Goal: Transaction & Acquisition: Purchase product/service

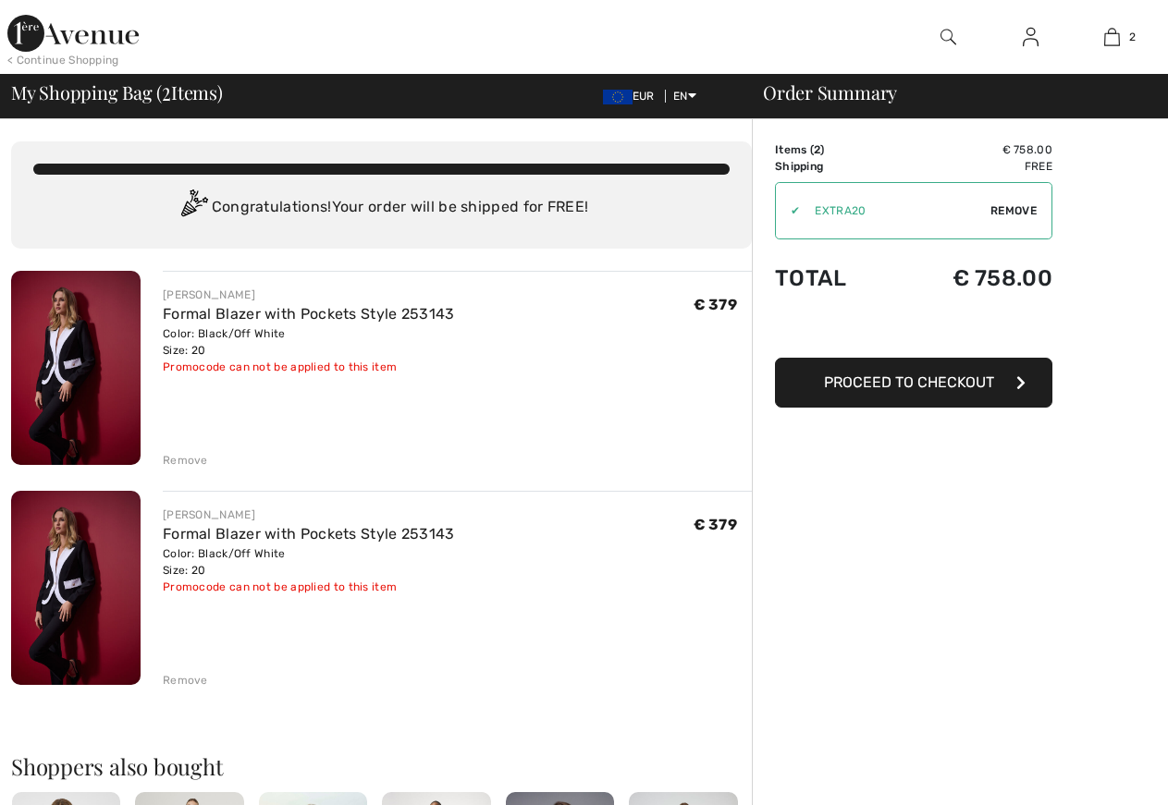
click at [1006, 204] on span "Remove" at bounding box center [1013, 210] width 46 height 17
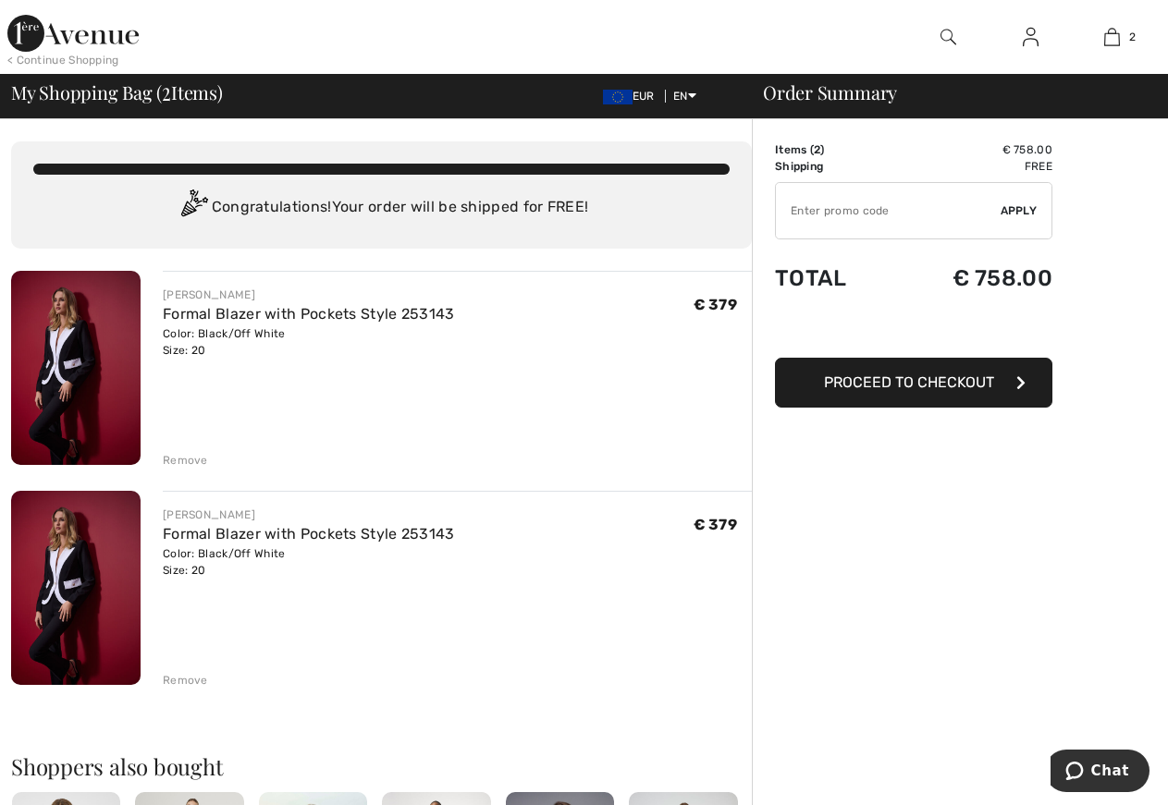
click at [1006, 204] on span "Apply" at bounding box center [1018, 210] width 37 height 17
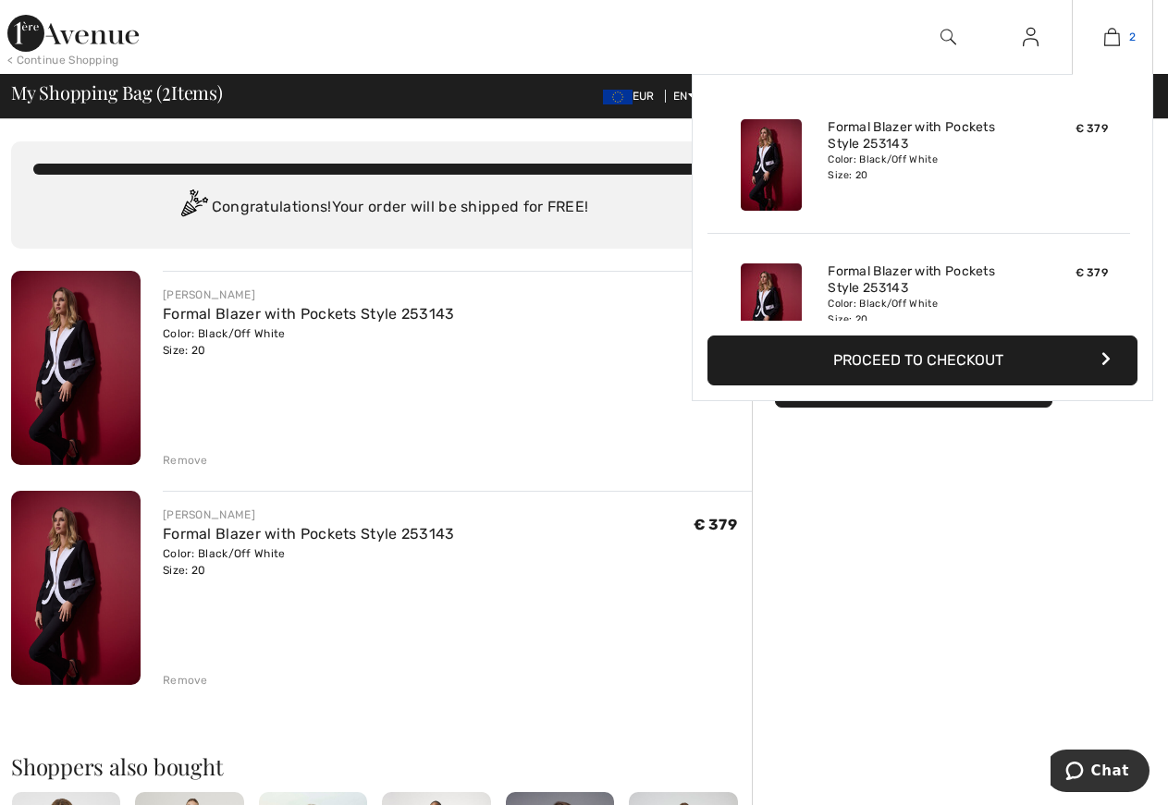
click at [1112, 31] on img at bounding box center [1112, 37] width 16 height 22
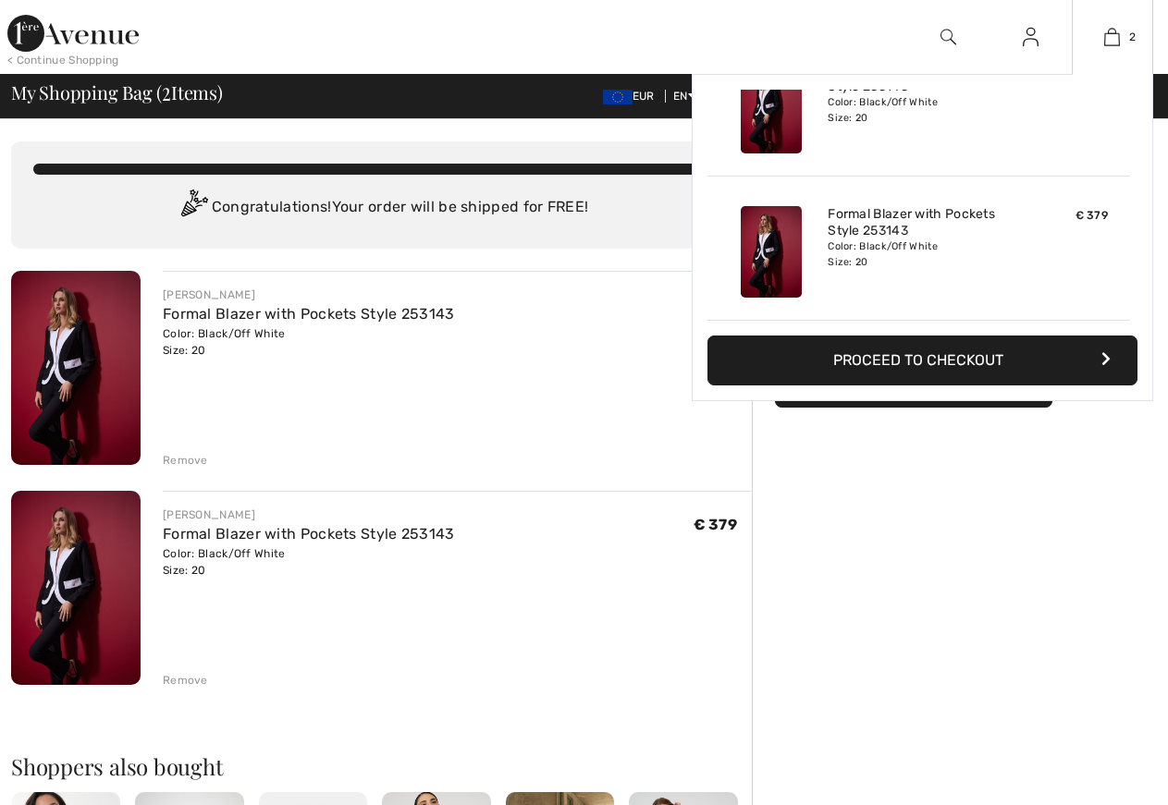
checkbox input "true"
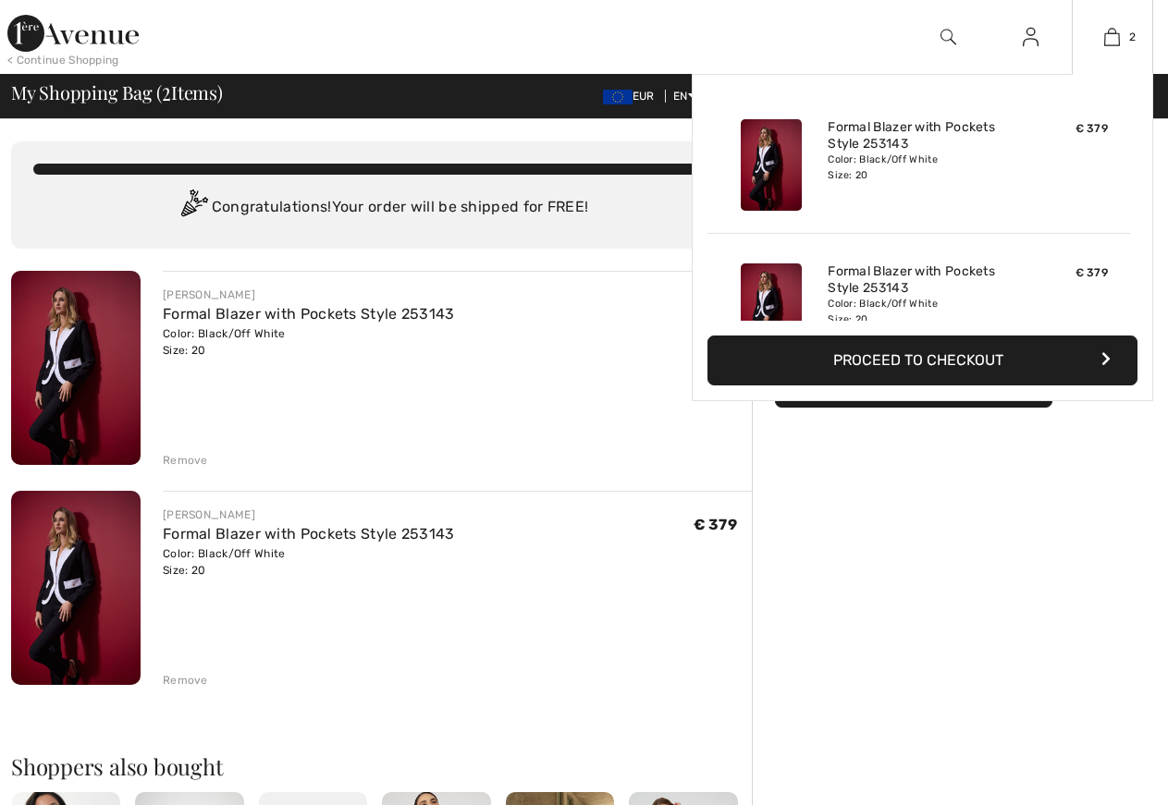
scroll to position [0, 0]
click at [854, 138] on link "Formal Blazer with Pockets Style 253143" at bounding box center [918, 135] width 182 height 33
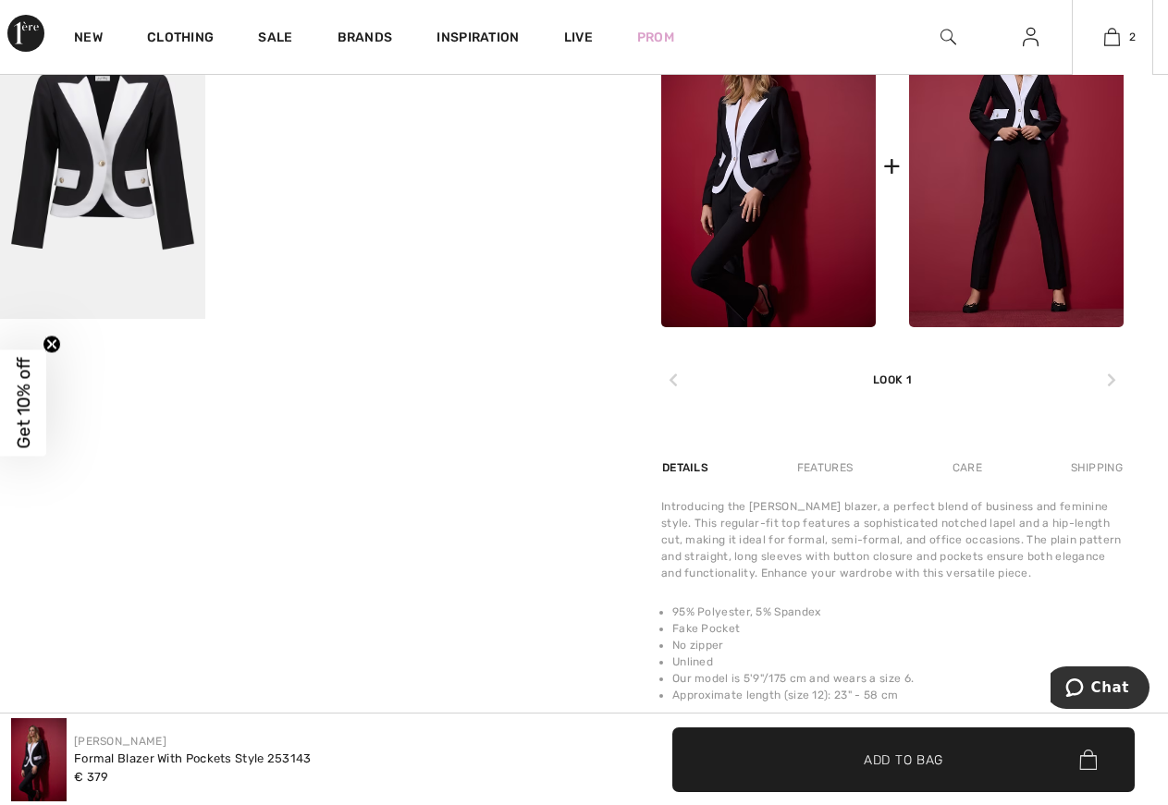
click at [948, 141] on img at bounding box center [1016, 166] width 214 height 323
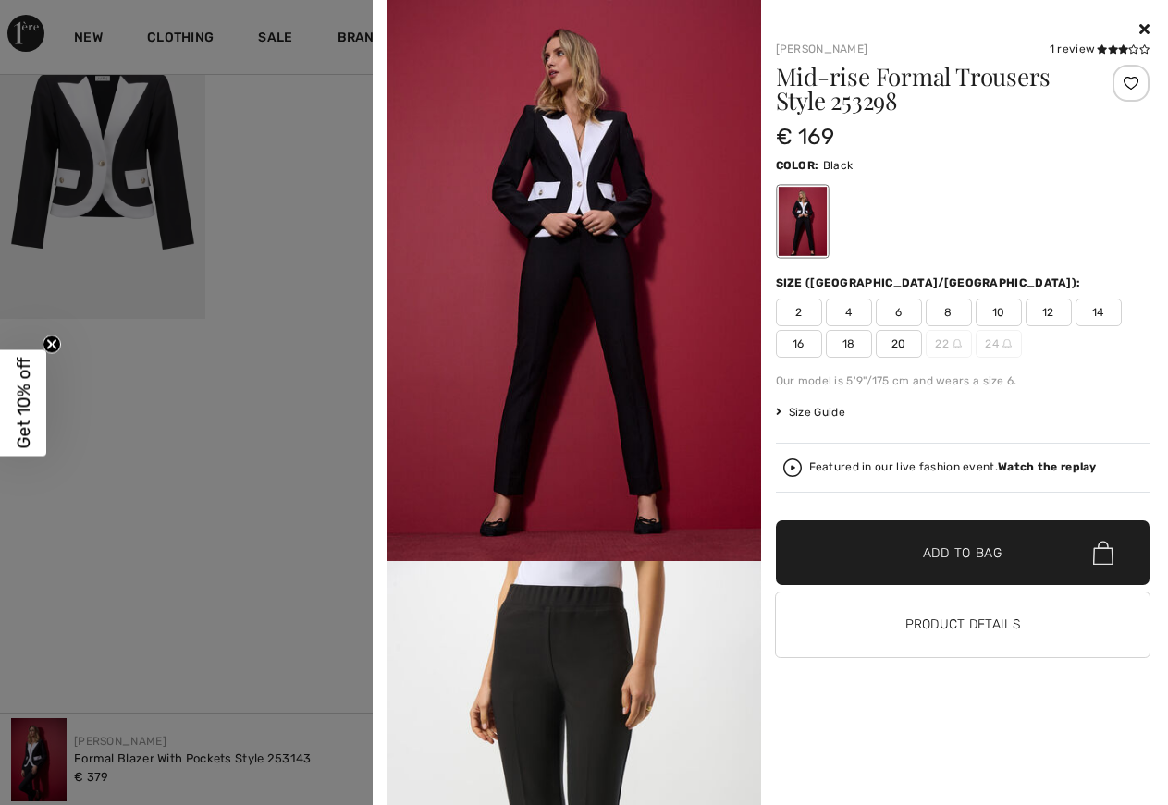
click at [1138, 24] on div at bounding box center [963, 29] width 374 height 22
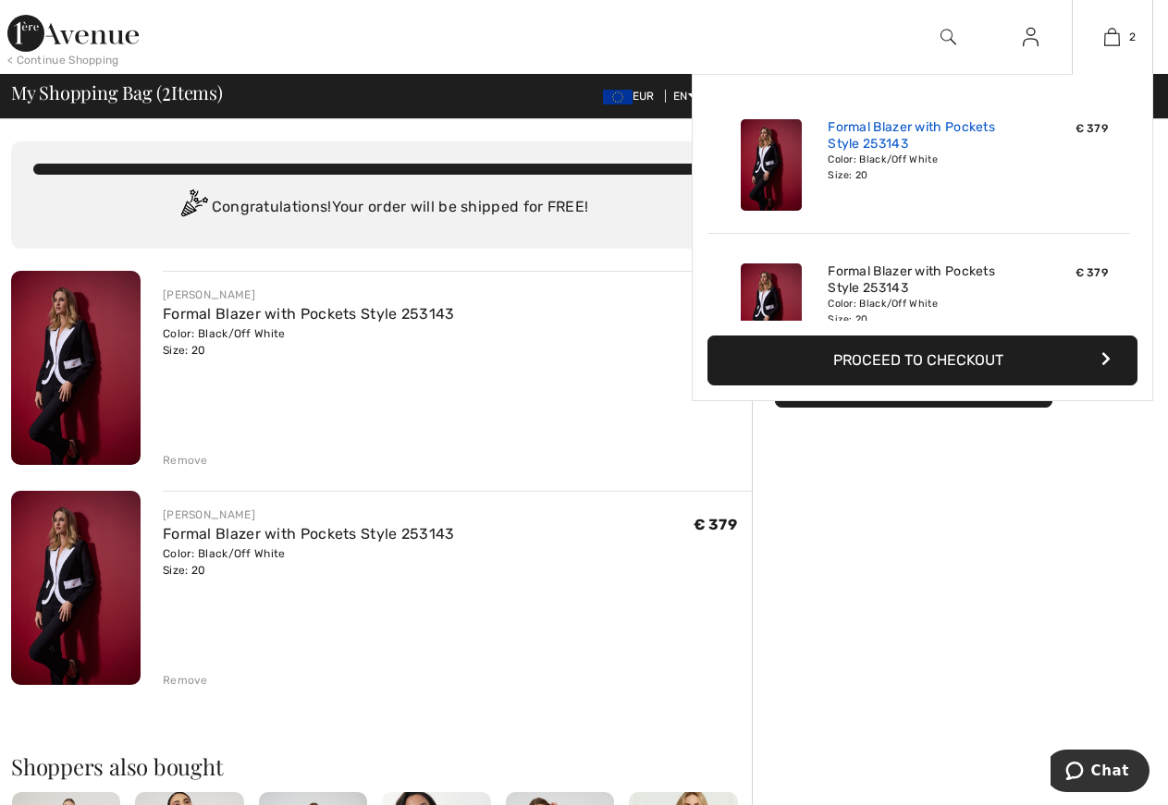
click at [828, 135] on link "Formal Blazer with Pockets Style 253143" at bounding box center [918, 135] width 182 height 33
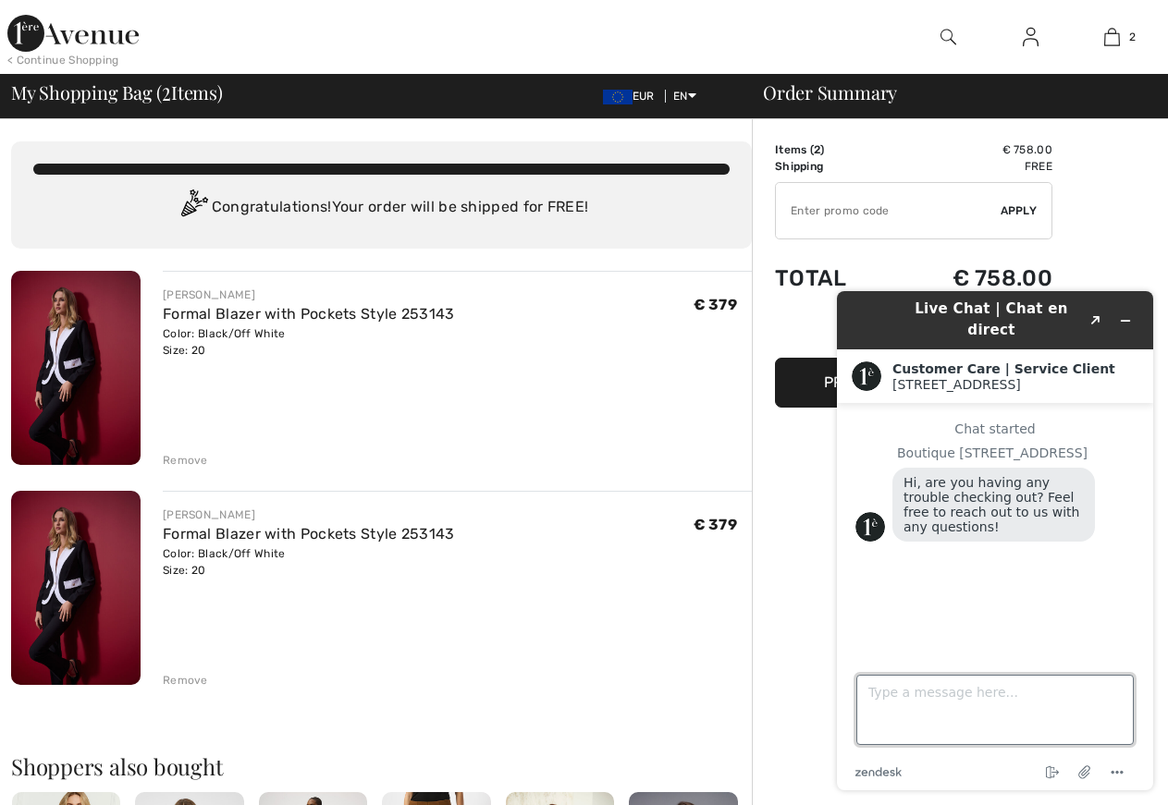
click at [901, 681] on textarea "Type a message here..." at bounding box center [994, 710] width 277 height 70
type textarea "I have ordered 2 items by mistake. I only want one. I am unable to remove one"
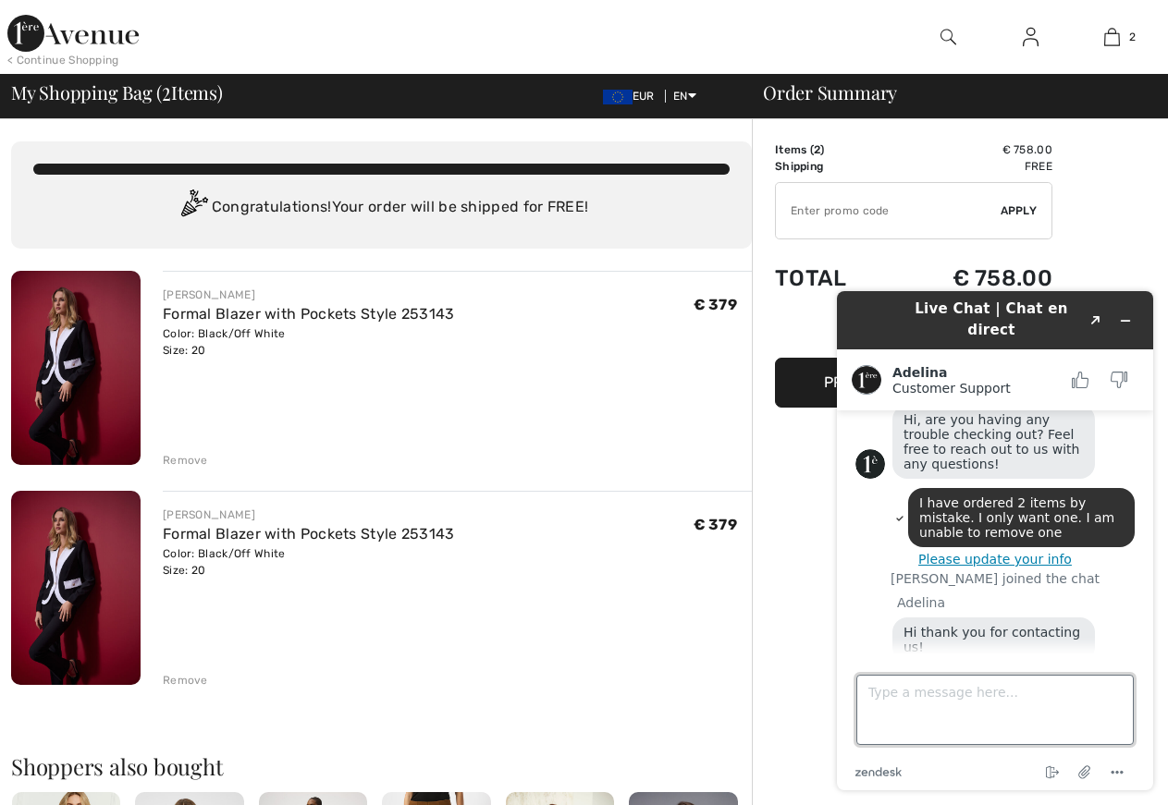
scroll to position [119, 0]
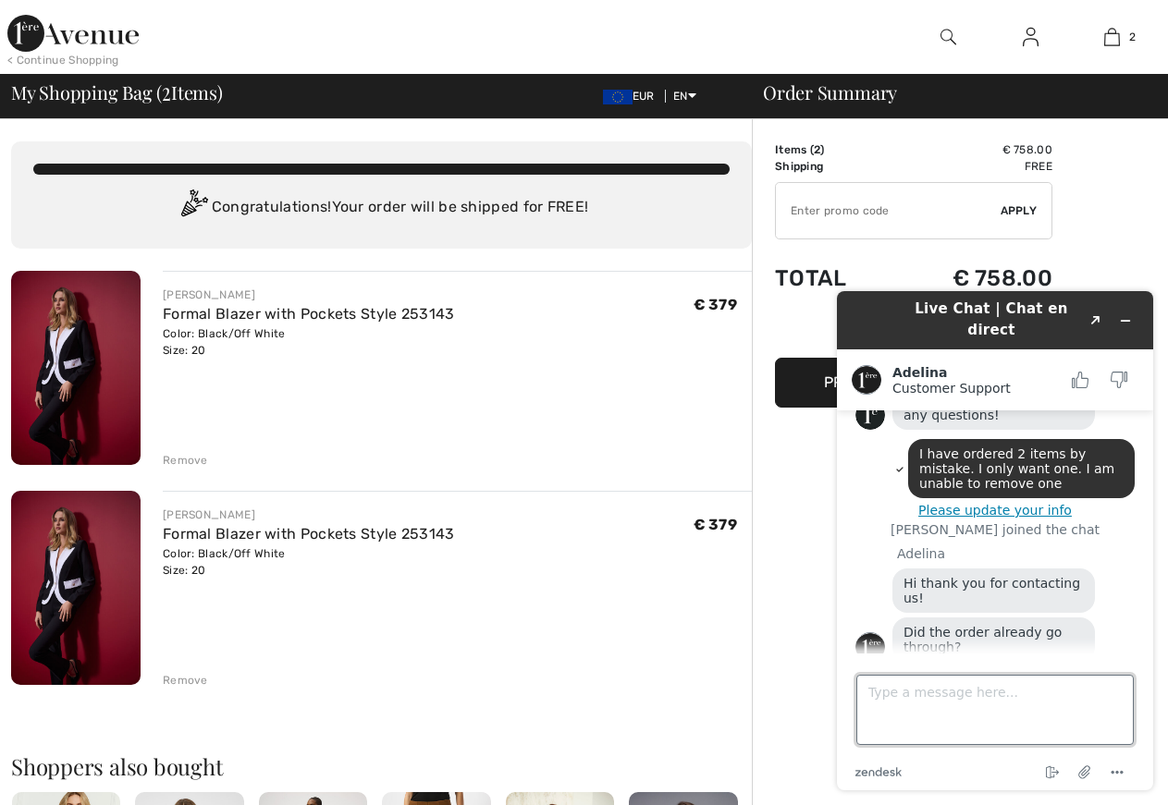
click at [874, 676] on textarea "Type a message here..." at bounding box center [994, 710] width 277 height 70
type textarea "no I have not paid yet"
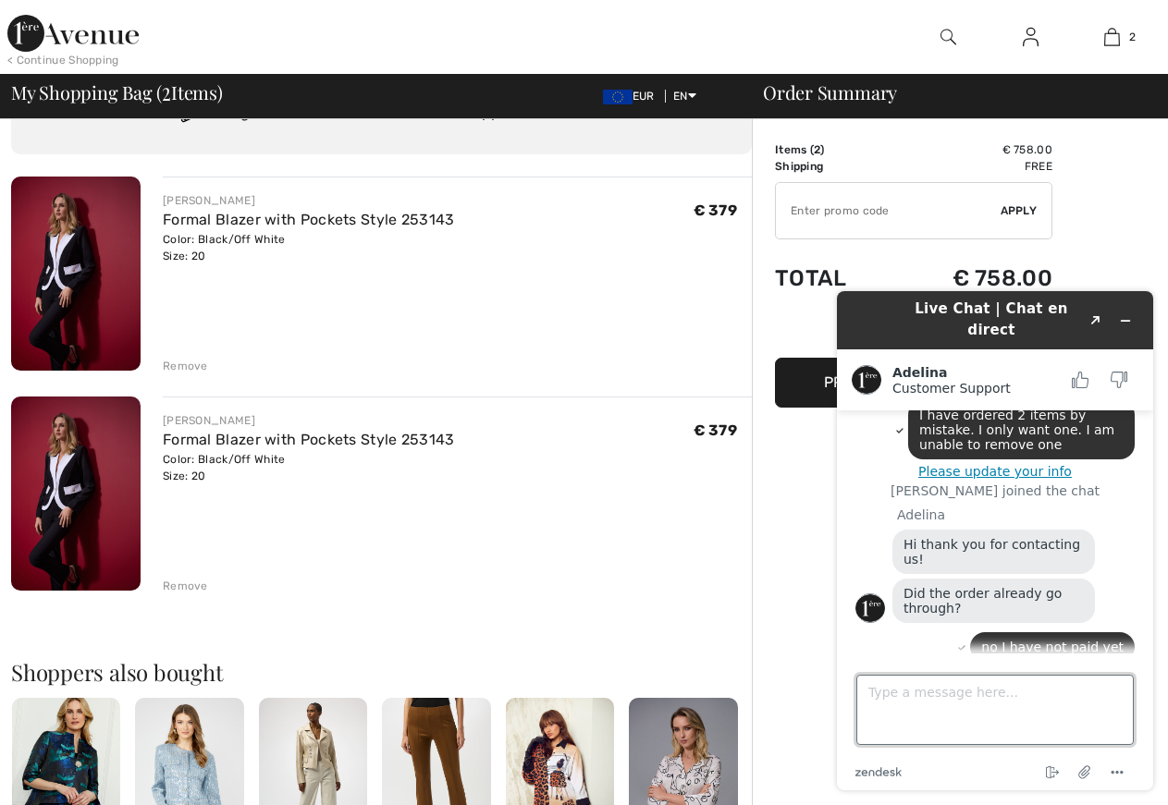
scroll to position [284, 0]
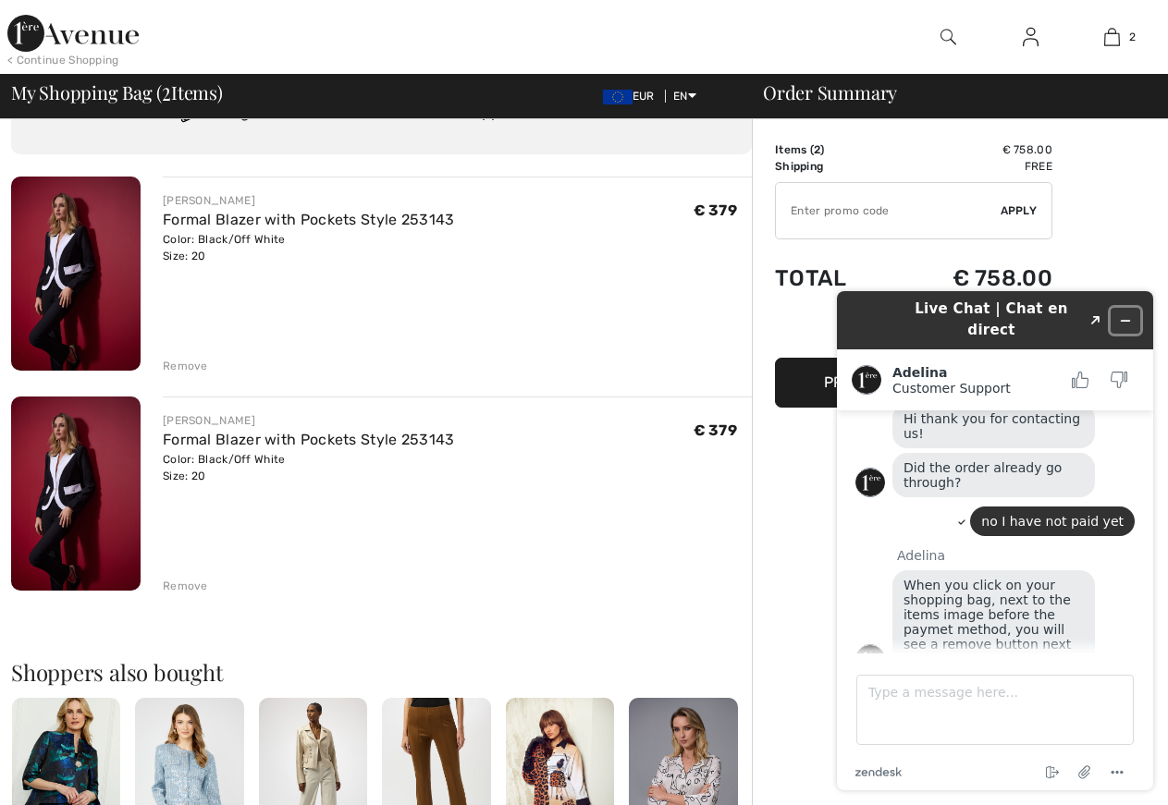
click at [1131, 314] on icon "Minimize widget" at bounding box center [1125, 320] width 13 height 13
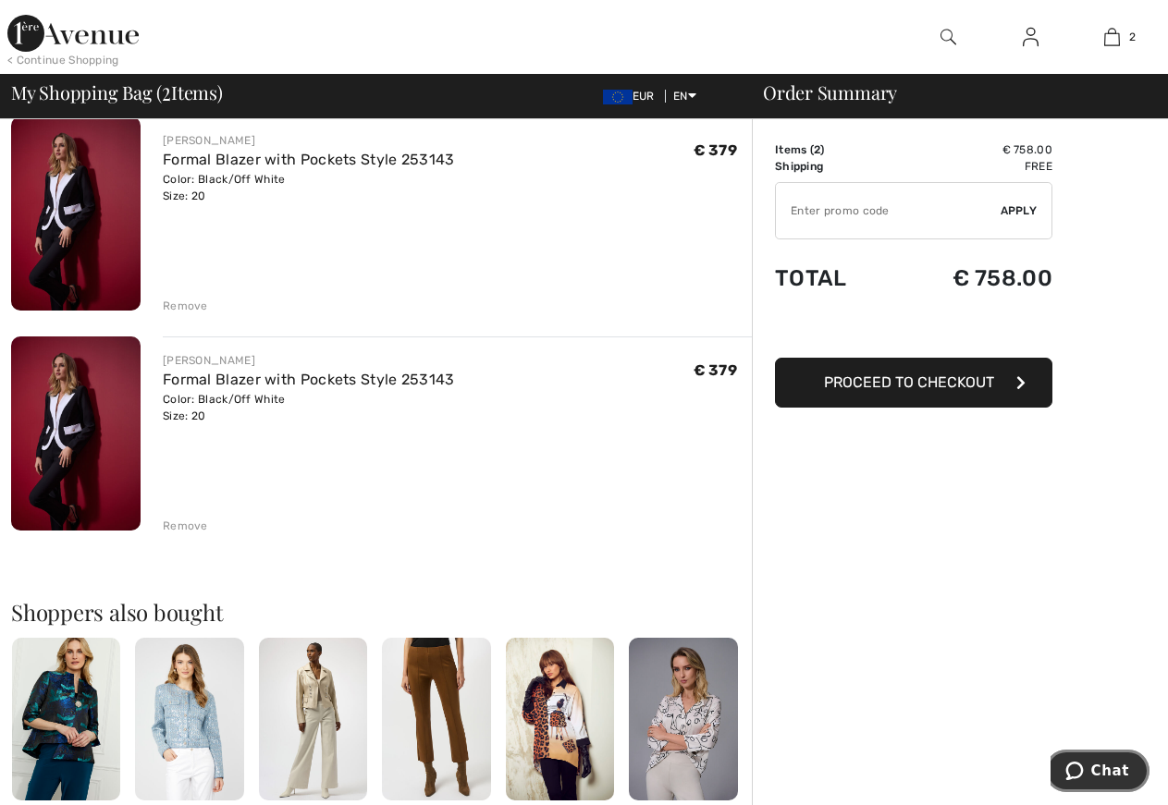
scroll to position [189, 0]
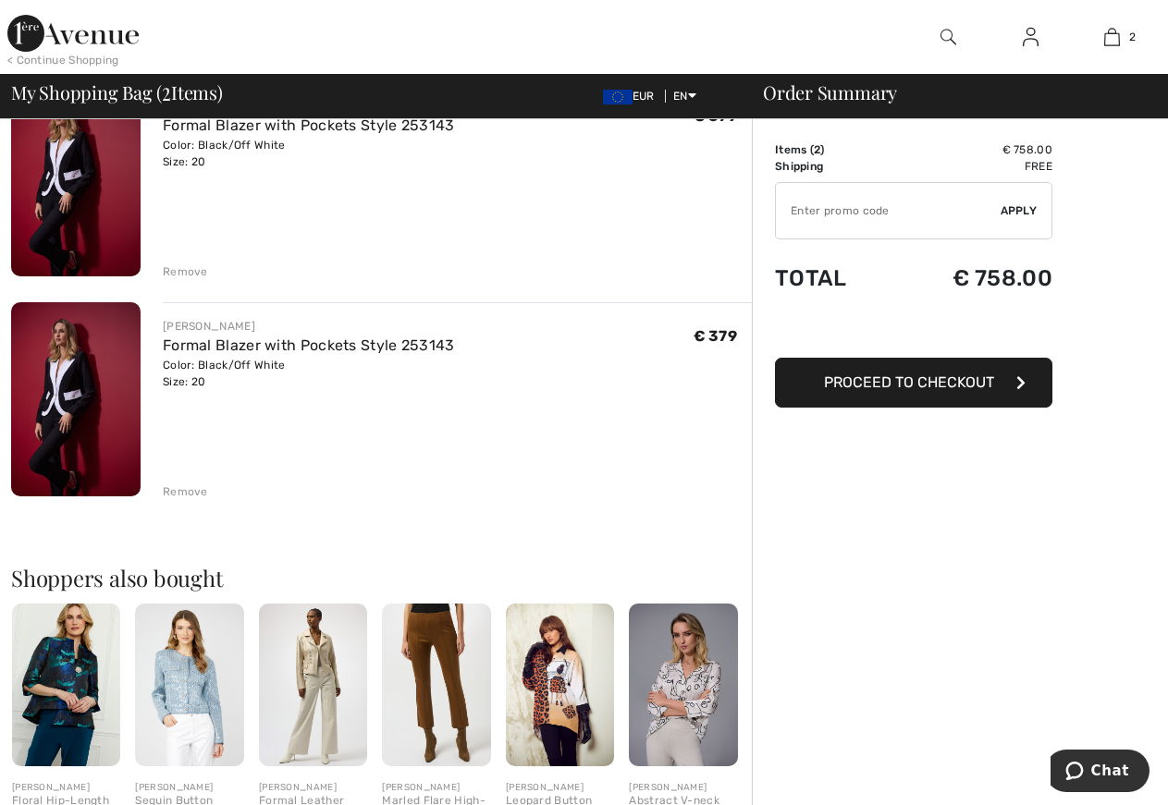
click at [180, 484] on div "Remove" at bounding box center [185, 491] width 45 height 17
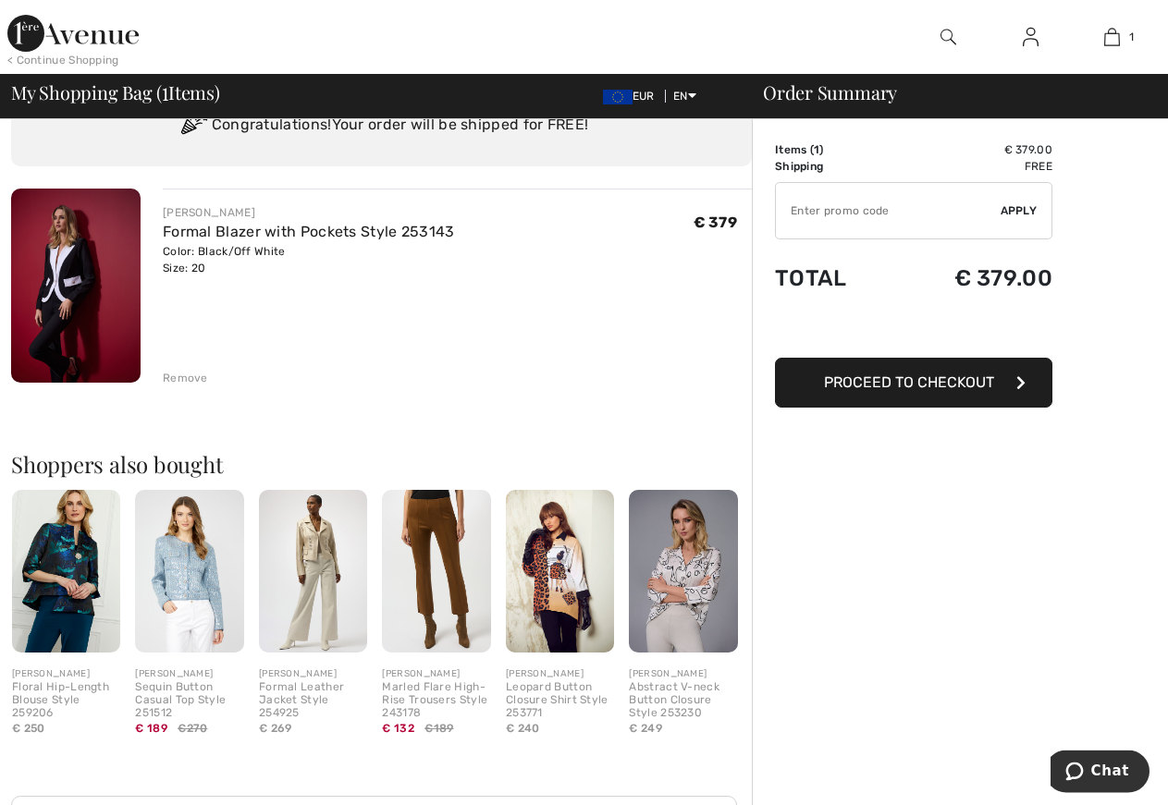
scroll to position [0, 0]
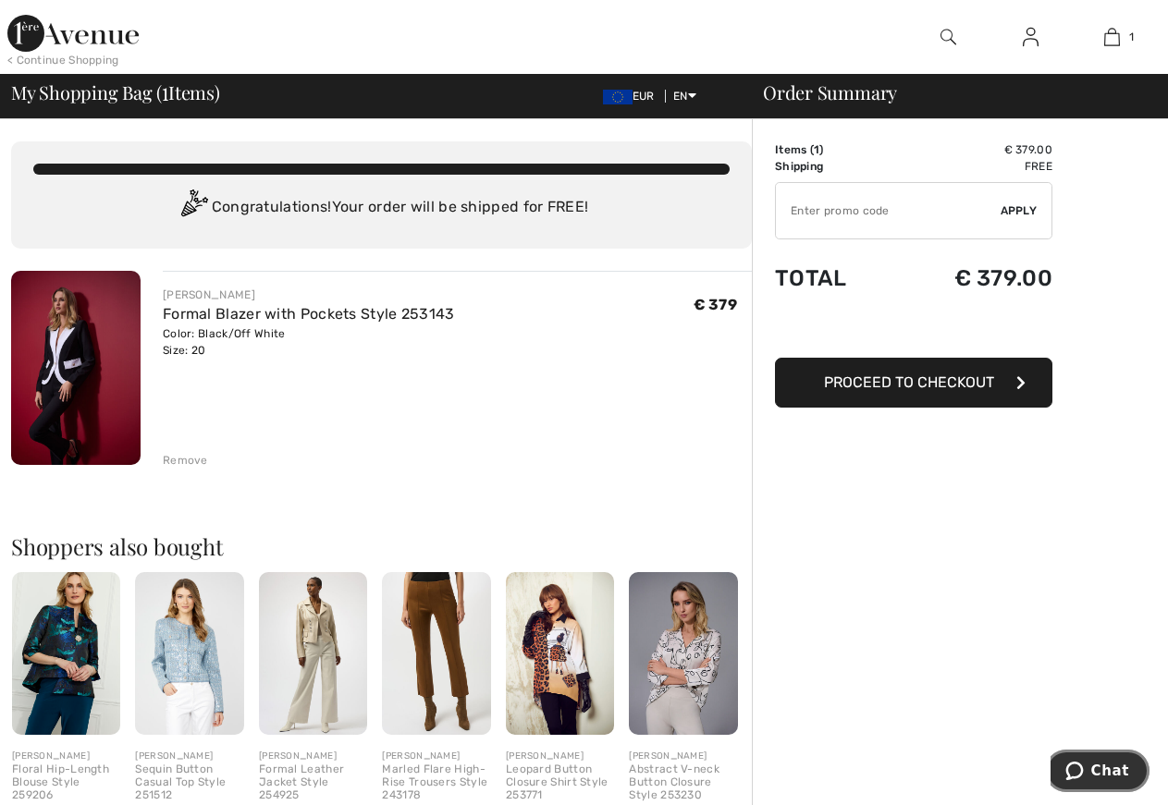
click at [1090, 763] on span "Chat" at bounding box center [1078, 771] width 26 height 18
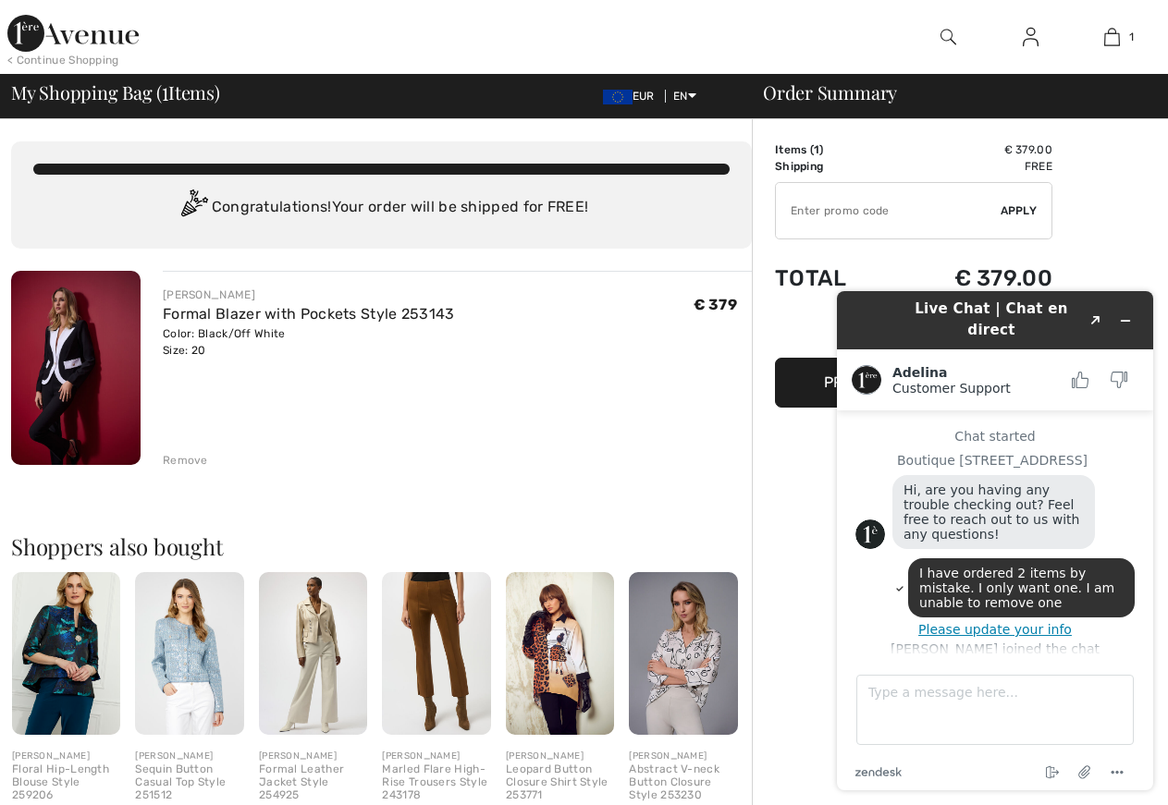
scroll to position [284, 0]
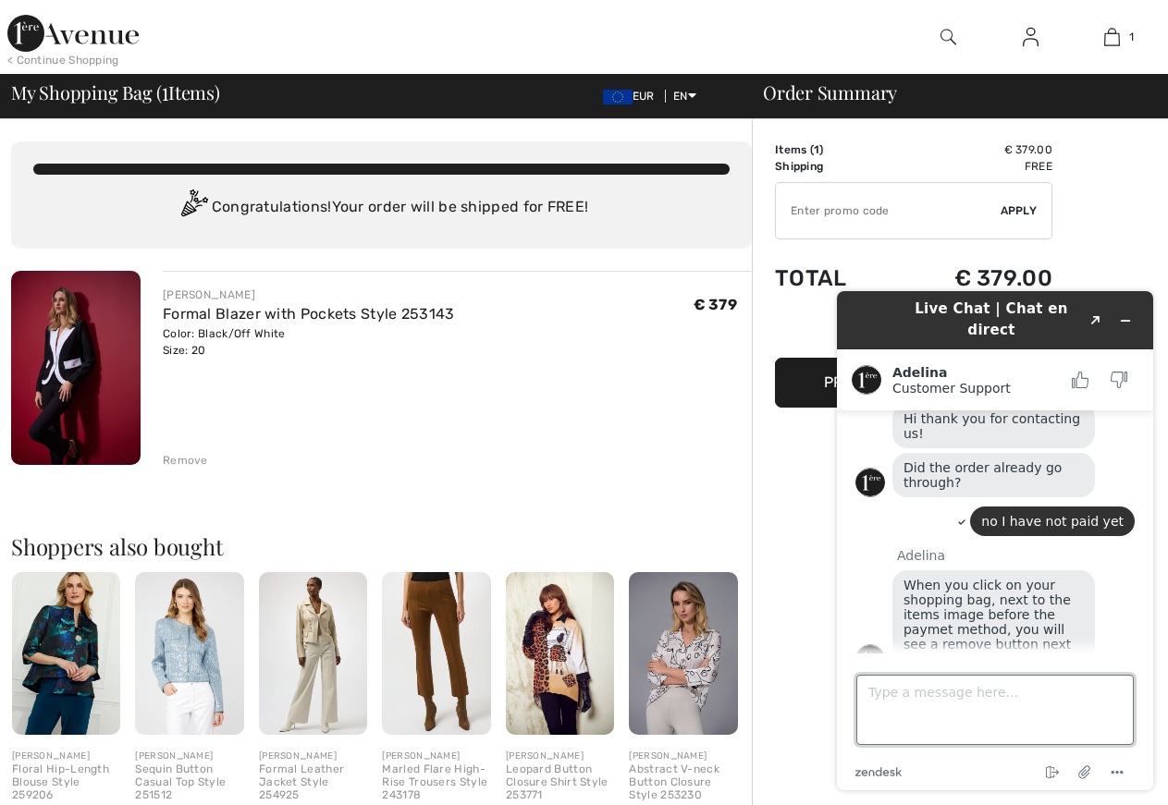
click at [904, 689] on textarea "Type a message here..." at bounding box center [994, 710] width 277 height 70
type textarea "that worked ."
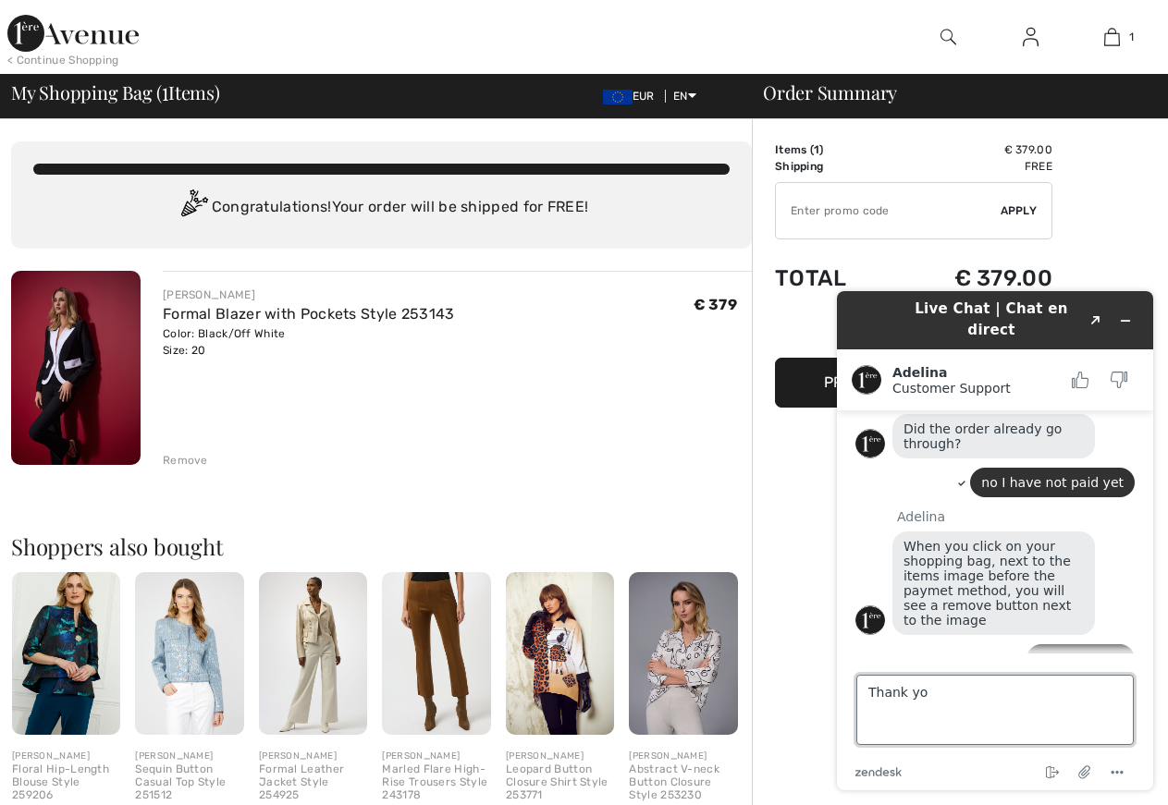
type textarea "Thank you"
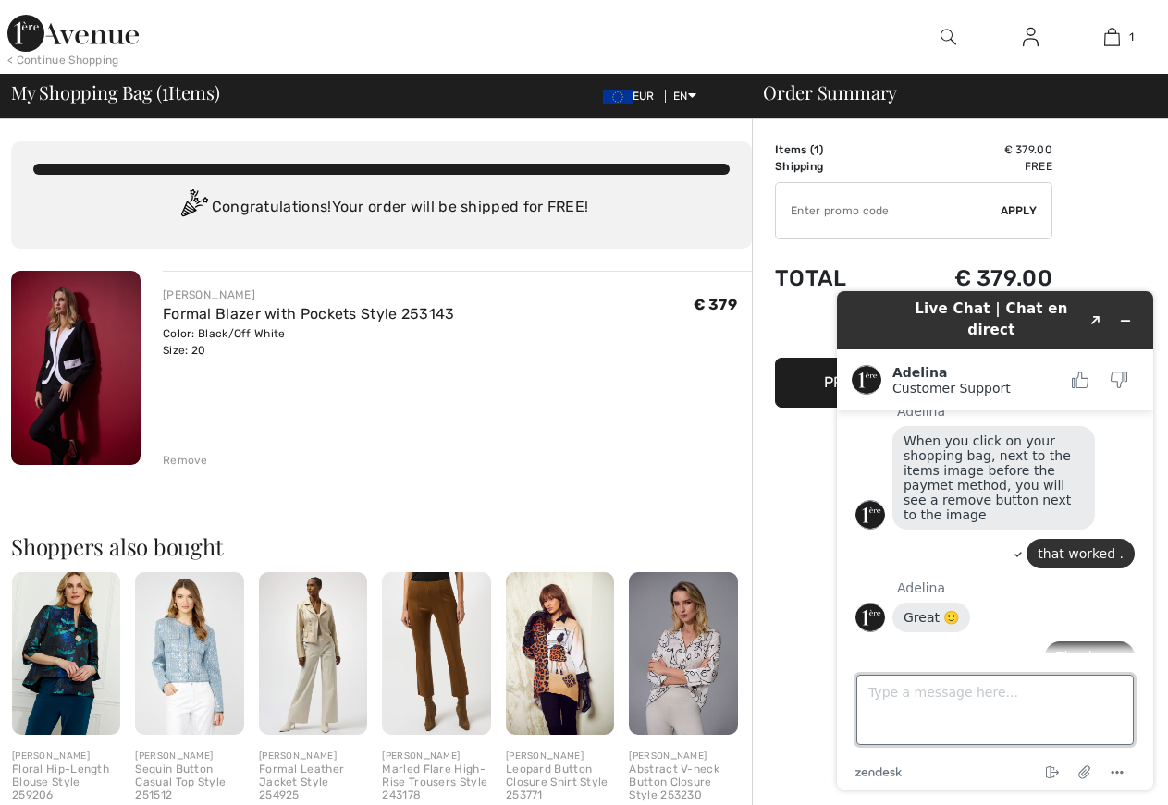
scroll to position [495, 0]
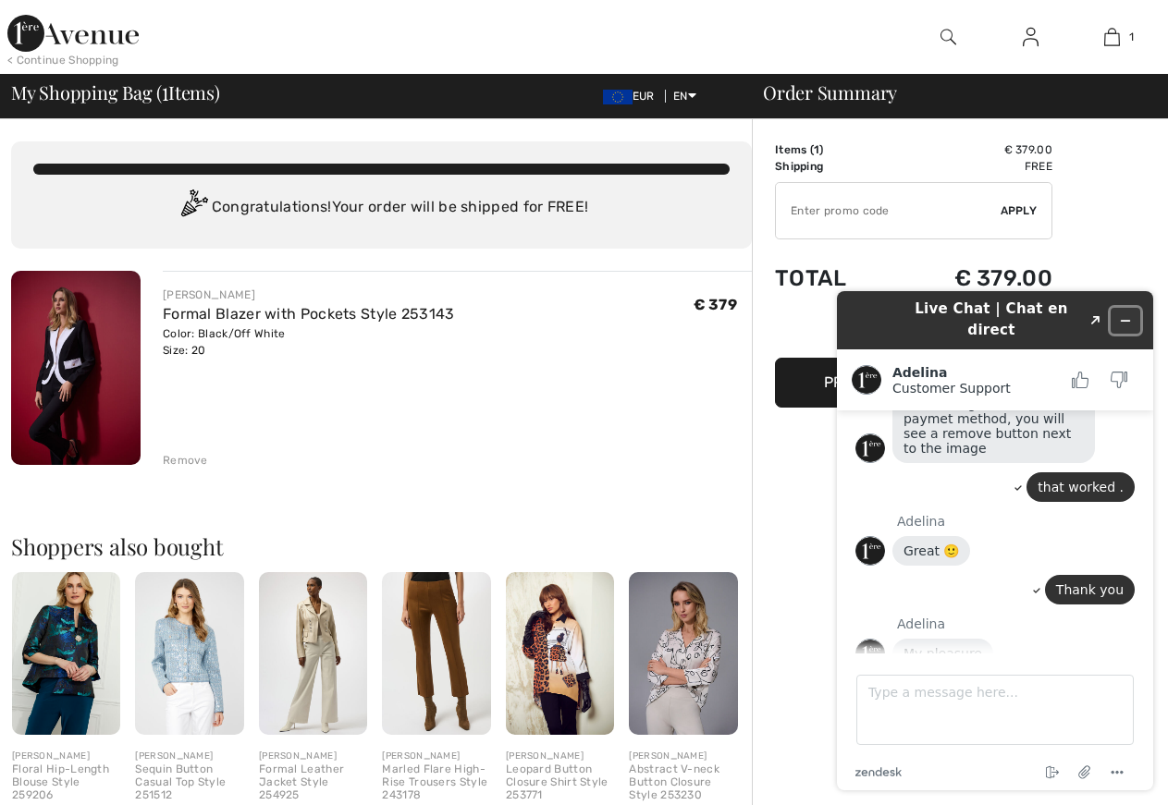
click at [1121, 321] on icon "Minimize widget" at bounding box center [1125, 321] width 8 height 0
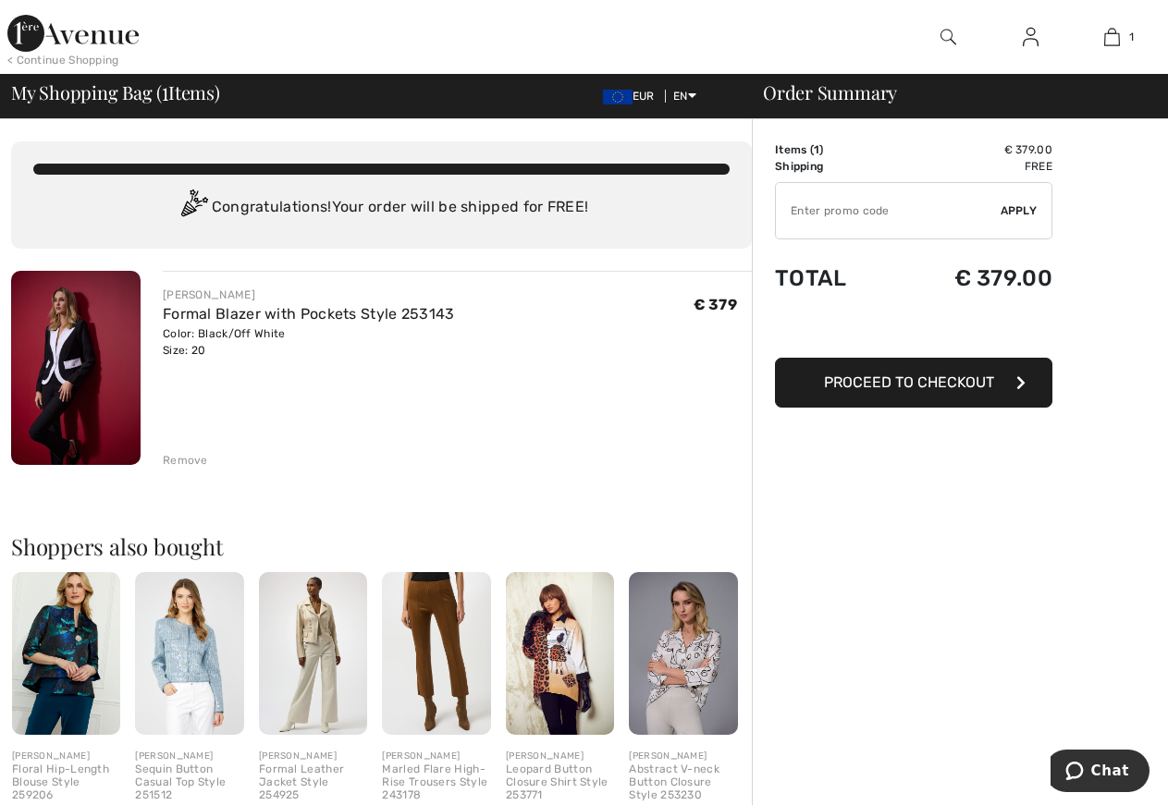
click at [927, 380] on span "Proceed to Checkout" at bounding box center [909, 382] width 170 height 18
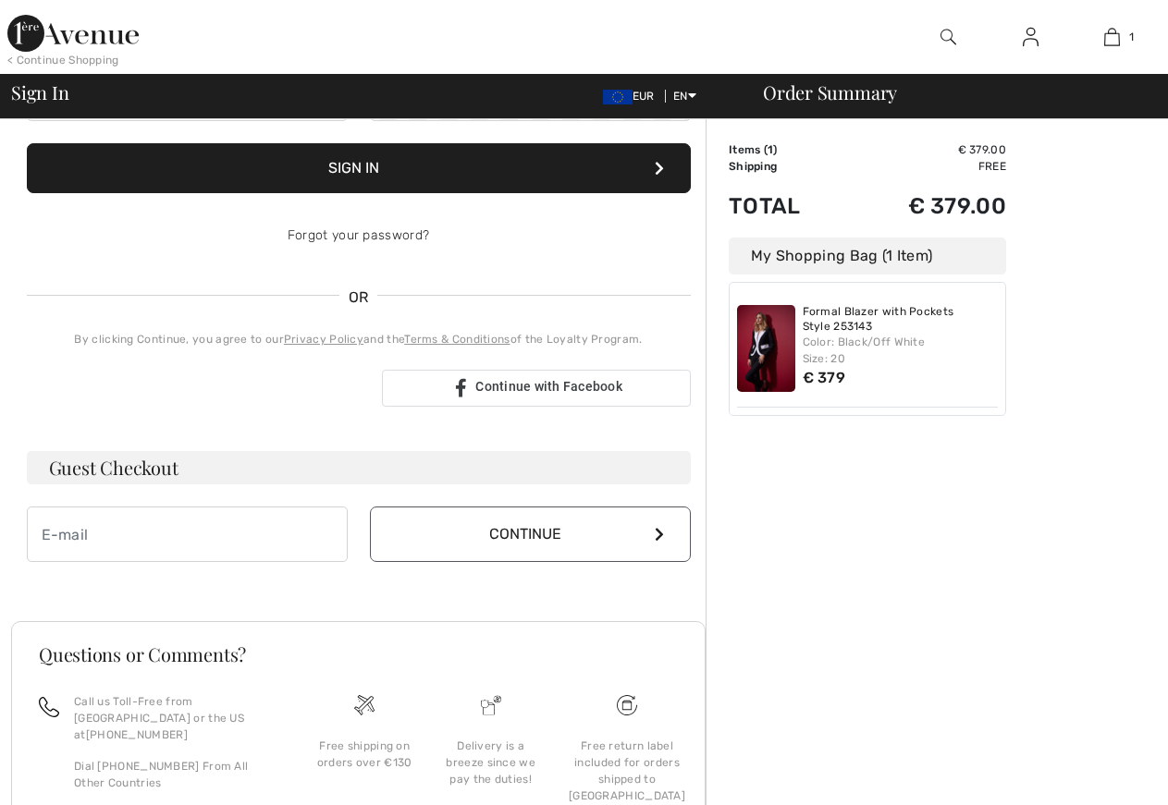
scroll to position [283, 0]
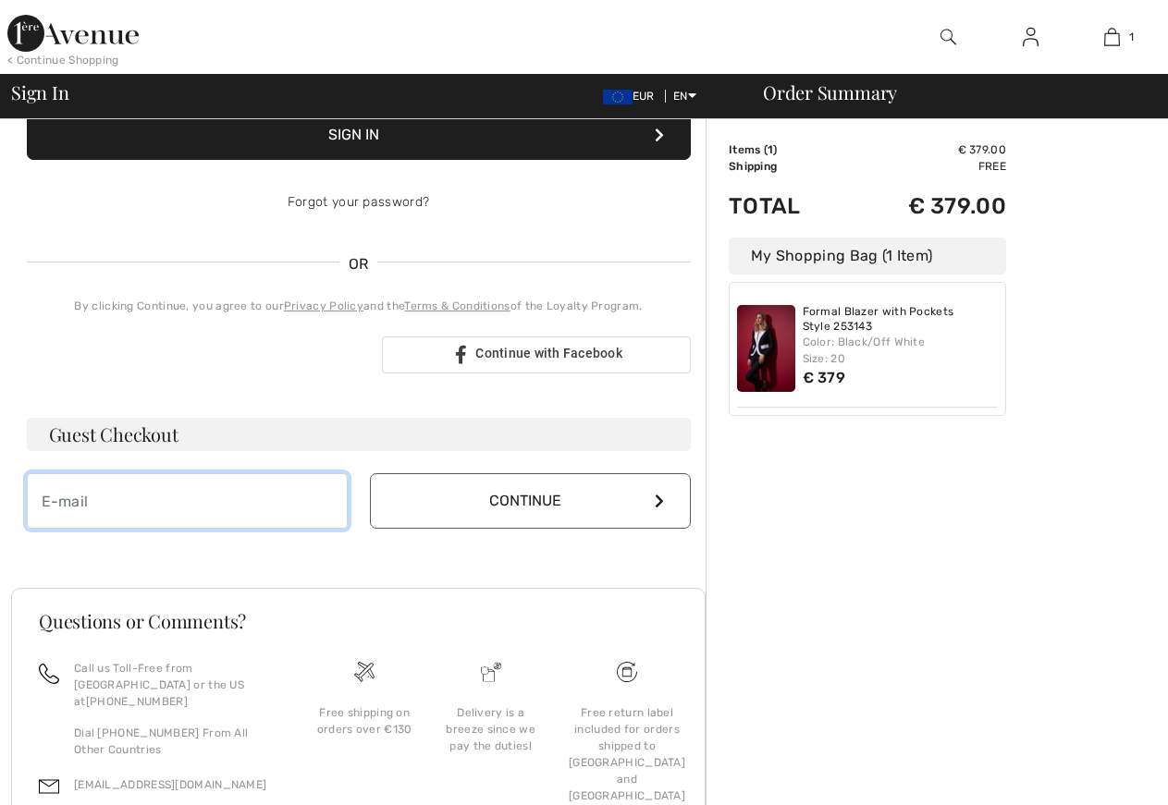
click at [128, 509] on input "email" at bounding box center [187, 500] width 321 height 55
type input "[EMAIL_ADDRESS][DOMAIN_NAME]"
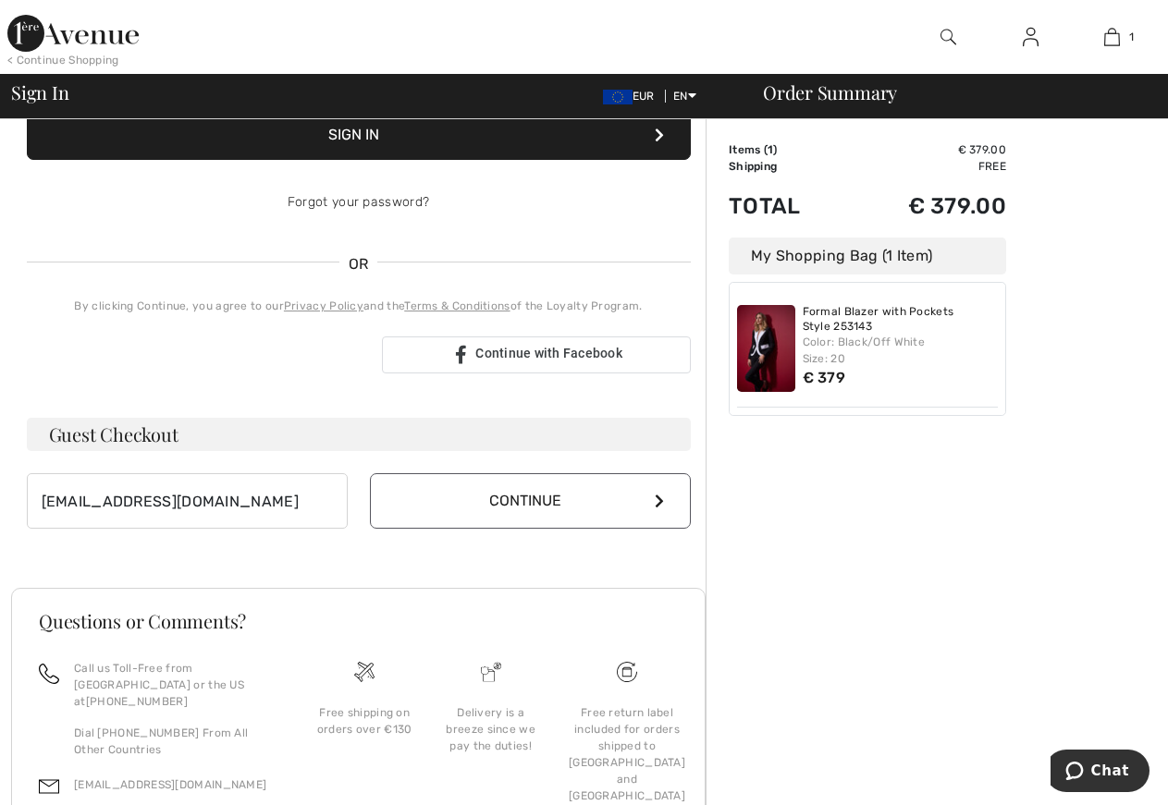
click at [581, 494] on button "Continue" at bounding box center [530, 500] width 321 height 55
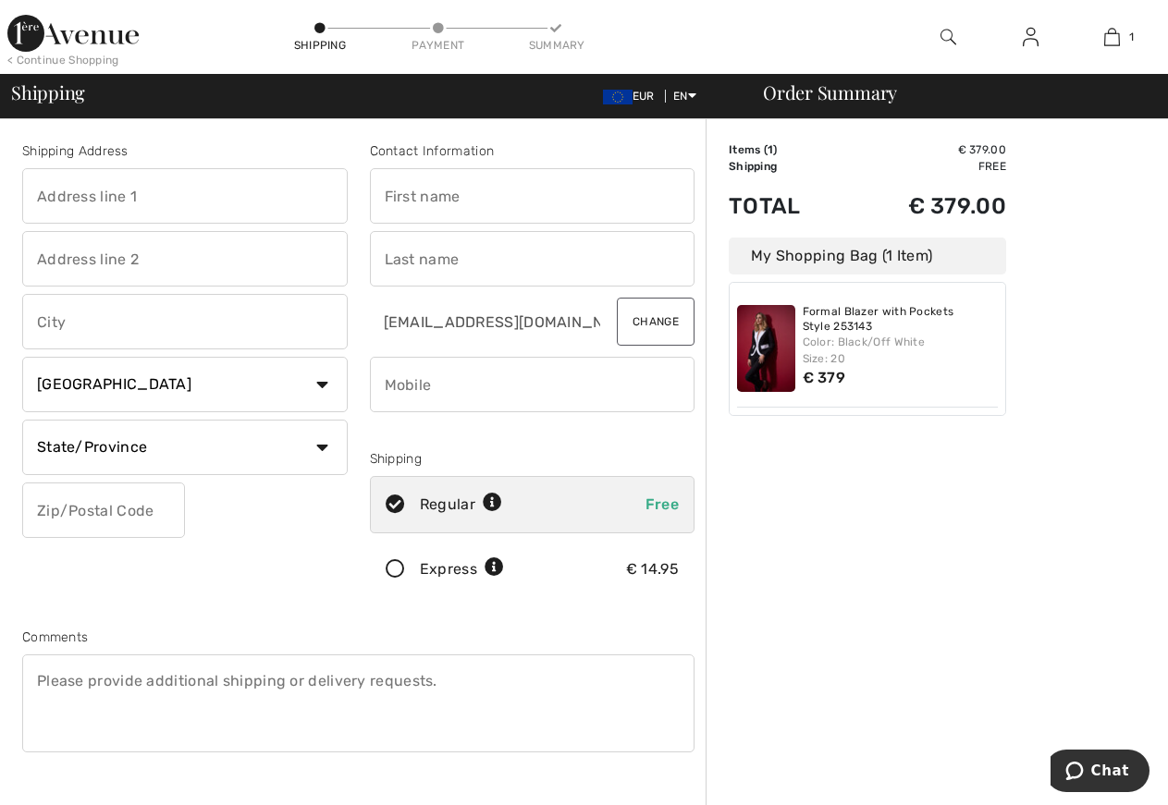
click at [139, 197] on input "text" at bounding box center [184, 195] width 325 height 55
click at [397, 190] on input "text" at bounding box center [532, 195] width 325 height 55
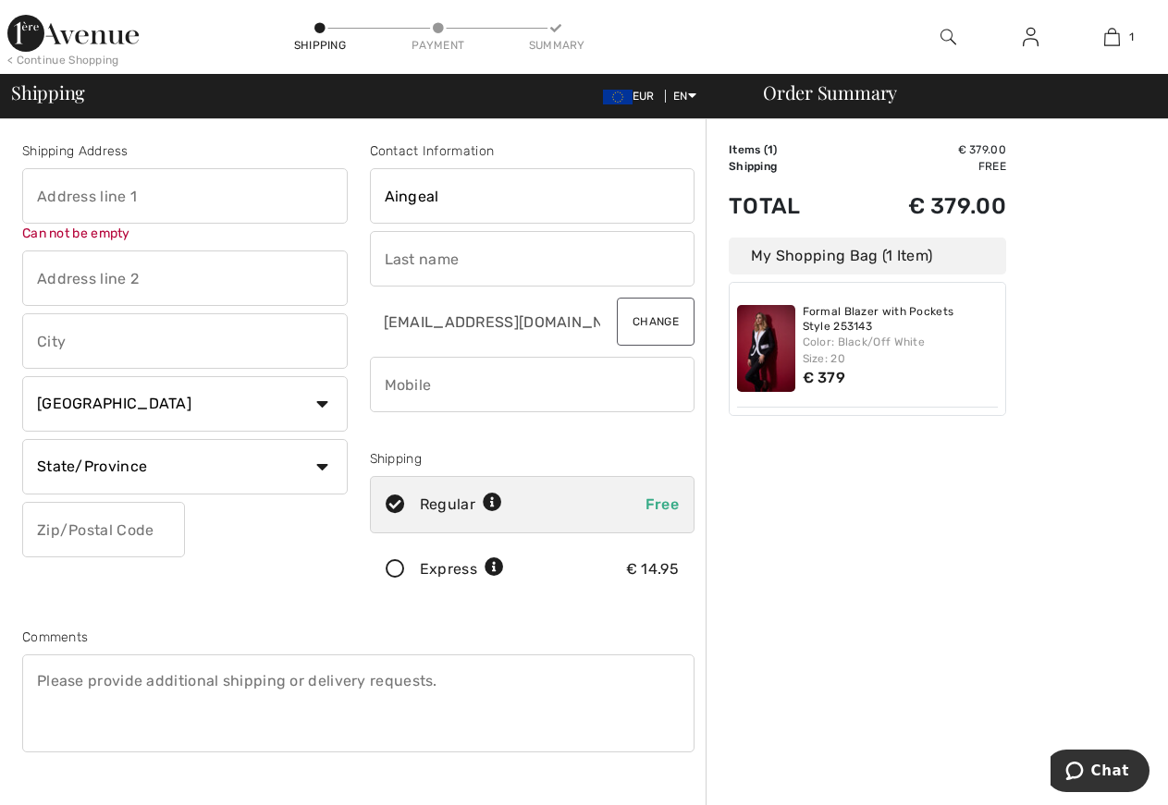
type input "Aingeal"
click at [410, 266] on input "text" at bounding box center [532, 258] width 325 height 55
type input "Uí Eigeartaigh"
click at [436, 390] on input "phone" at bounding box center [532, 384] width 325 height 55
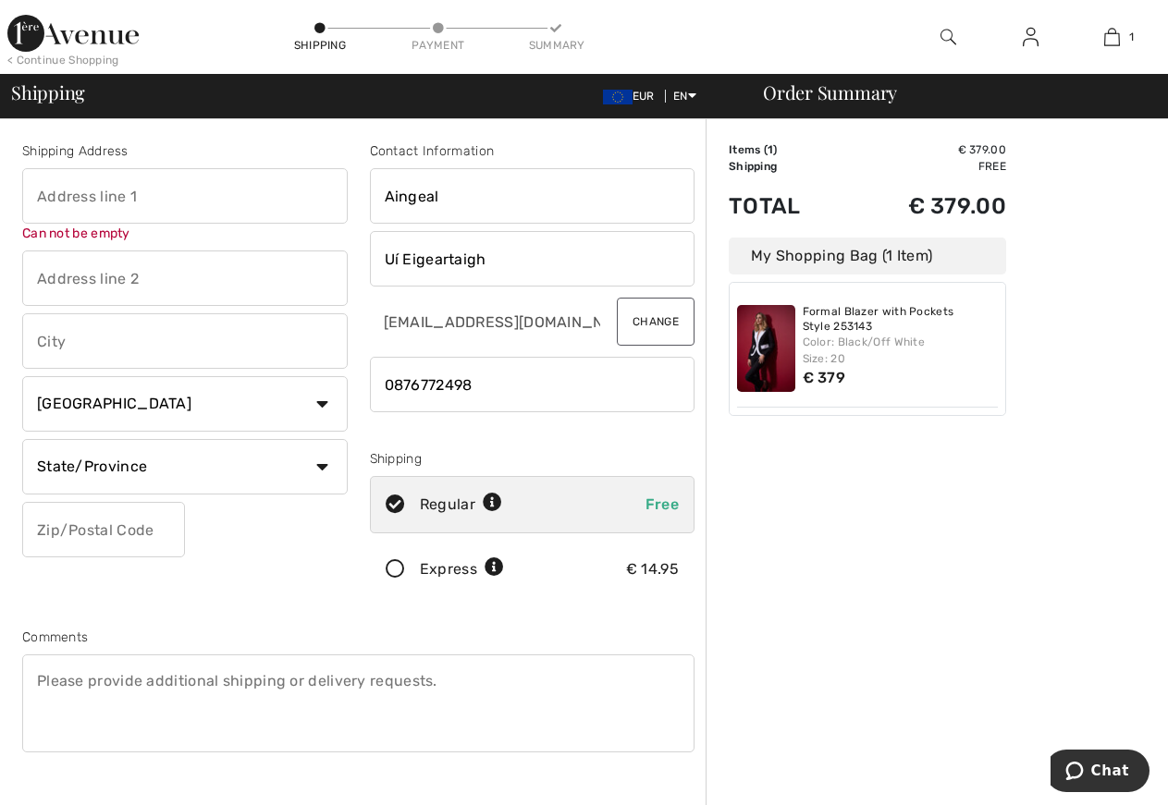
type input "0876772498"
click at [49, 187] on input "text" at bounding box center [184, 195] width 325 height 55
type input "26 Céide Fearann Dara,"
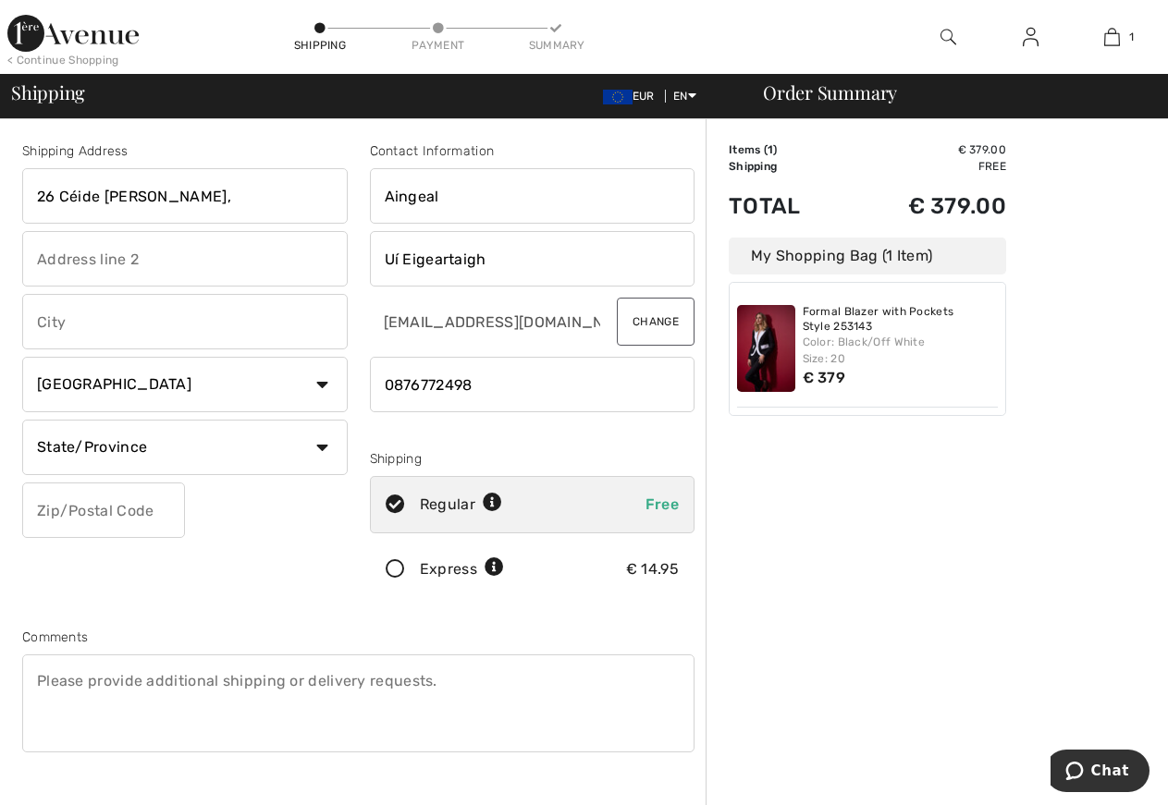
click at [86, 268] on input "text" at bounding box center [184, 258] width 325 height 55
type input "Rath Garbh"
click at [93, 308] on input "text" at bounding box center [184, 321] width 325 height 55
type input "Dublin 6"
click at [22, 357] on select "Country Canada United States Afghanistan Aland Islands Albania Algeria American…" at bounding box center [184, 384] width 325 height 55
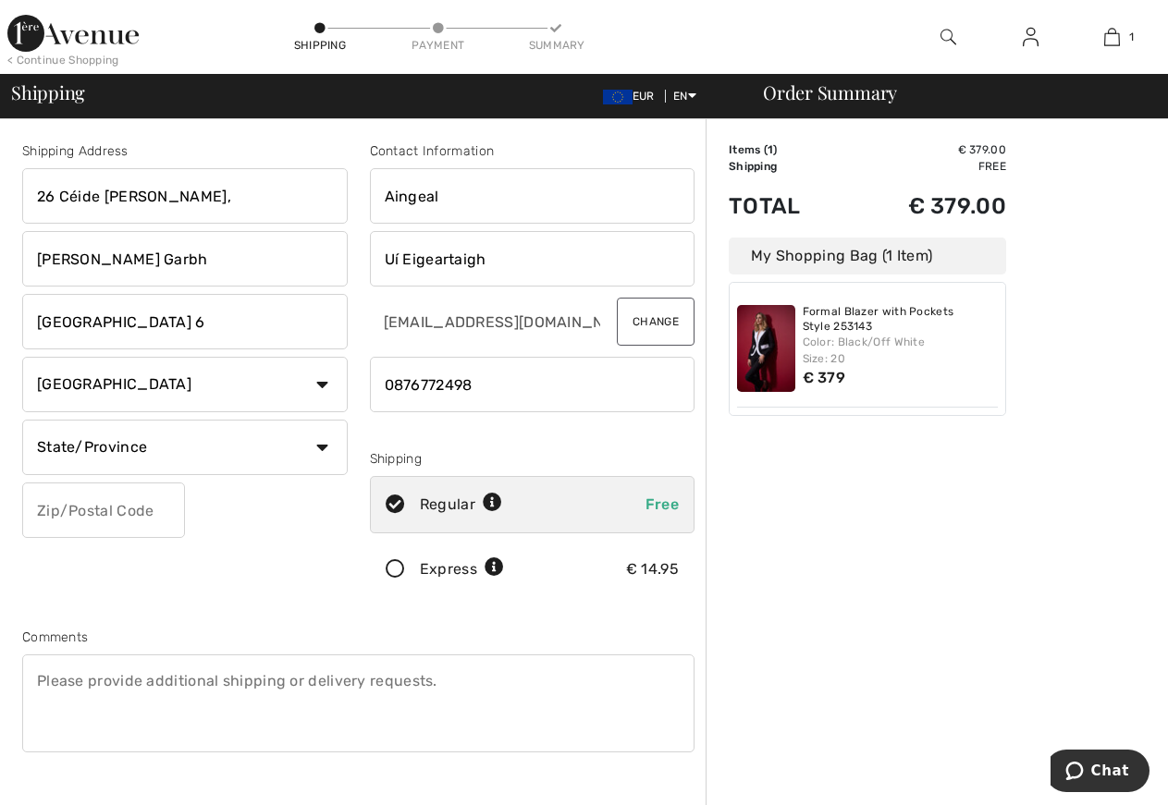
click at [21, 707] on div "Comments" at bounding box center [358, 693] width 694 height 131
click at [22, 357] on select "Country Canada United States Afghanistan Aland Islands Albania Algeria American…" at bounding box center [184, 384] width 325 height 55
select select "IE"
click option "Ireland" at bounding box center [0, 0] width 0 height 0
click at [22, 420] on select "State/Province Carlow Cavan Clare Cork Donegal Dublin Galway Kerry Kildare Kilk…" at bounding box center [184, 447] width 325 height 55
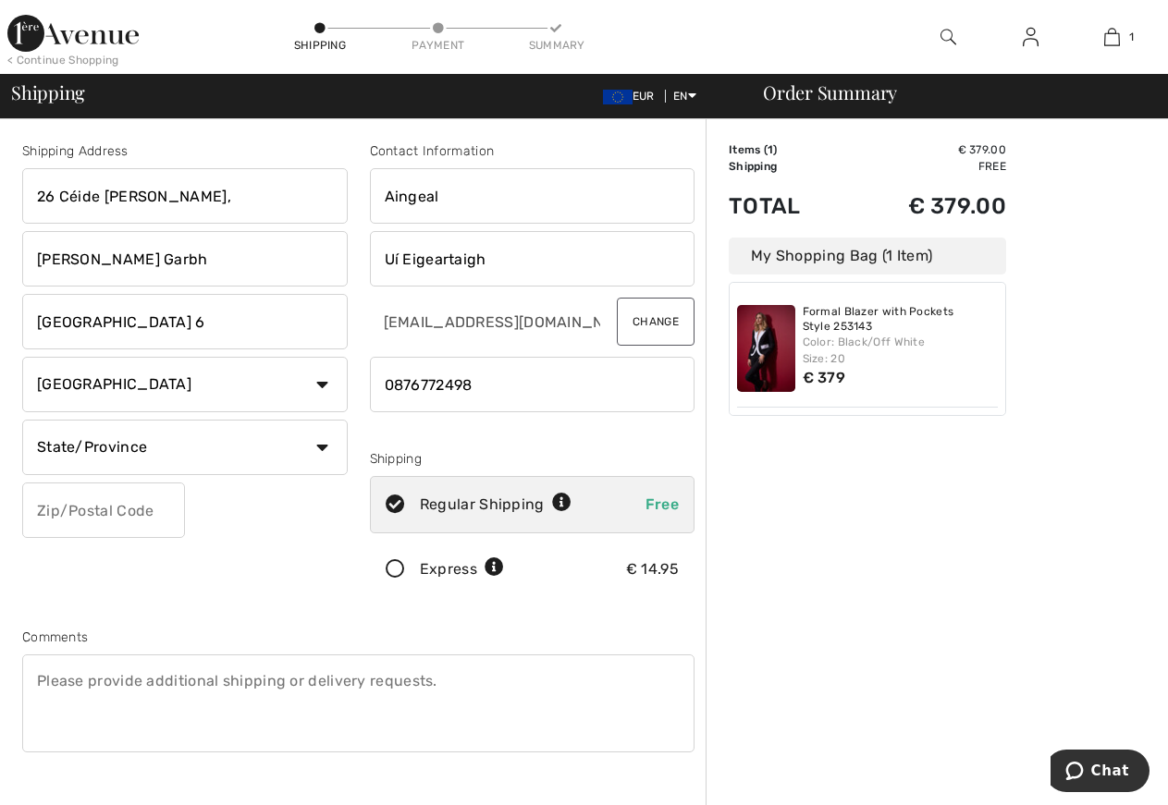
click at [322, 444] on select "State/Province Carlow Cavan Clare Cork Donegal Dublin Galway Kerry Kildare Kilk…" at bounding box center [184, 447] width 325 height 55
click at [22, 420] on select "State/Province Carlow Cavan Clare Cork Donegal Dublin Galway Kerry Kildare Kilk…" at bounding box center [184, 447] width 325 height 55
click at [322, 444] on select "State/Province Carlow Cavan Clare Cork Donegal Dublin Galway Kerry Kildare Kilk…" at bounding box center [184, 447] width 325 height 55
click at [22, 420] on select "State/Province Carlow Cavan Clare Cork Donegal Dublin Galway Kerry Kildare Kilk…" at bounding box center [184, 447] width 325 height 55
select select "DU"
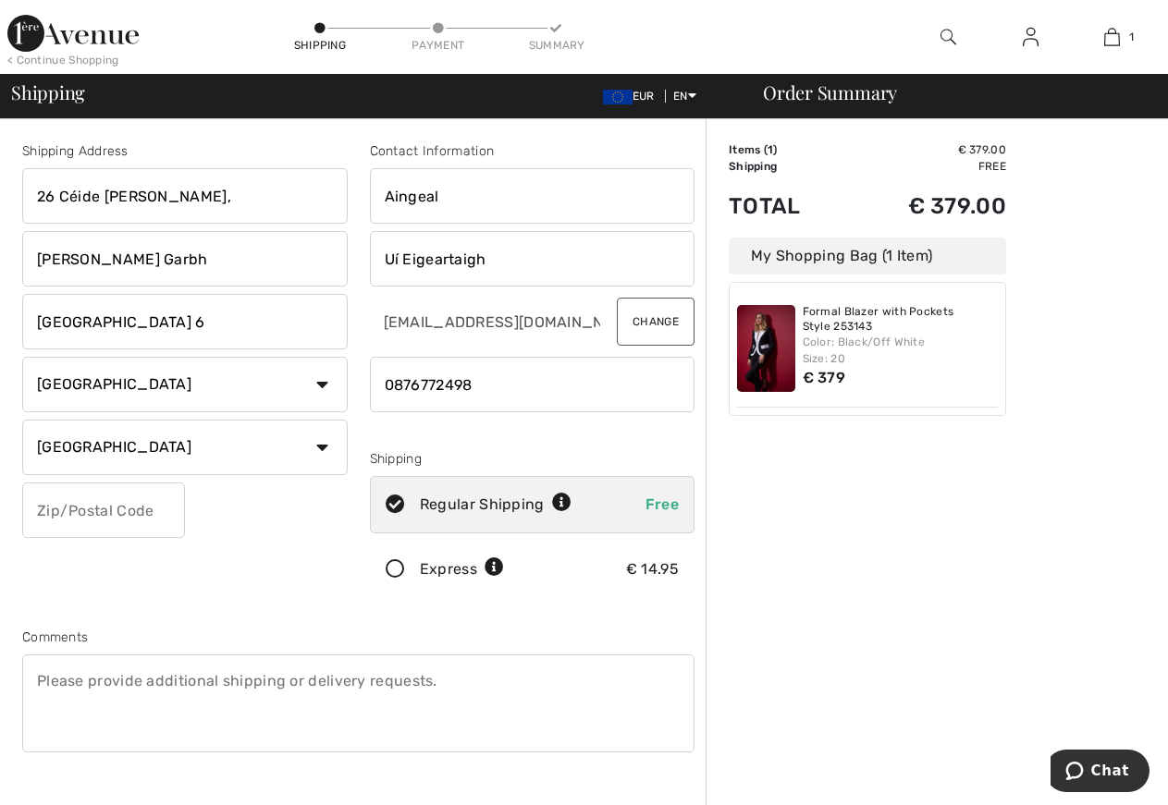
click option "[GEOGRAPHIC_DATA]" at bounding box center [0, 0] width 0 height 0
click at [59, 186] on input "26 Céide Fearann Dara," at bounding box center [184, 195] width 325 height 55
click at [114, 498] on input "text" at bounding box center [103, 510] width 163 height 55
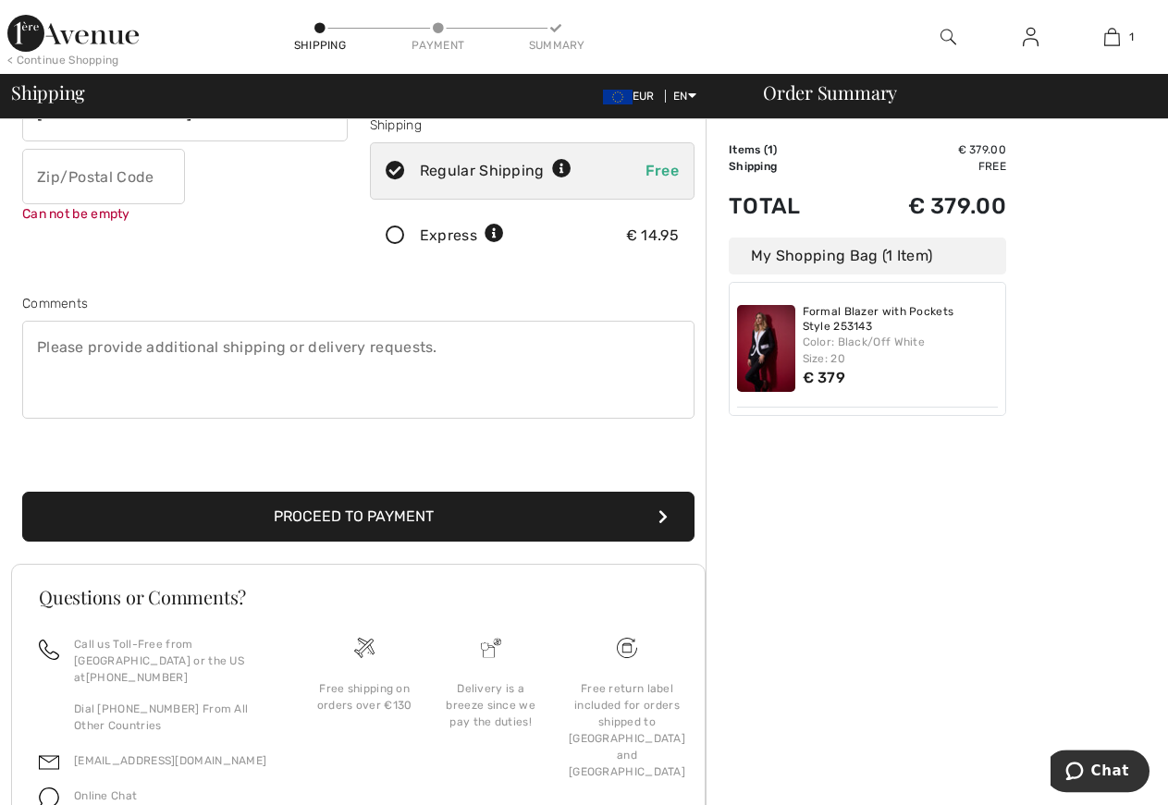
scroll to position [335, 0]
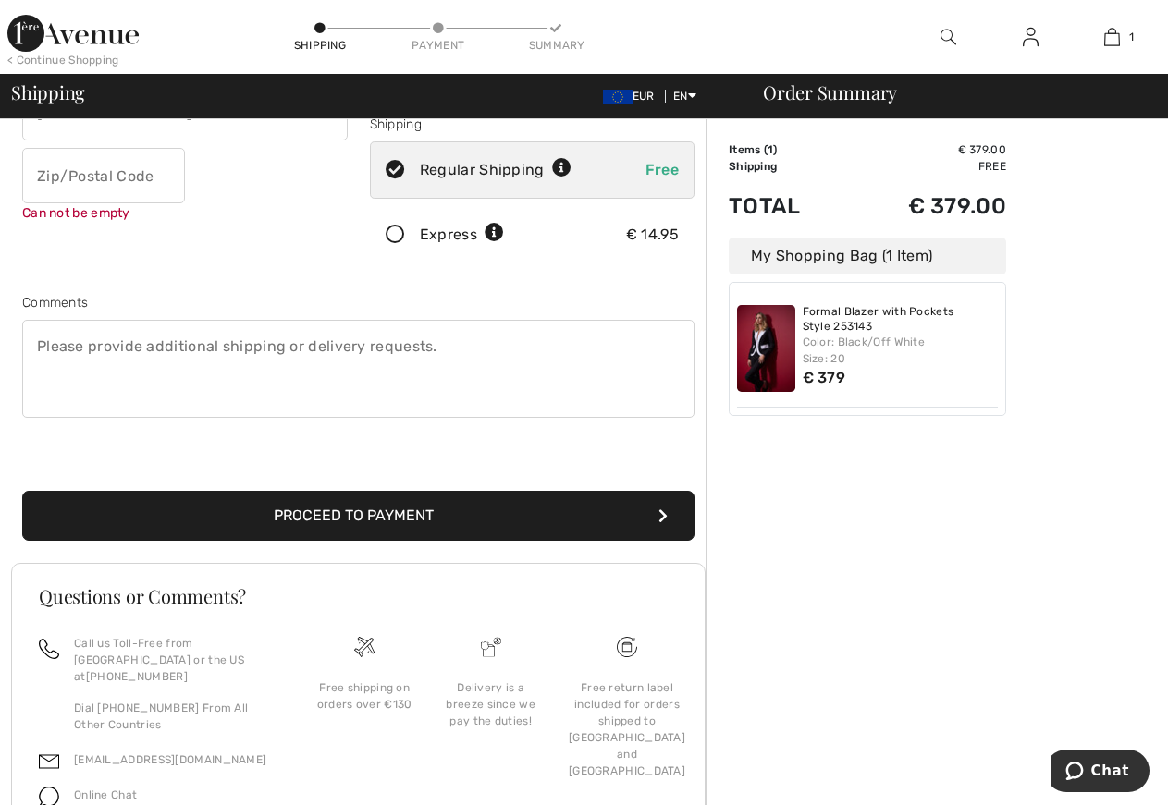
click at [904, 678] on div "Order Summary Details Items ( 1 ) € 379.00 Promo code € 0.00 Shipping Free Tax1…" at bounding box center [936, 344] width 462 height 1119
click at [436, 385] on textarea at bounding box center [358, 369] width 672 height 98
drag, startPoint x: 593, startPoint y: 768, endPoint x: 574, endPoint y: 740, distance: 33.3
click at [593, 767] on div "Free return label included for orders shipped to [GEOGRAPHIC_DATA] and [GEOGRAP…" at bounding box center [627, 734] width 146 height 198
click at [10, 351] on div "Shipping Address 26 Céide Fearann Dara, Rath Garbh Dublin 6 Country Canada Unit…" at bounding box center [584, 344] width 1168 height 1119
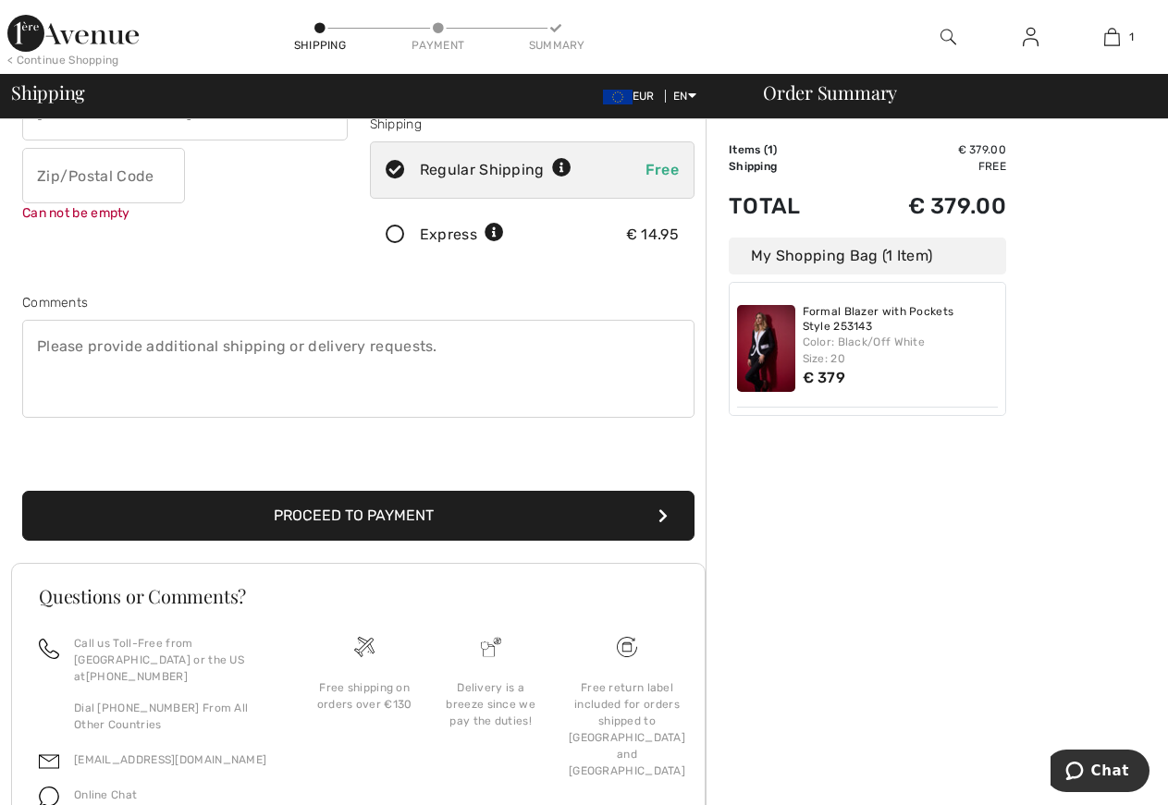
click at [629, 397] on textarea at bounding box center [358, 369] width 672 height 98
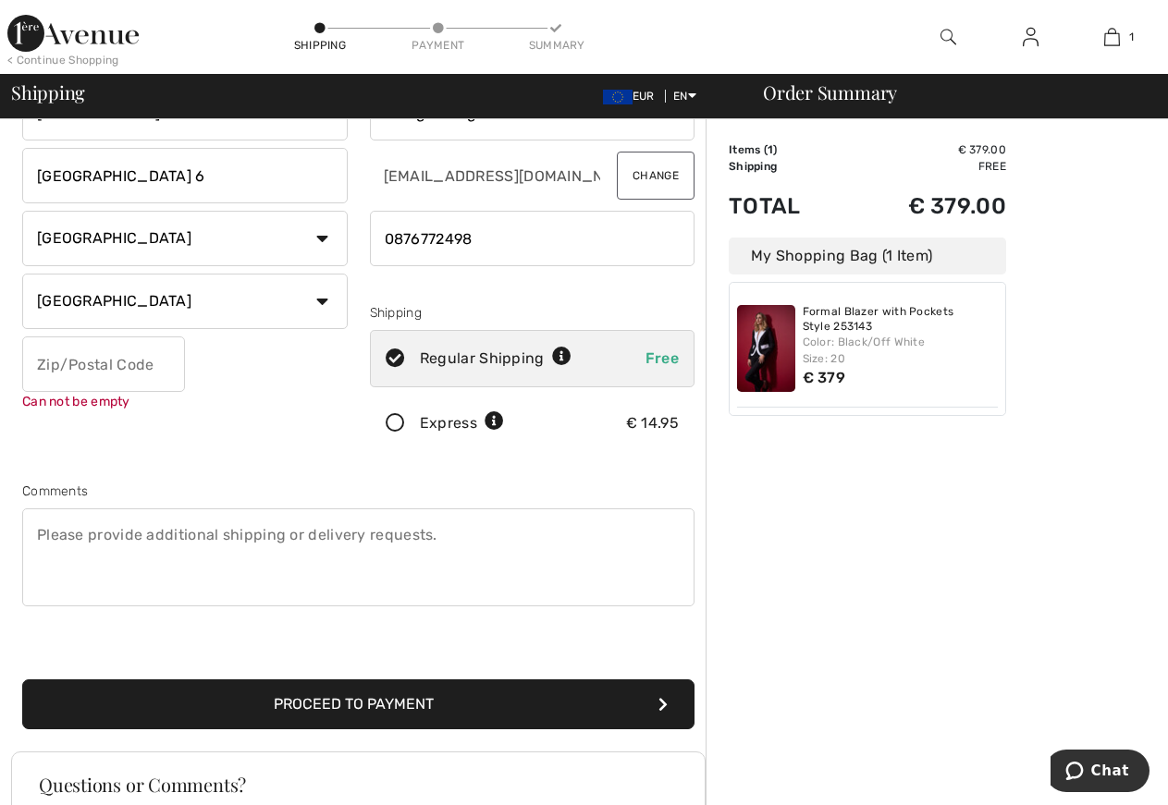
scroll to position [428, 0]
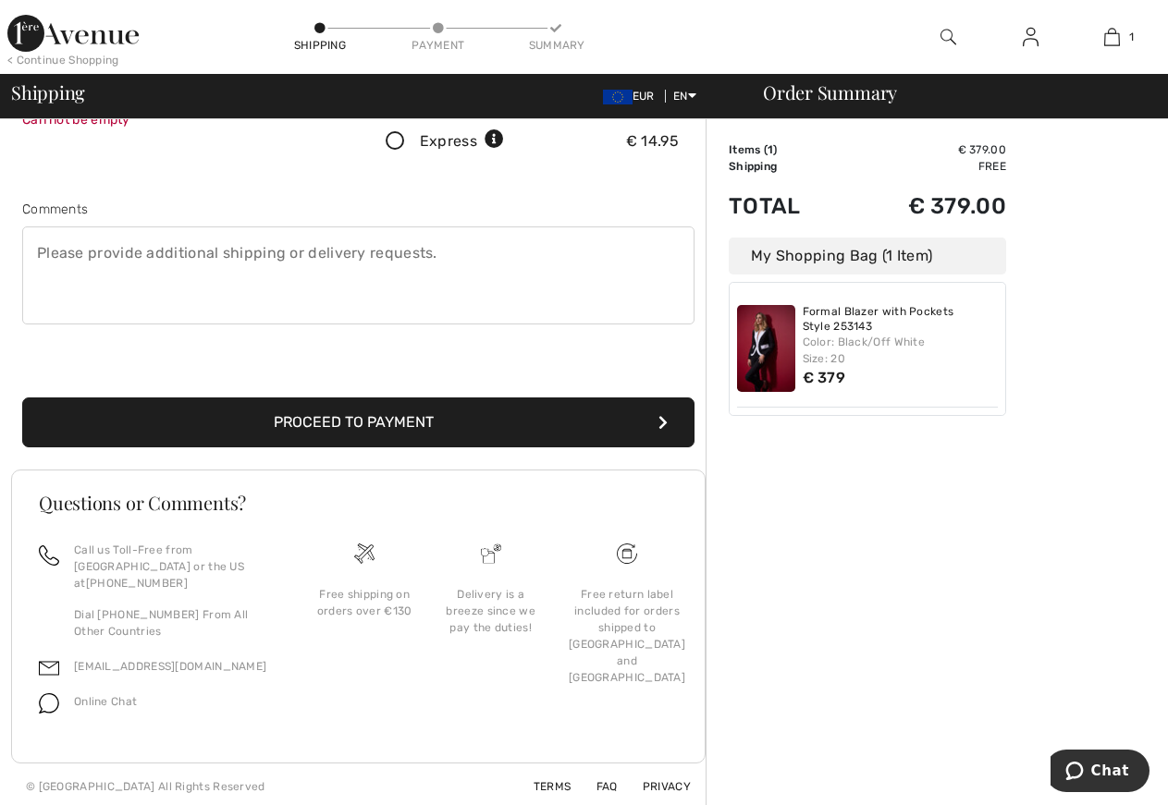
drag, startPoint x: 356, startPoint y: 346, endPoint x: 285, endPoint y: 592, distance: 256.0
click at [285, 592] on div "Shipping Address 26 Céide Fearann Dara, Rath Garbh Dublin 6 Country Canada Unit…" at bounding box center [358, 239] width 694 height 1141
click at [422, 512] on h3 "Questions or Comments?" at bounding box center [358, 503] width 639 height 18
click at [394, 470] on div "Shipping Address 26 Céide Fearann Dara, Rath Garbh Dublin 6 Country Canada Unit…" at bounding box center [358, 69] width 694 height 801
click at [495, 510] on h3 "Questions or Comments?" at bounding box center [358, 503] width 639 height 18
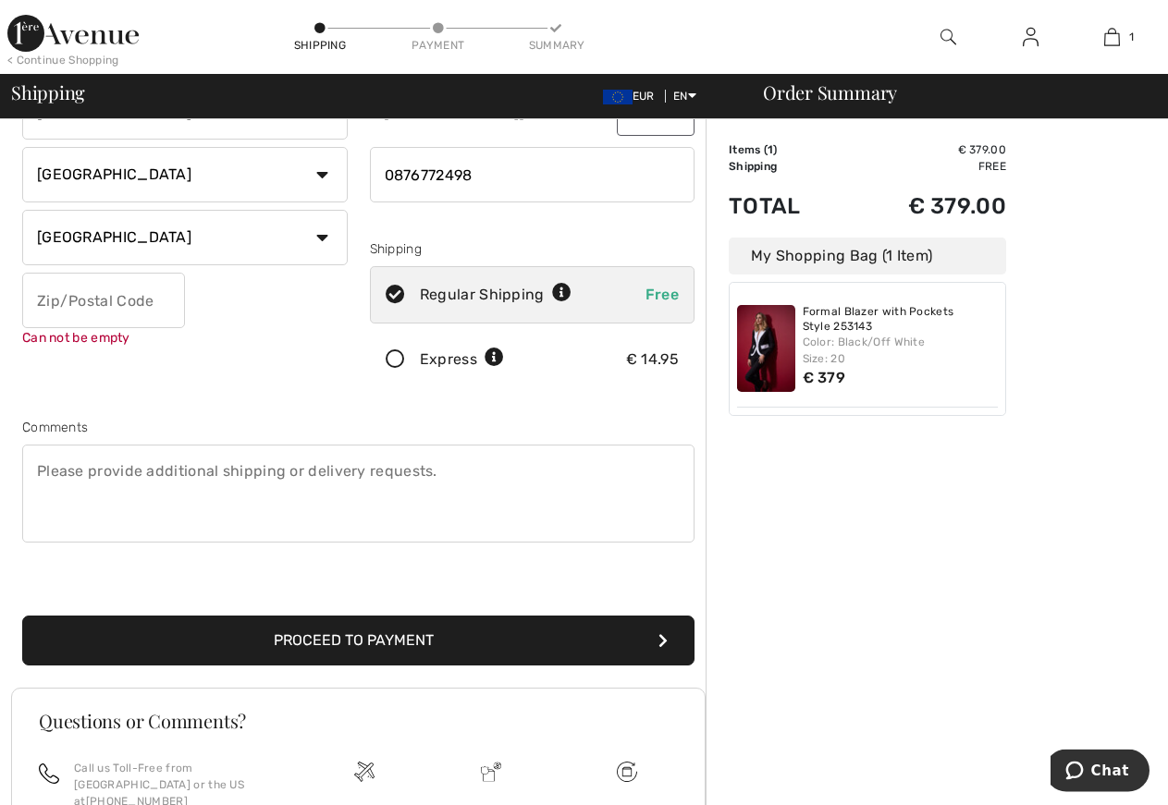
scroll to position [51, 0]
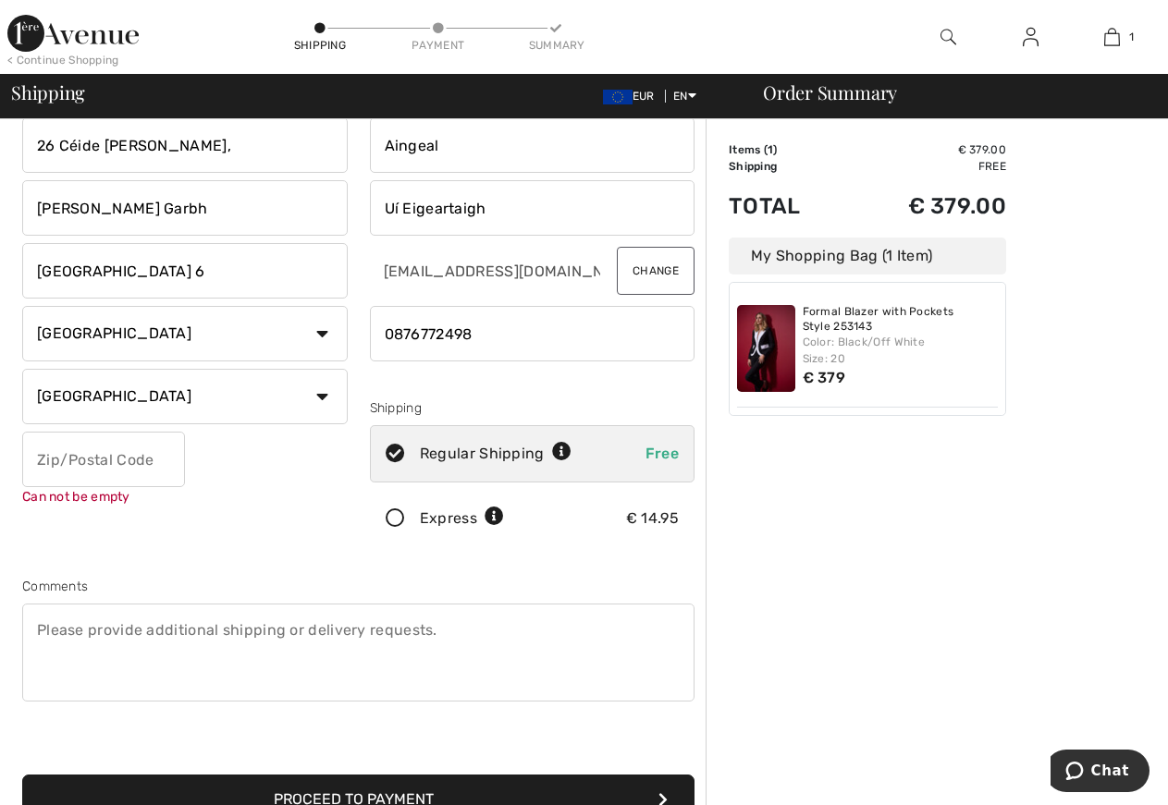
click at [85, 458] on input "text" at bounding box center [103, 459] width 163 height 55
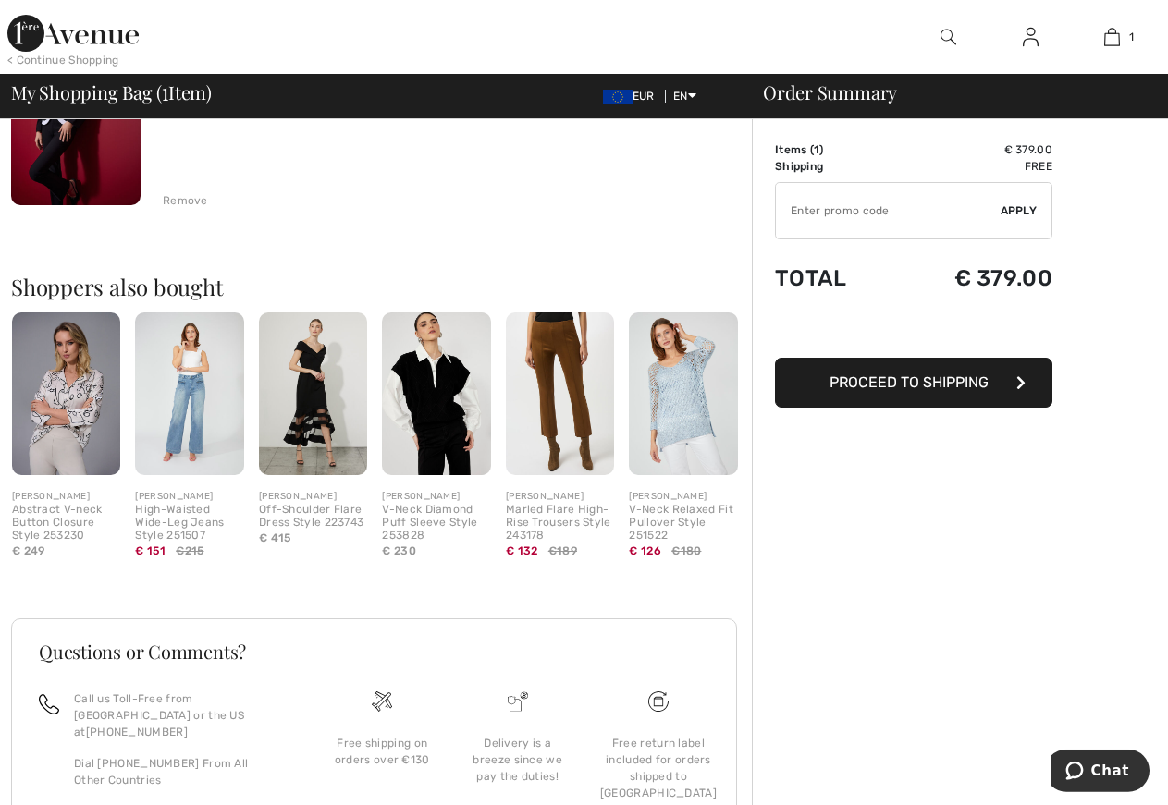
scroll to position [283, 0]
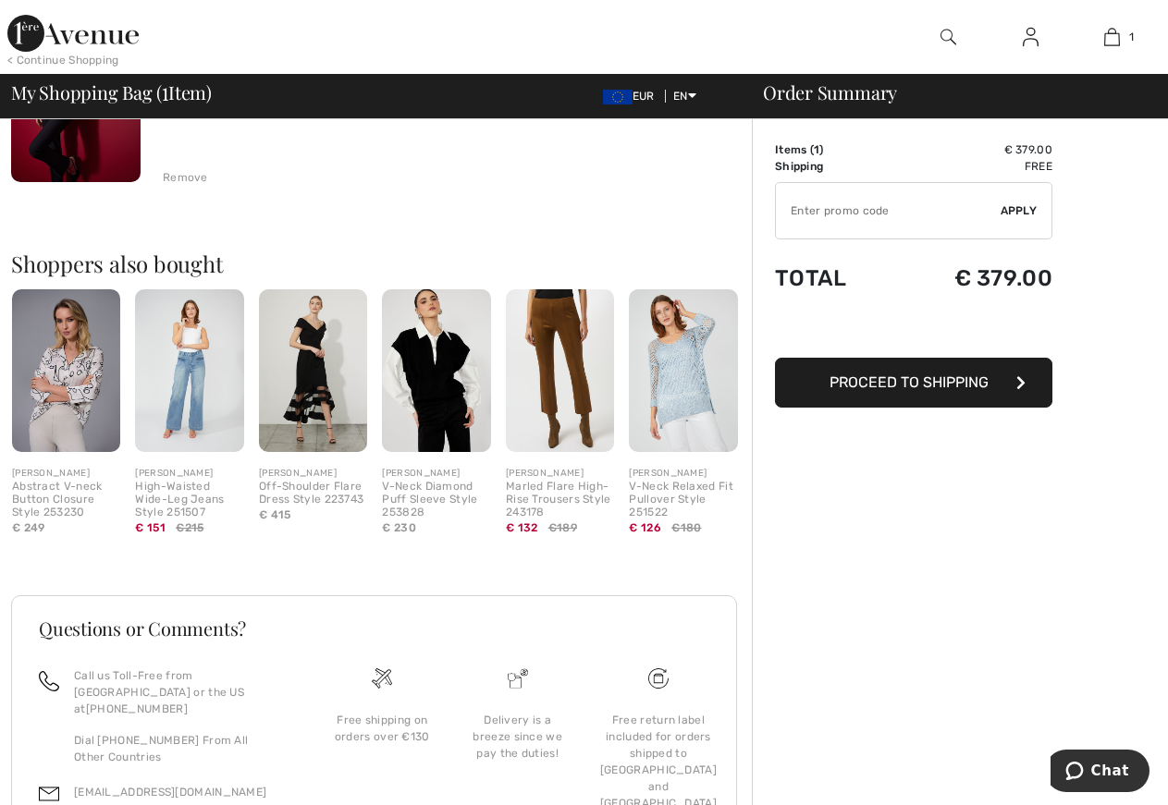
click at [921, 377] on span "Proceed to Shipping" at bounding box center [908, 382] width 159 height 18
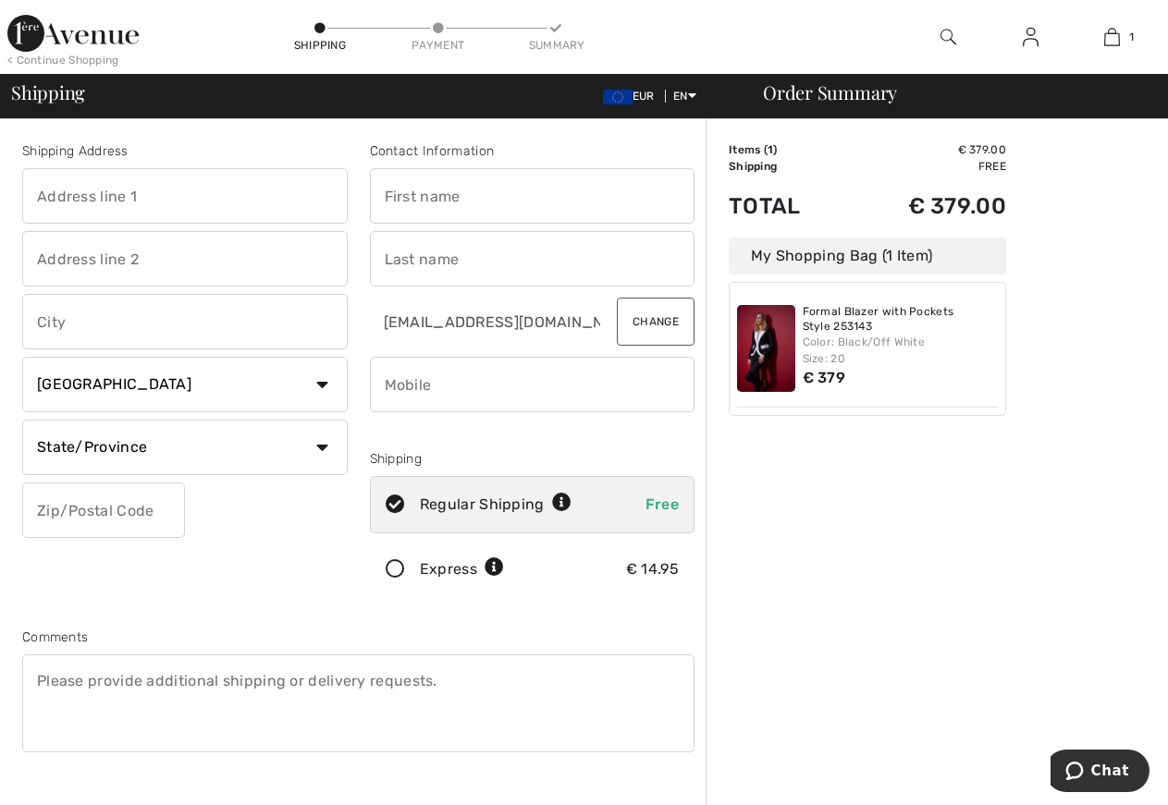
click at [427, 199] on input "text" at bounding box center [532, 195] width 325 height 55
type input "Aingeal"
click at [405, 263] on input "text" at bounding box center [532, 258] width 325 height 55
type input "Uí Eigeartaigh"
click at [51, 202] on input "text" at bounding box center [184, 195] width 325 height 55
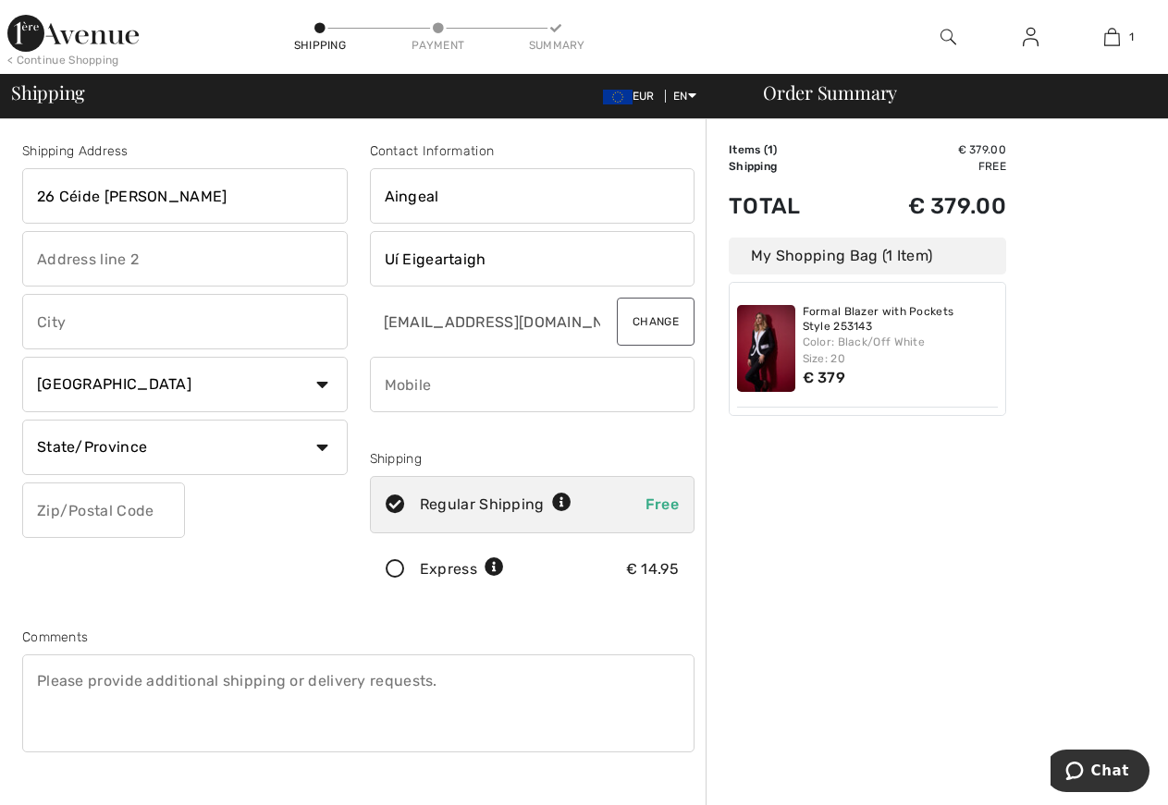
type input "26 Céide [PERSON_NAME]"
click at [55, 251] on input "text" at bounding box center [184, 258] width 325 height 55
type input "[PERSON_NAME] Garbh"
click at [71, 319] on input "text" at bounding box center [184, 321] width 325 height 55
type input "[GEOGRAPHIC_DATA]"
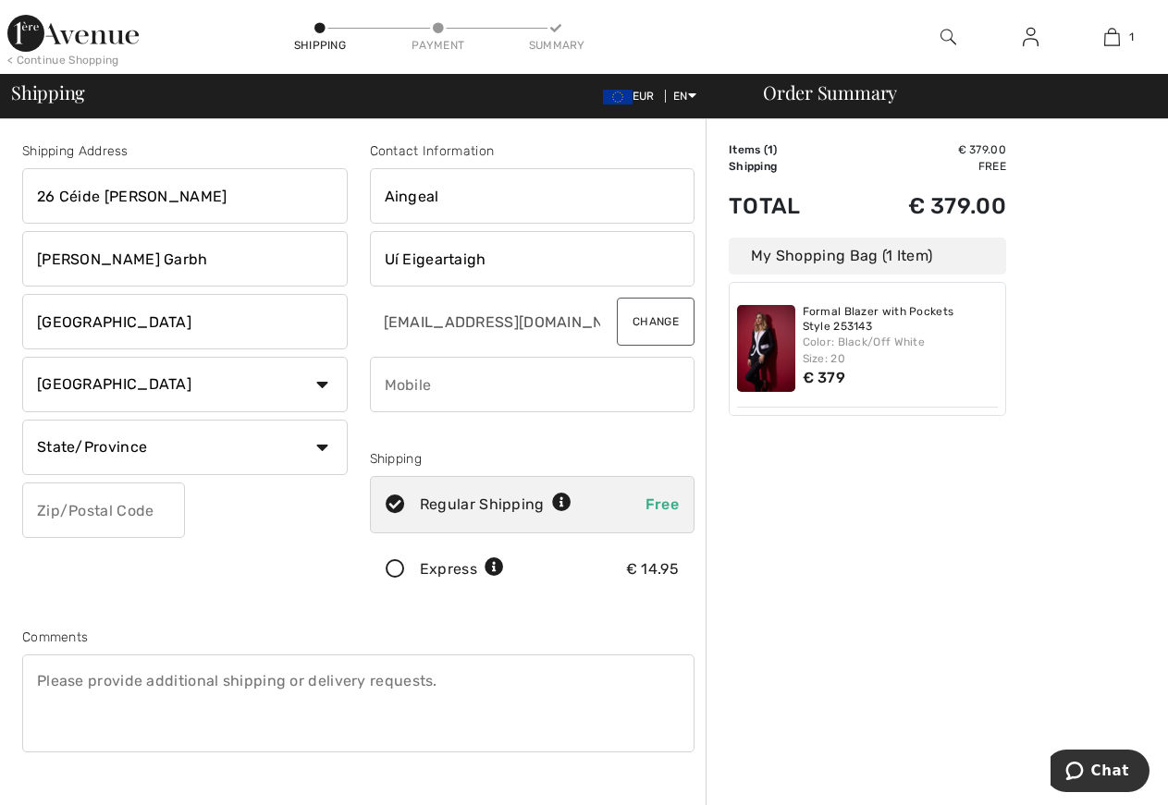
click at [22, 420] on select "State/Province Carlow Cavan Clare Cork Donegal Dublin Galway Kerry Kildare Kilk…" at bounding box center [184, 447] width 325 height 55
click option "Galway" at bounding box center [0, 0] width 0 height 0
click at [22, 420] on select "State/Province Carlow Cavan Clare Cork Donegal Dublin Galway Kerry Kildare Kilk…" at bounding box center [184, 447] width 325 height 55
select select "DU"
click option "Dublin" at bounding box center [0, 0] width 0 height 0
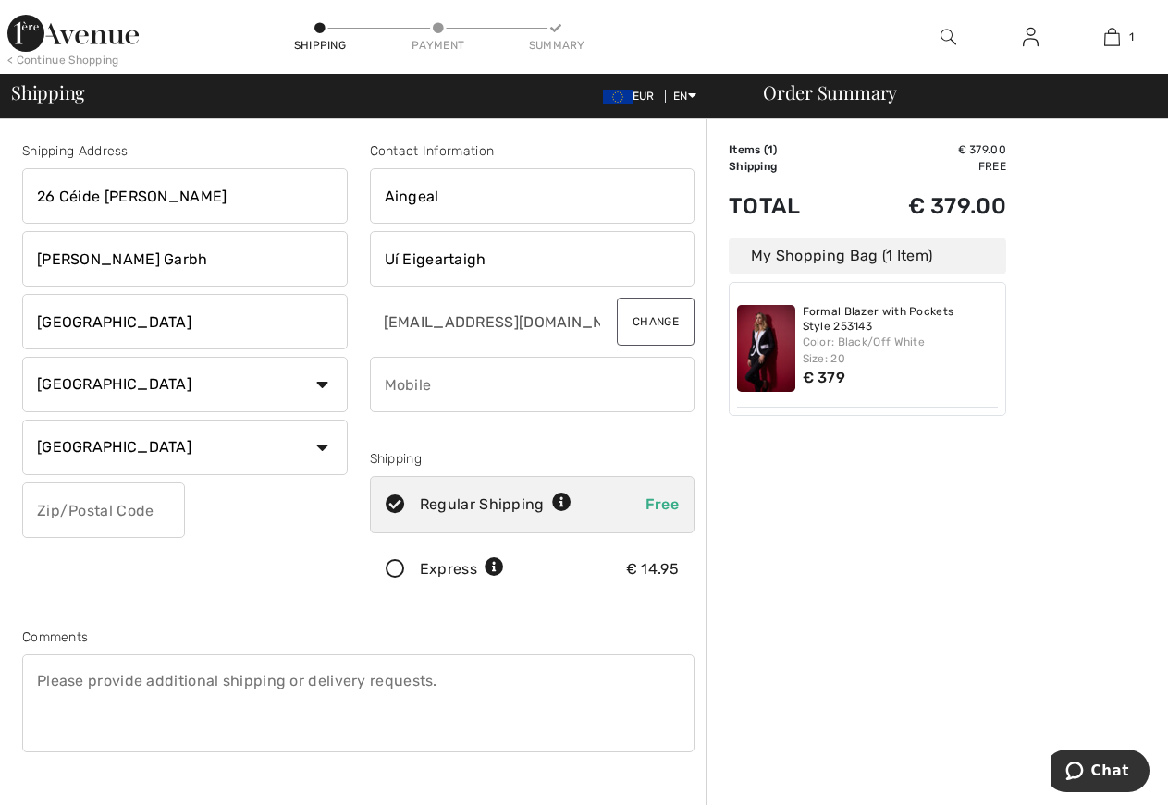
click at [208, 507] on div "Shipping Address 26 Céide Fearann Dara Rath Garbh Dublin Country Canada United …" at bounding box center [185, 373] width 348 height 464
click at [39, 512] on input "text" at bounding box center [103, 510] width 163 height 55
type input "D06W1DO"
click at [433, 387] on input "phone" at bounding box center [532, 384] width 325 height 55
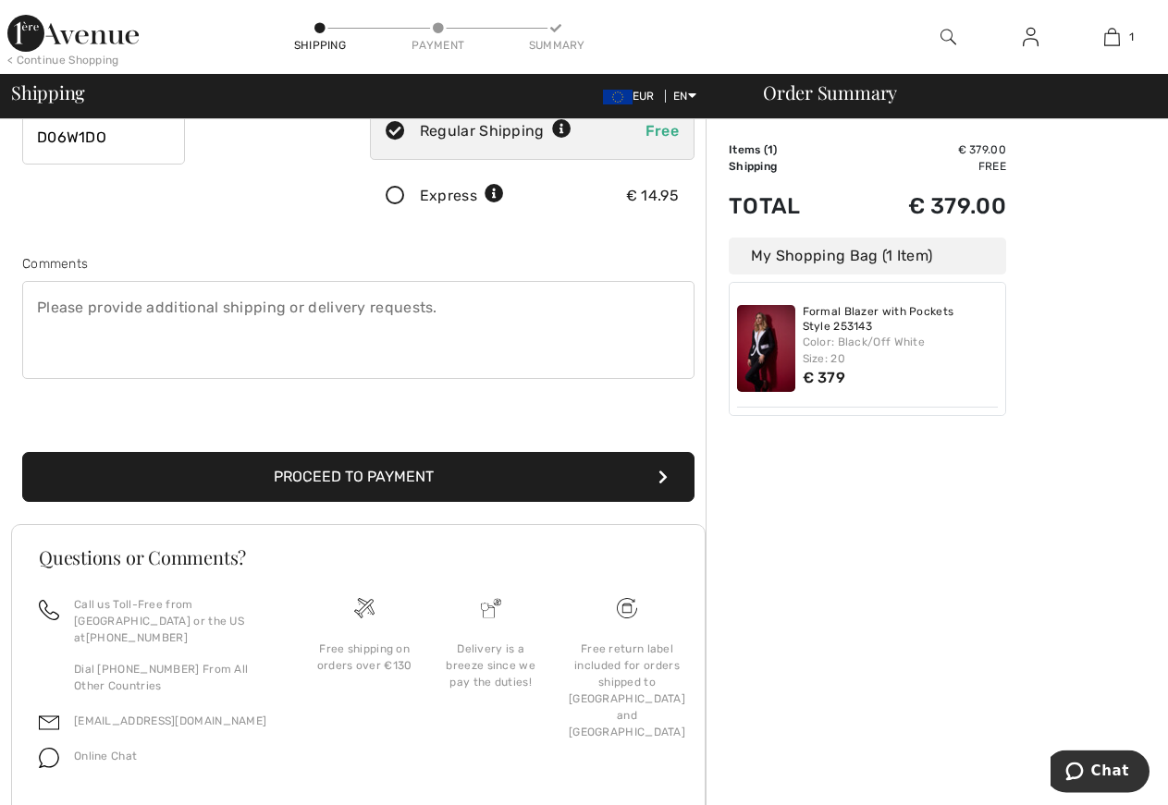
scroll to position [377, 0]
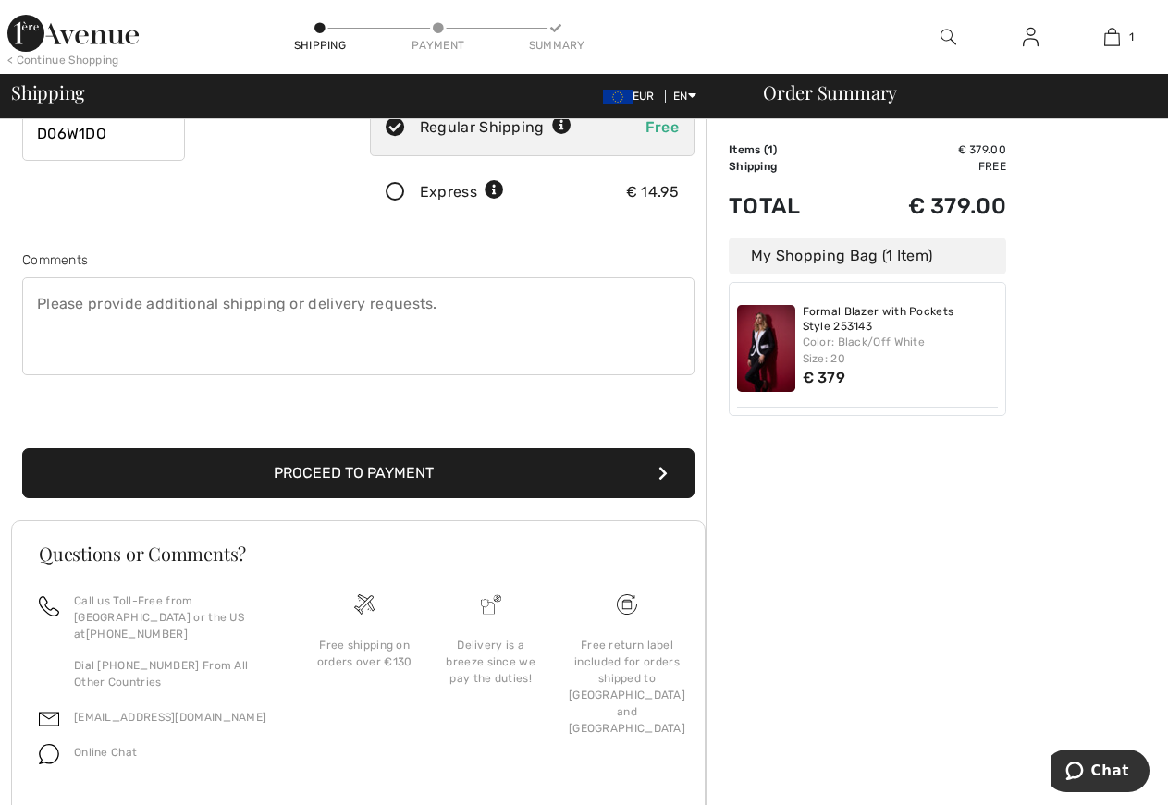
type input "0876772498"
click at [409, 476] on button "Proceed to Payment" at bounding box center [358, 473] width 672 height 50
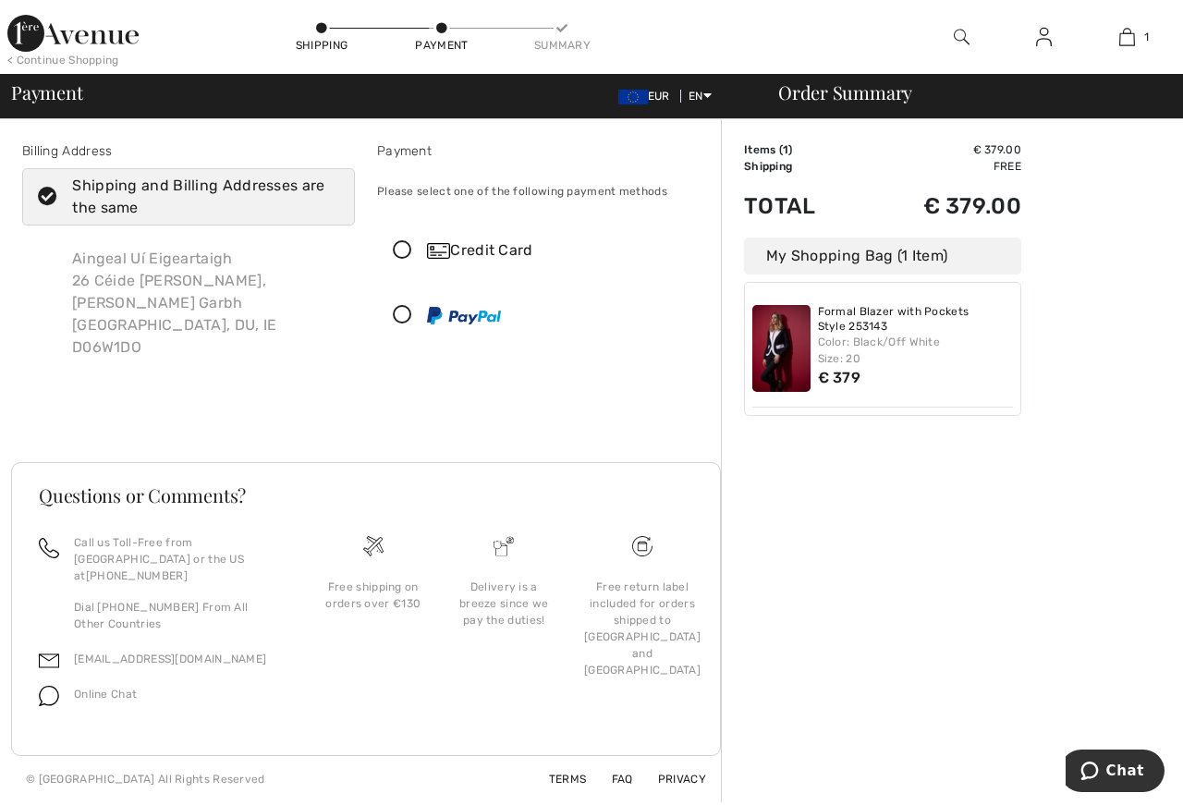
click at [400, 250] on icon at bounding box center [402, 250] width 49 height 19
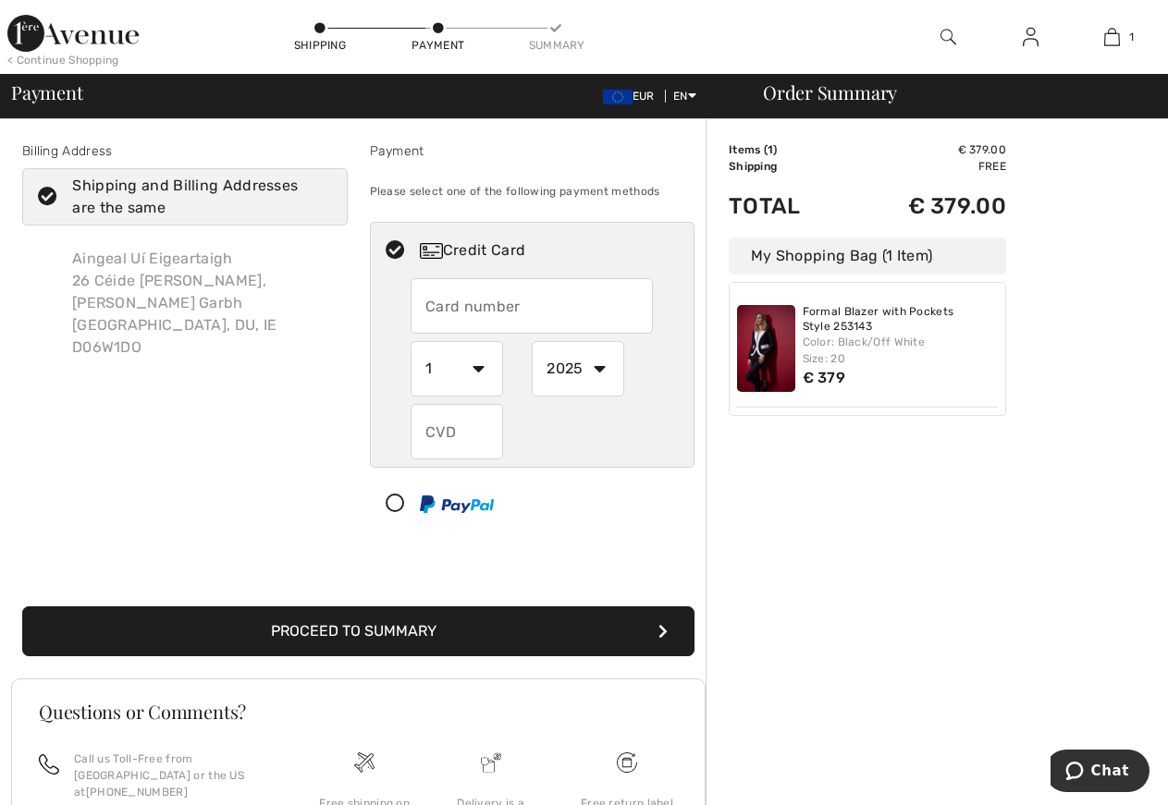
click at [462, 308] on input "text" at bounding box center [531, 305] width 242 height 55
type input "5"
click at [49, 198] on icon at bounding box center [47, 197] width 49 height 19
click at [320, 198] on input "Shipping and Billing Addresses are the same" at bounding box center [326, 196] width 12 height 55
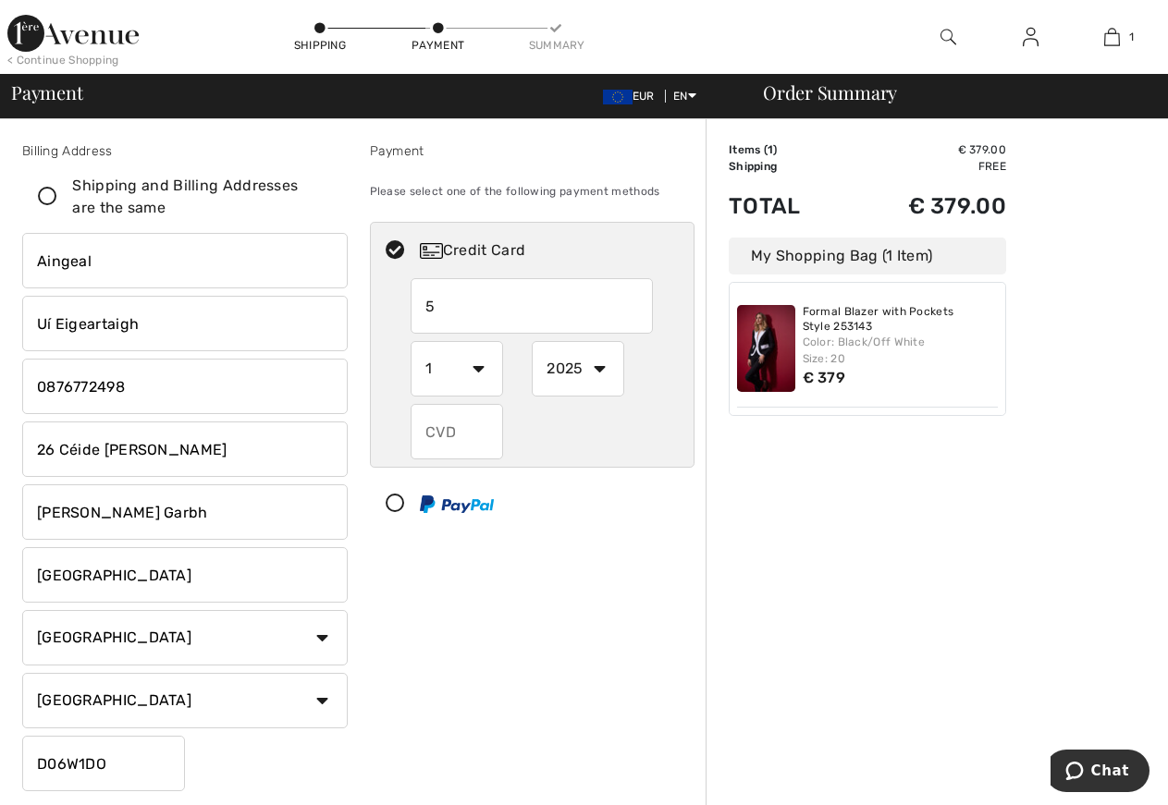
checkbox input "false"
click at [443, 312] on input "5" at bounding box center [531, 305] width 242 height 55
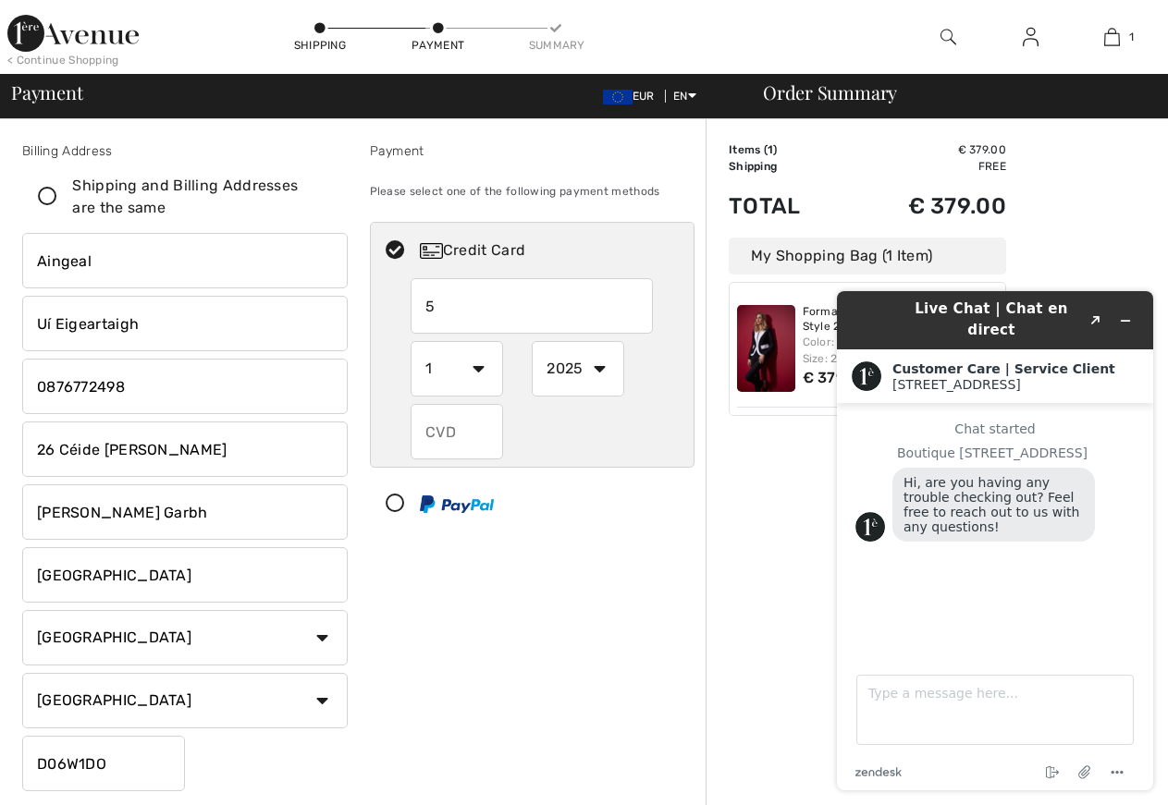
click at [446, 300] on input "5" at bounding box center [531, 305] width 242 height 55
type input "[CREDIT_CARD_NUMBER]"
click at [410, 341] on select "1 2 3 4 5 6 7 8 9 10 11 12" at bounding box center [456, 368] width 92 height 55
click option "4" at bounding box center [0, 0] width 0 height 0
click at [410, 341] on select "1 2 3 4 5 6 7 8 9 10 11 12" at bounding box center [456, 368] width 92 height 55
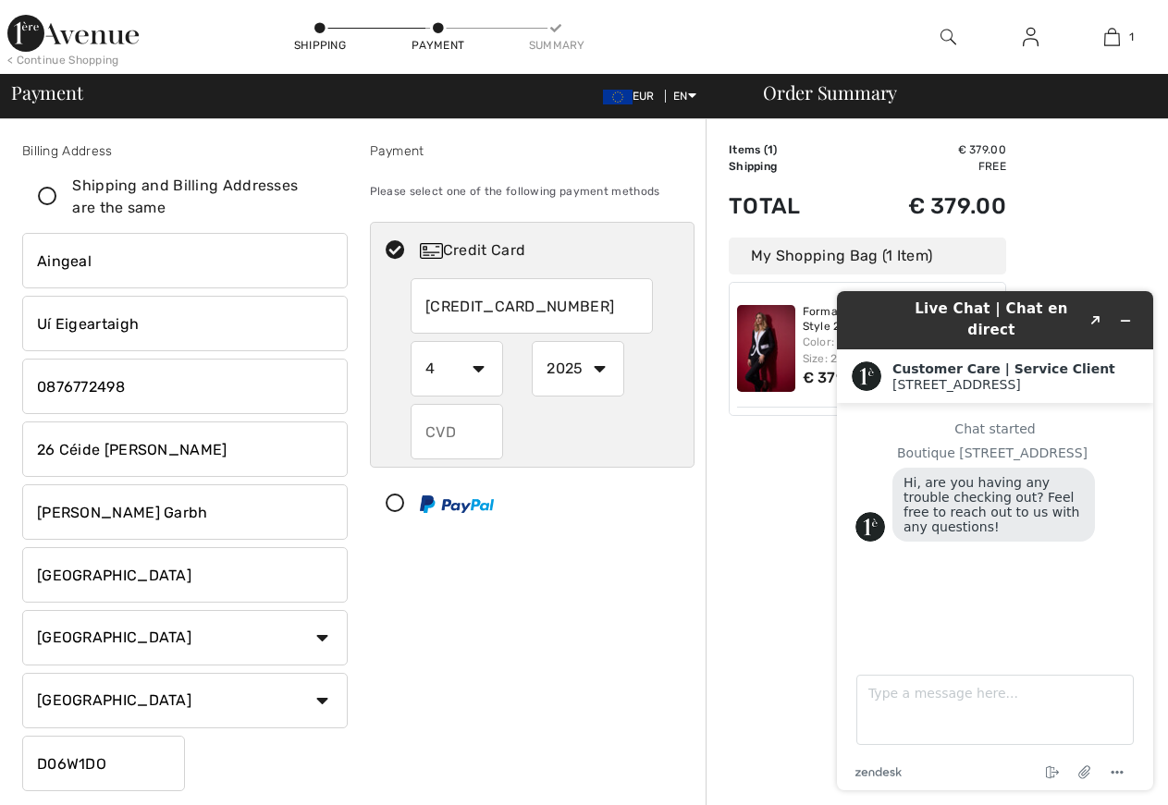
select select "2"
click option "2" at bounding box center [0, 0] width 0 height 0
click at [532, 341] on select "2025 2026 2027 2028 2029 2030 2031 2032 2033 2034 2035" at bounding box center [578, 368] width 92 height 55
select select "2026"
click option "2026" at bounding box center [0, 0] width 0 height 0
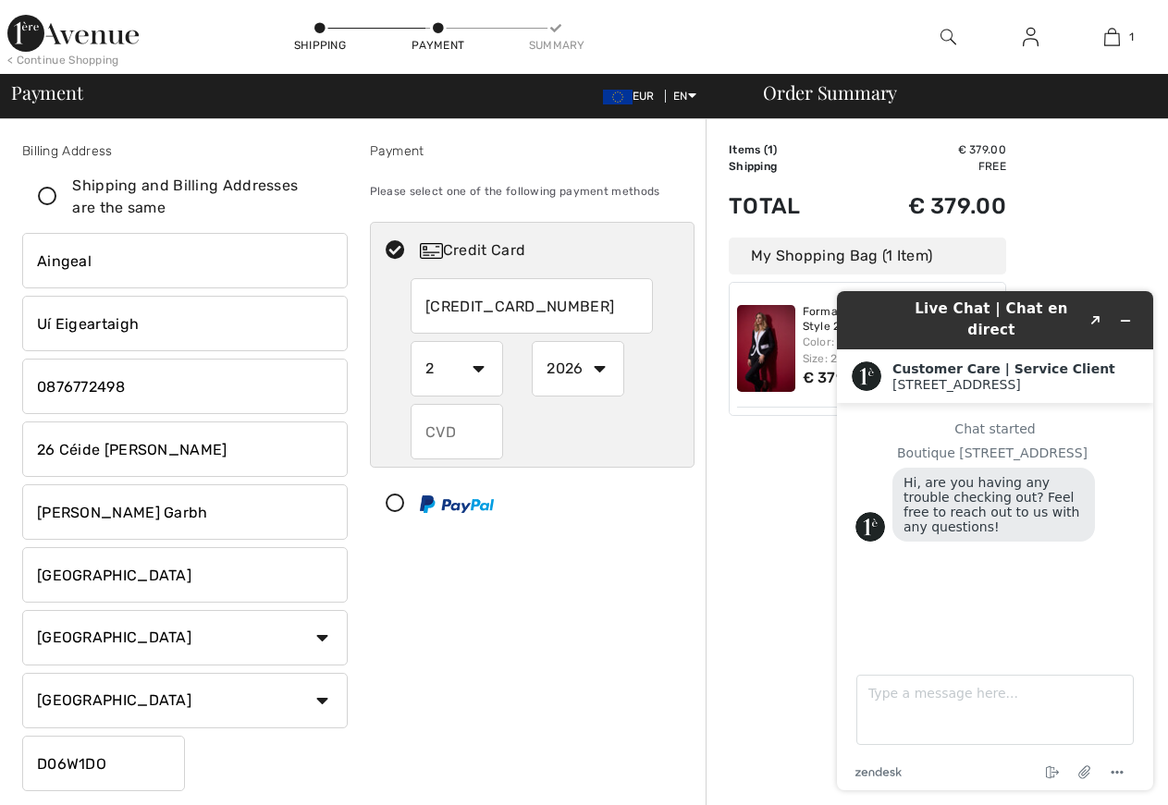
click at [432, 433] on input "text" at bounding box center [456, 431] width 92 height 55
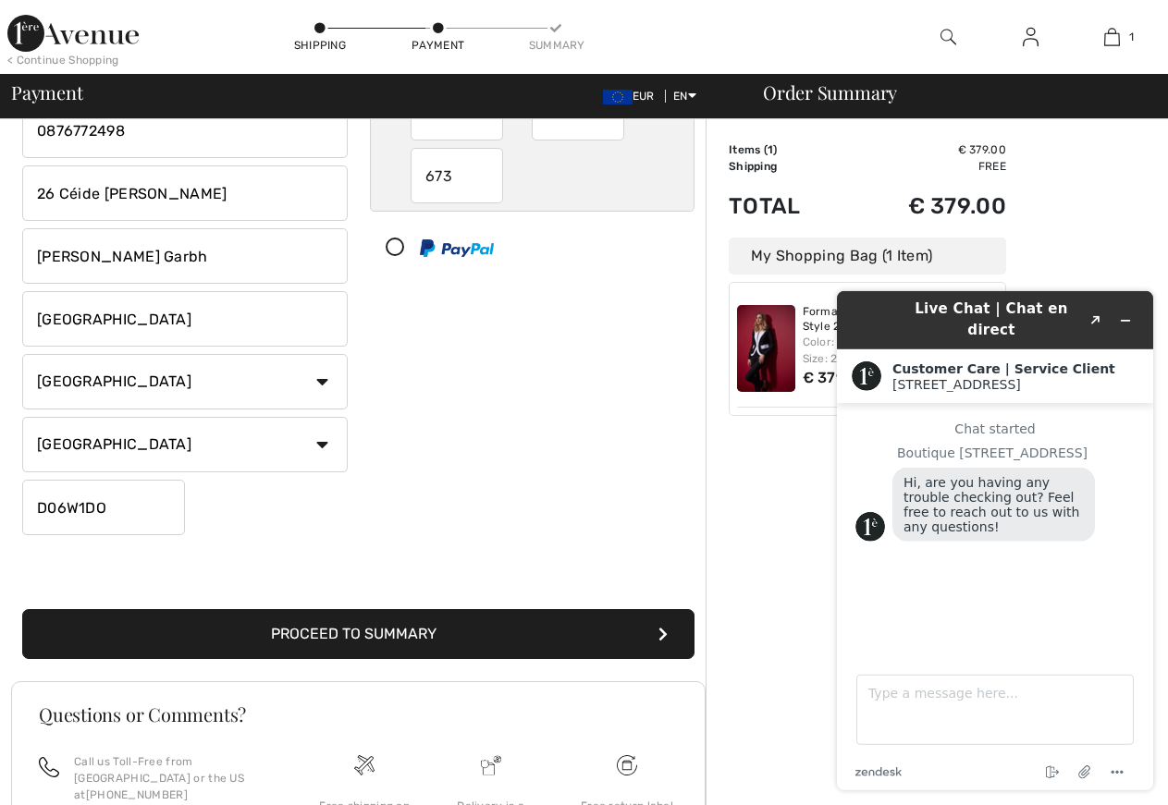
scroll to position [283, 0]
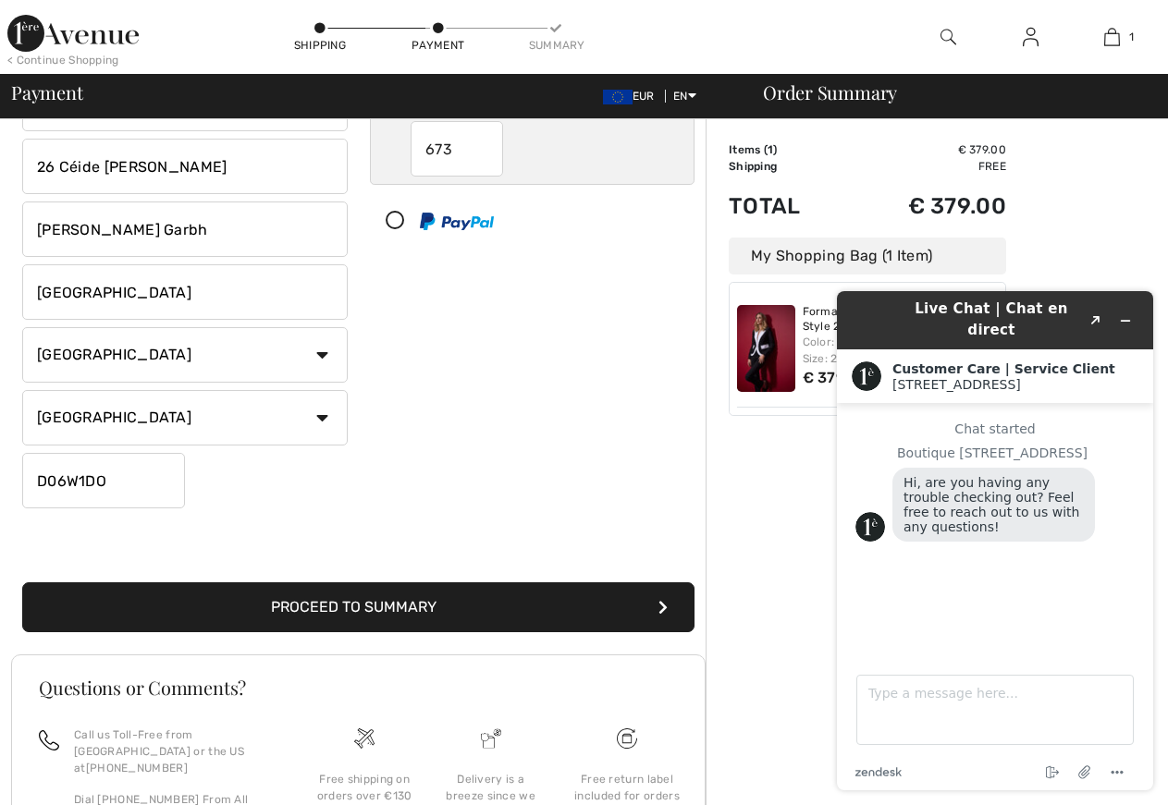
type input "673"
click at [354, 598] on button "Proceed to Summary" at bounding box center [358, 607] width 672 height 50
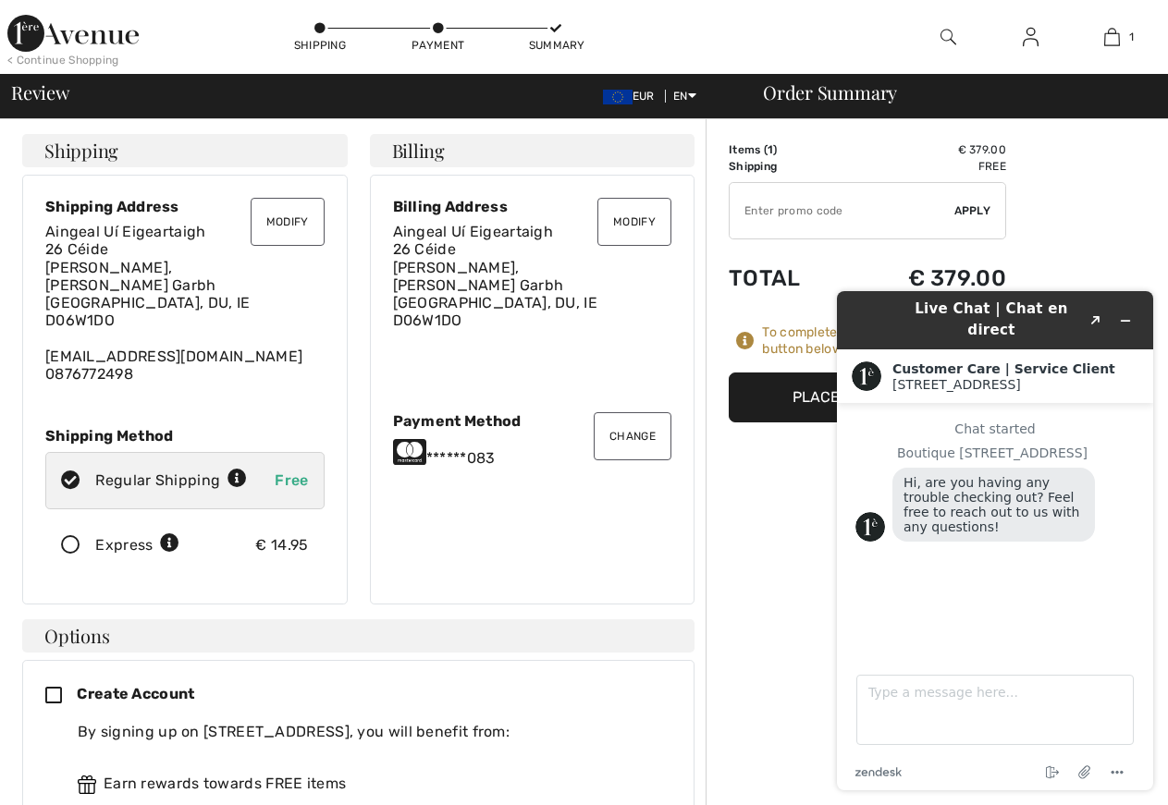
click at [647, 218] on button "Modify" at bounding box center [634, 222] width 74 height 48
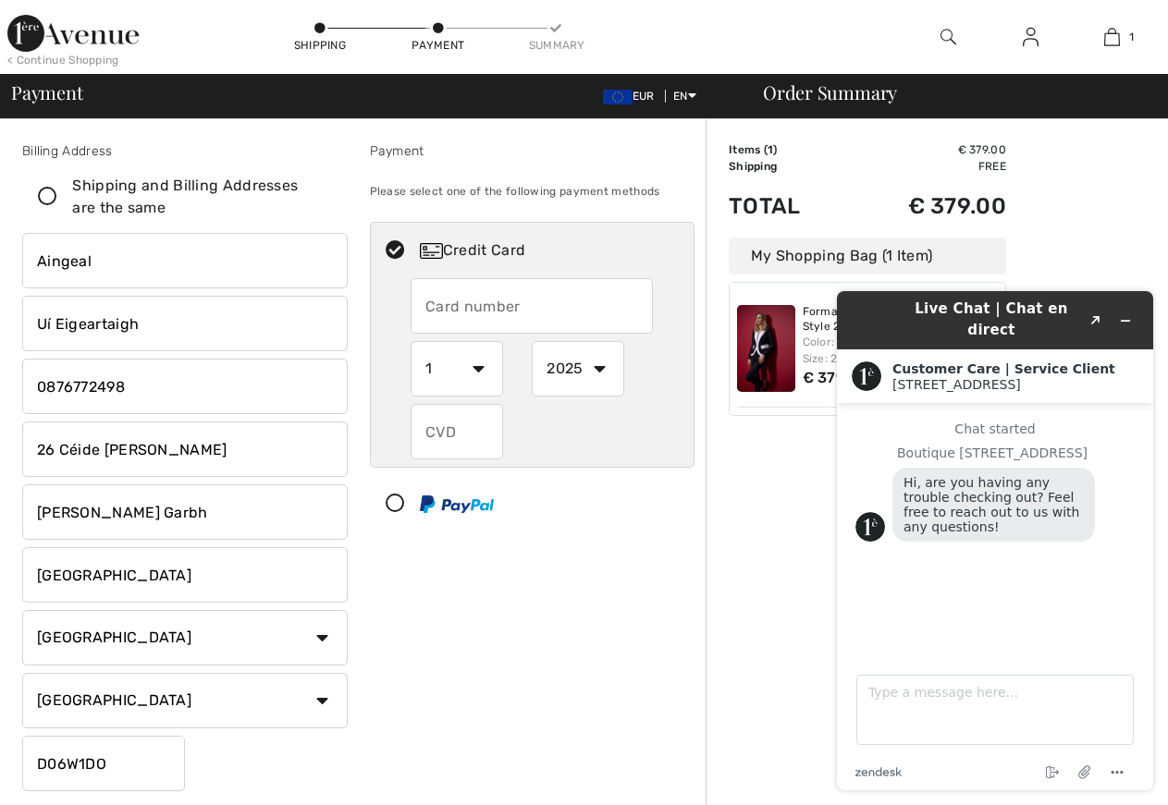
click at [467, 308] on input "text" at bounding box center [531, 305] width 242 height 55
radio input "true"
type input "518676000398083"
click at [410, 341] on select "1 2 3 4 5 6 7 8 9 10 11 12" at bounding box center [456, 368] width 92 height 55
radio input "true"
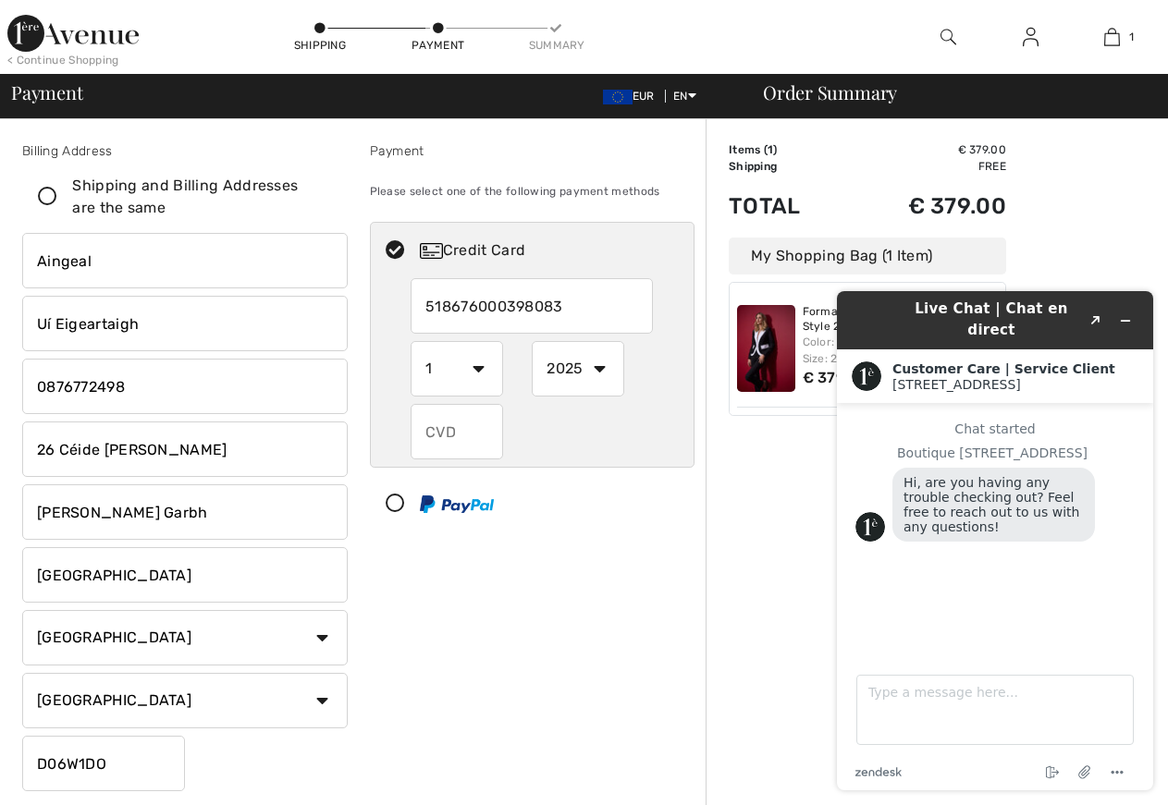
select select "2"
click option "2" at bounding box center [0, 0] width 0 height 0
click at [532, 341] on select "2025 2026 2027 2028 2029 2030 2031 2032 2033 2034 2035" at bounding box center [578, 368] width 92 height 55
radio input "true"
select select "2026"
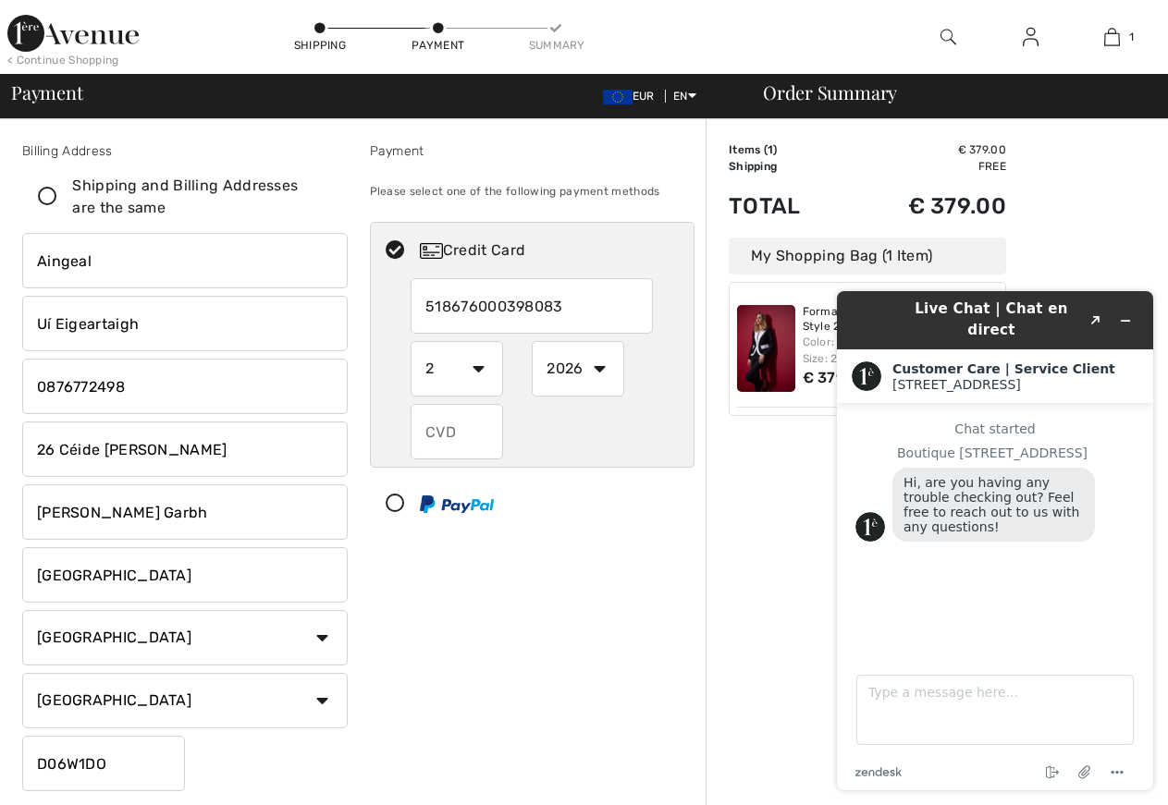
click option "2026" at bounding box center [0, 0] width 0 height 0
click at [446, 432] on input "text" at bounding box center [456, 431] width 92 height 55
radio input "true"
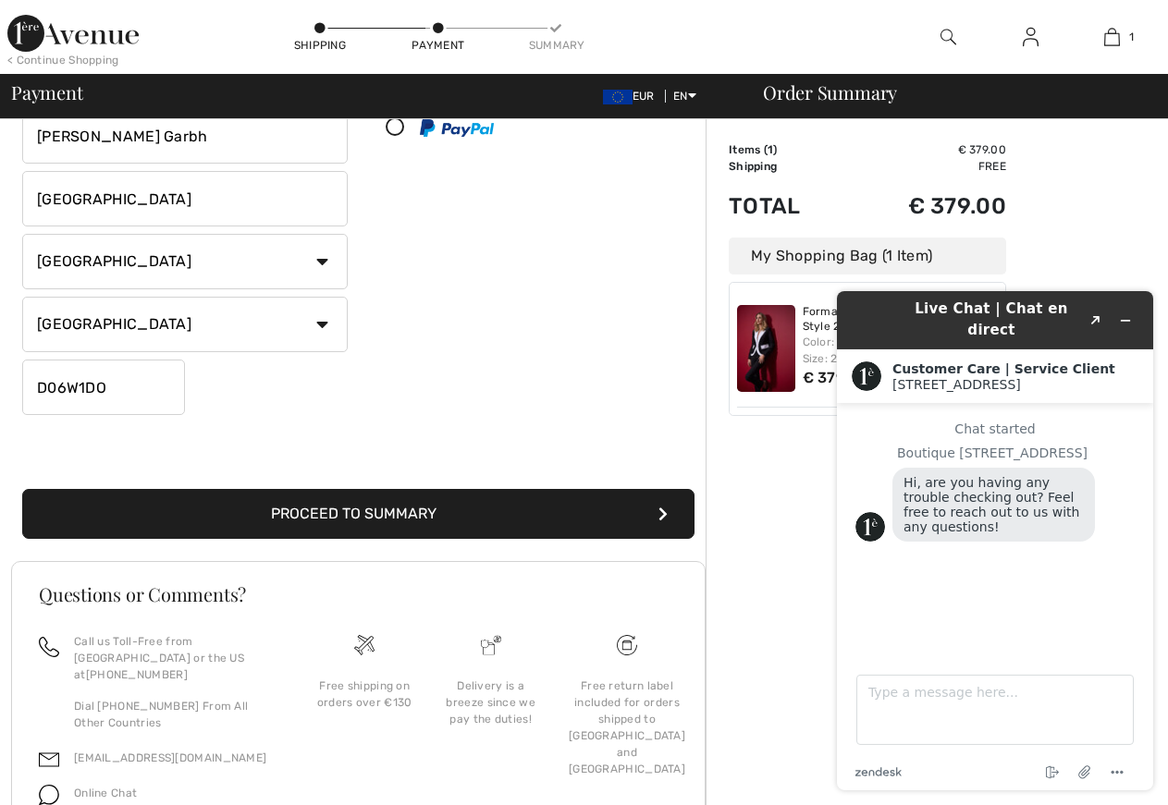
scroll to position [377, 0]
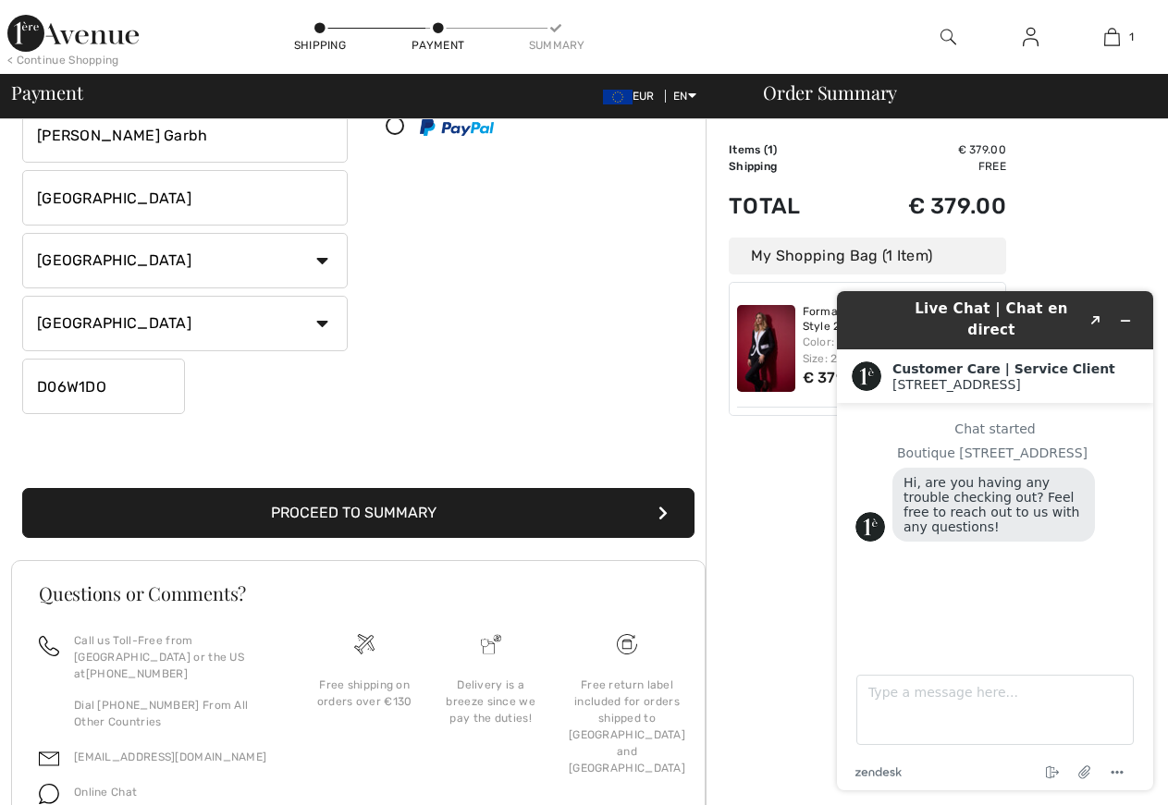
type input "673"
click at [413, 510] on button "Proceed to Summary" at bounding box center [358, 513] width 672 height 50
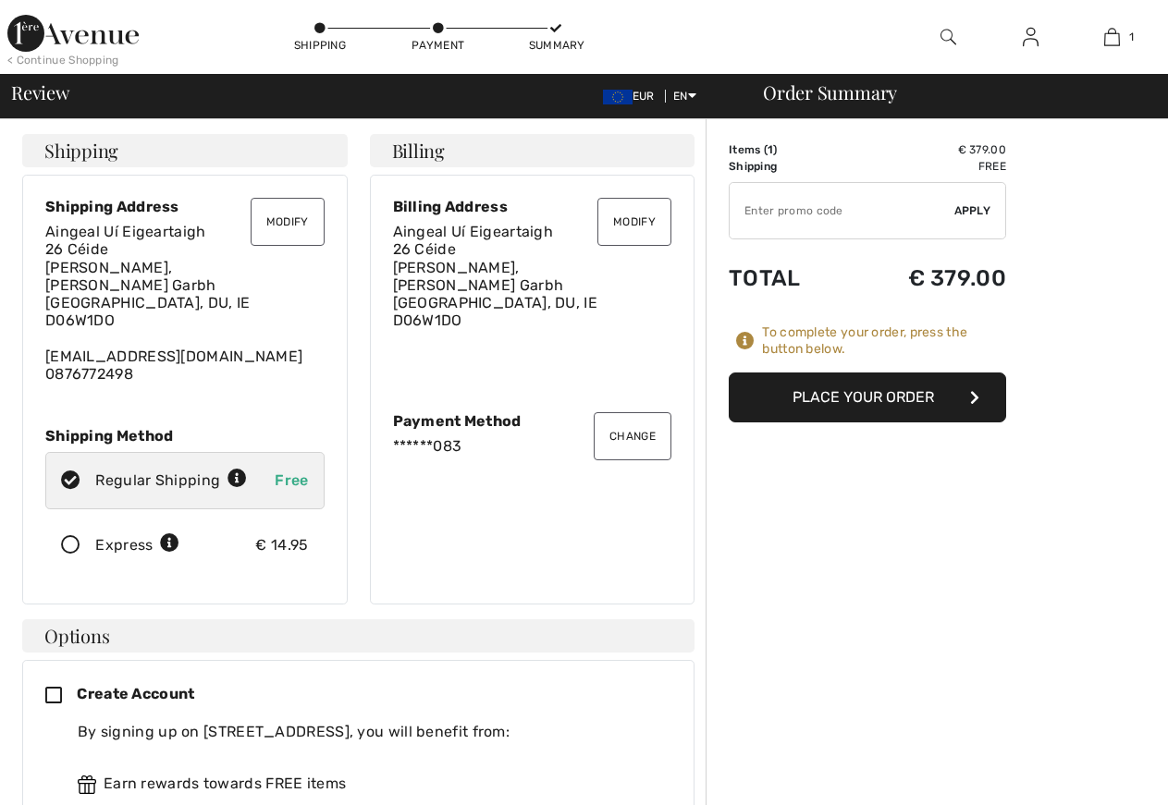
checkbox input "true"
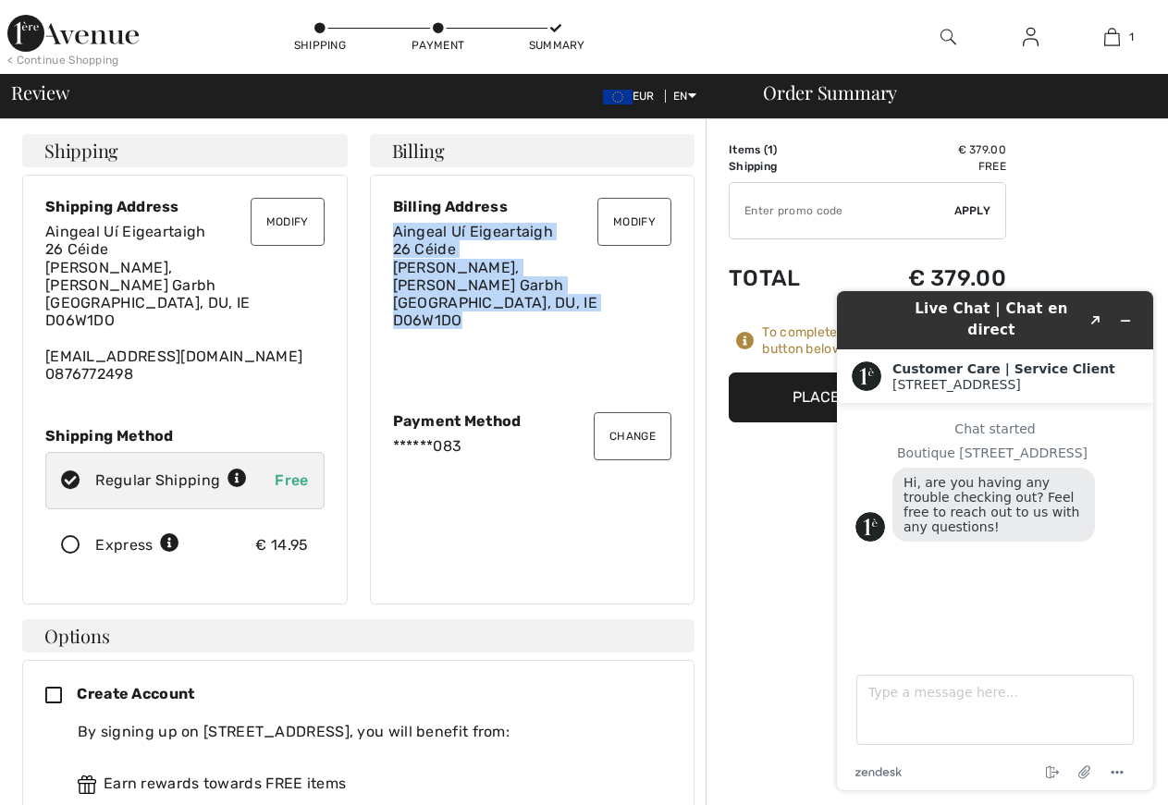
drag, startPoint x: 394, startPoint y: 230, endPoint x: 564, endPoint y: 312, distance: 188.9
click at [564, 312] on div "Billing Address Aingeal Uí Eigeartaigh [STREET_ADDRESS][PERSON_NAME][PERSON_NAM…" at bounding box center [532, 294] width 279 height 192
click at [603, 283] on div "Aingeal Uí Eigeartaigh [STREET_ADDRESS][PERSON_NAME][PERSON_NAME]" at bounding box center [532, 276] width 279 height 106
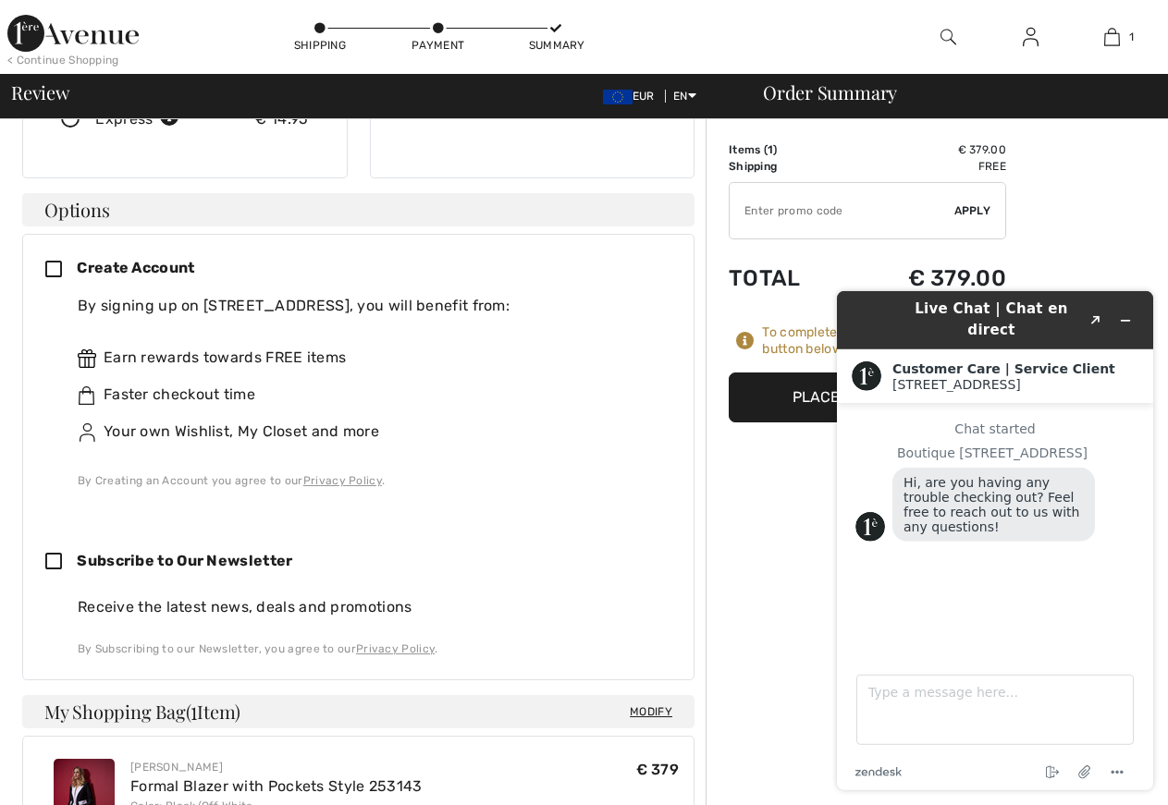
scroll to position [283, 0]
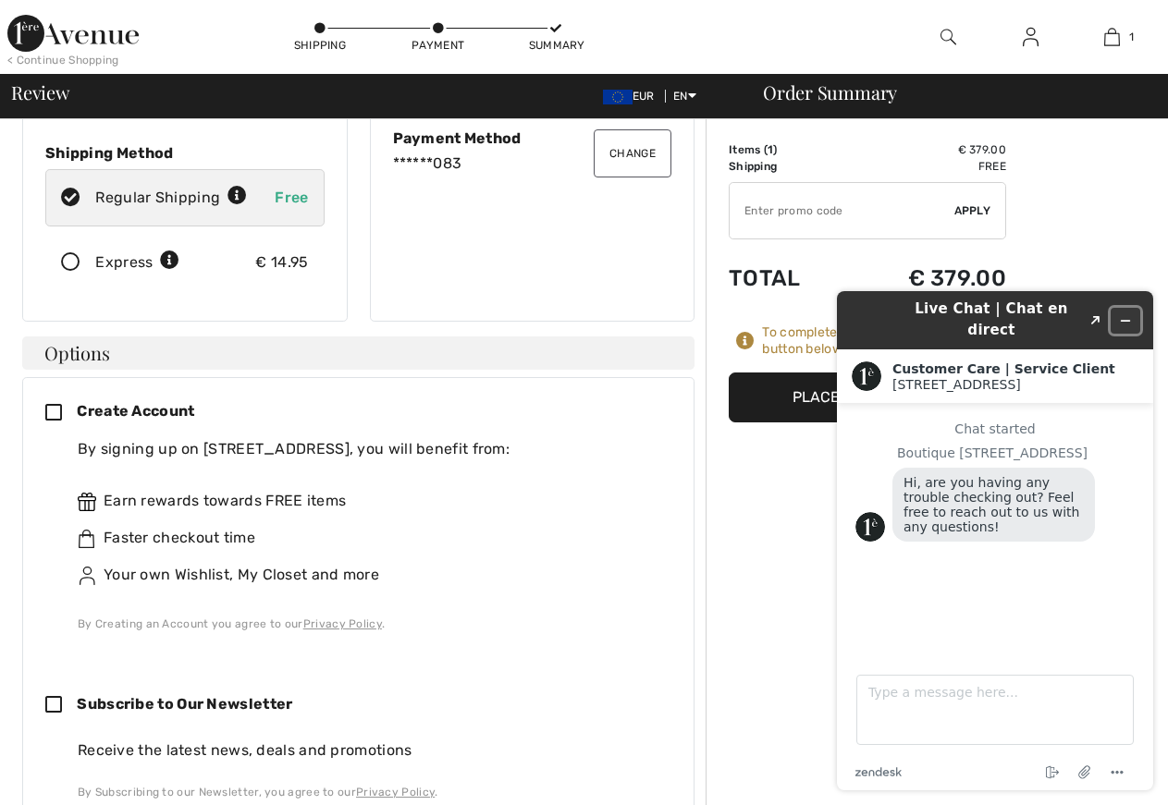
click at [1120, 314] on icon "Minimize widget" at bounding box center [1125, 320] width 13 height 13
click at [1120, 310] on div "Order Summary Details Items ( 1 ) € 379.00 Promo code € 0.00 Shipping Free Tax1…" at bounding box center [936, 716] width 462 height 1760
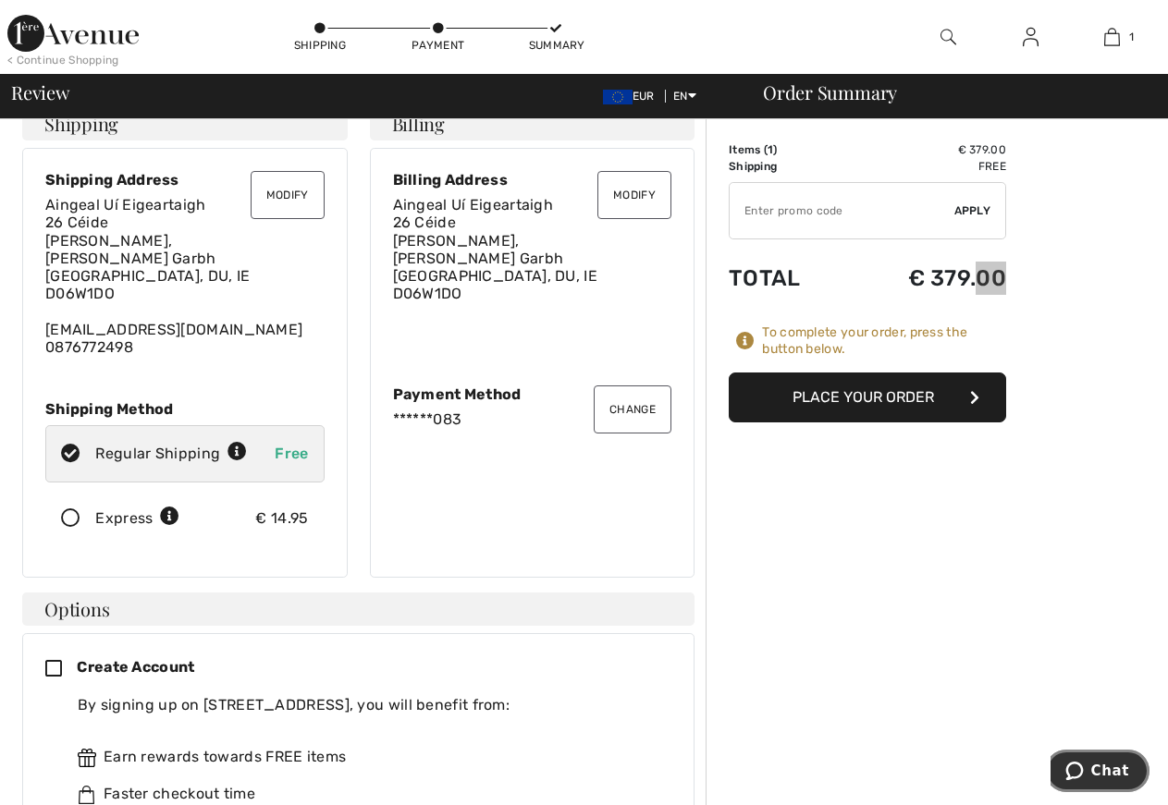
scroll to position [0, 0]
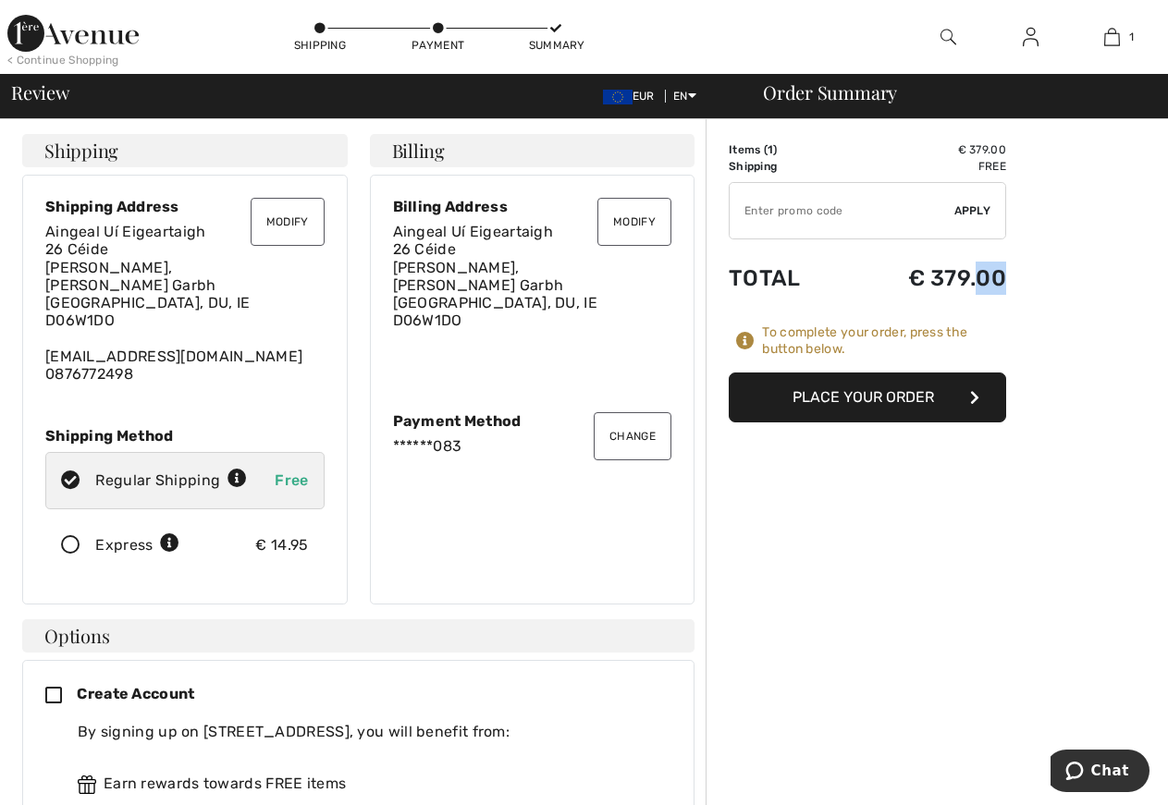
click at [882, 393] on button "Place Your Order" at bounding box center [866, 398] width 277 height 50
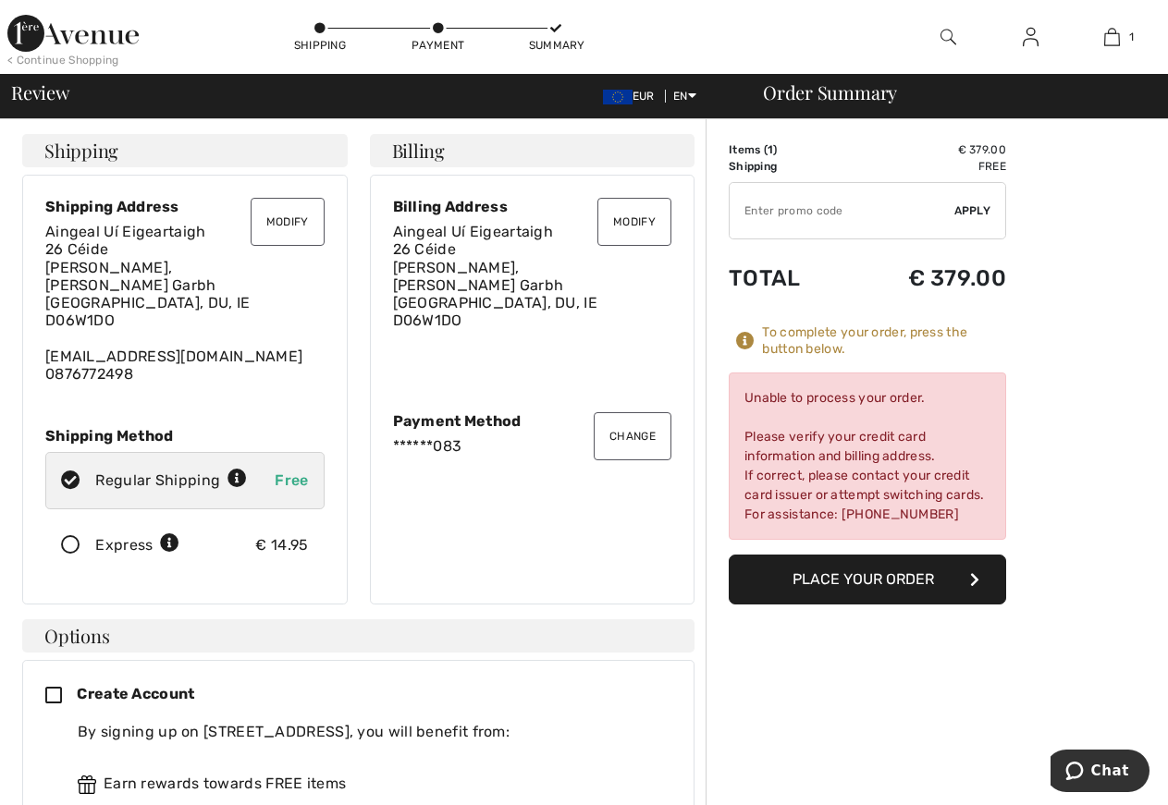
click at [521, 518] on div "Modify Billing Address Aingeal Uí Eigeartaigh 26 Céide Fearann Dara, Rath Garbh…" at bounding box center [532, 390] width 325 height 430
click at [527, 528] on div "Modify Billing Address Aingeal Uí Eigeartaigh 26 Céide Fearann Dara, Rath Garbh…" at bounding box center [532, 390] width 325 height 430
click at [623, 215] on button "Modify" at bounding box center [634, 222] width 74 height 48
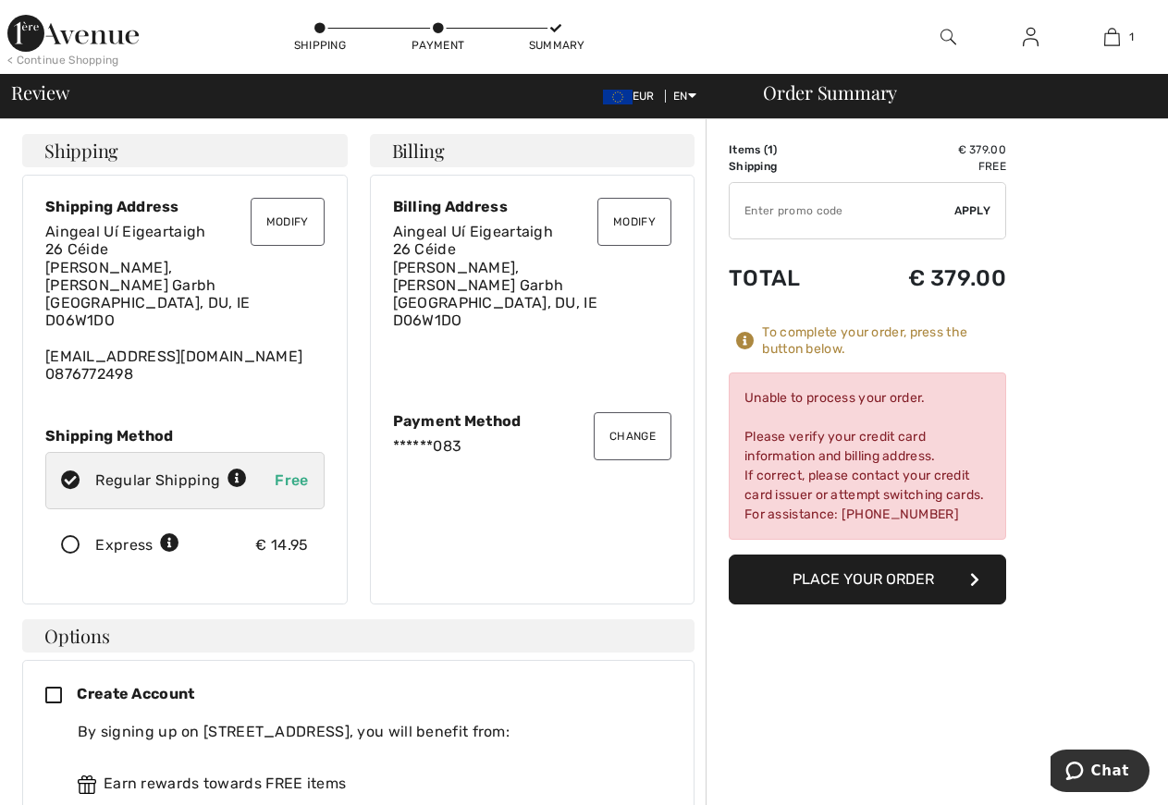
click at [623, 215] on button "Modify" at bounding box center [634, 222] width 74 height 48
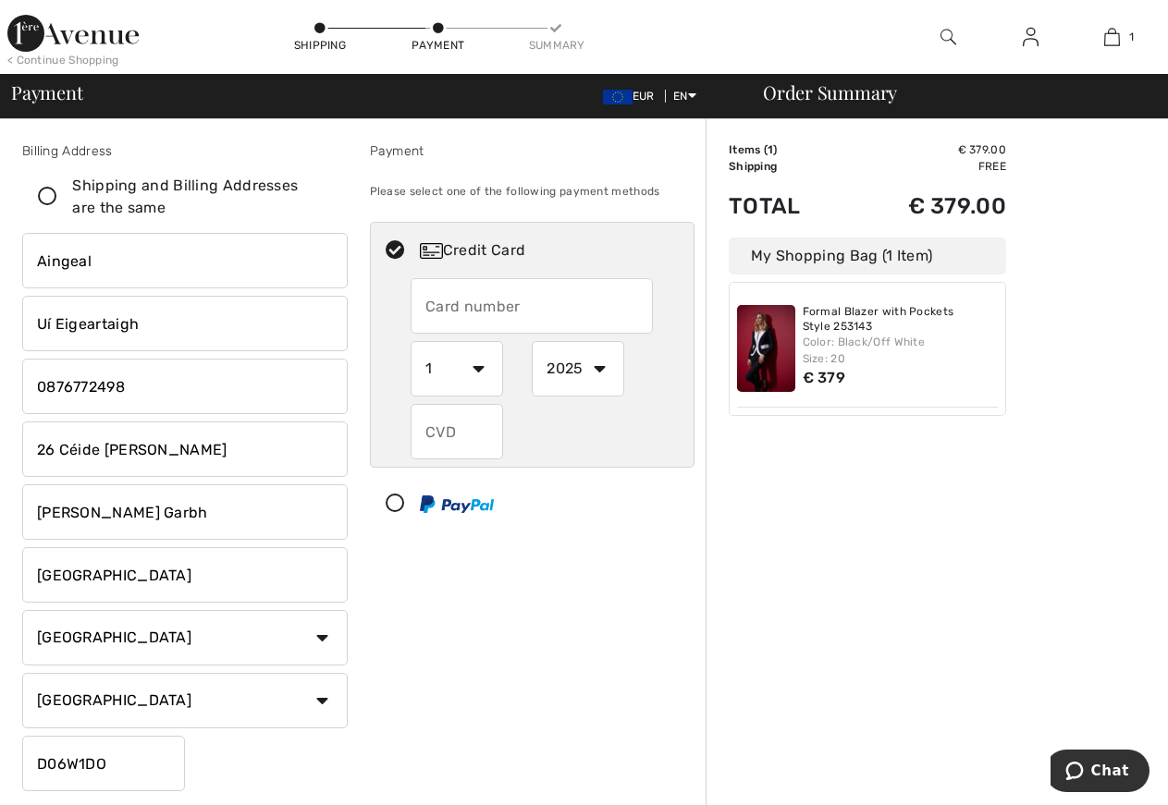
click at [40, 194] on icon at bounding box center [47, 197] width 49 height 19
click at [320, 194] on input "Shipping and Billing Addresses are the same" at bounding box center [326, 196] width 12 height 55
click at [0, 0] on icon at bounding box center [0, 0] width 0 height 0
click at [320, 194] on input "Shipping and Billing Addresses are the same" at bounding box center [326, 196] width 12 height 55
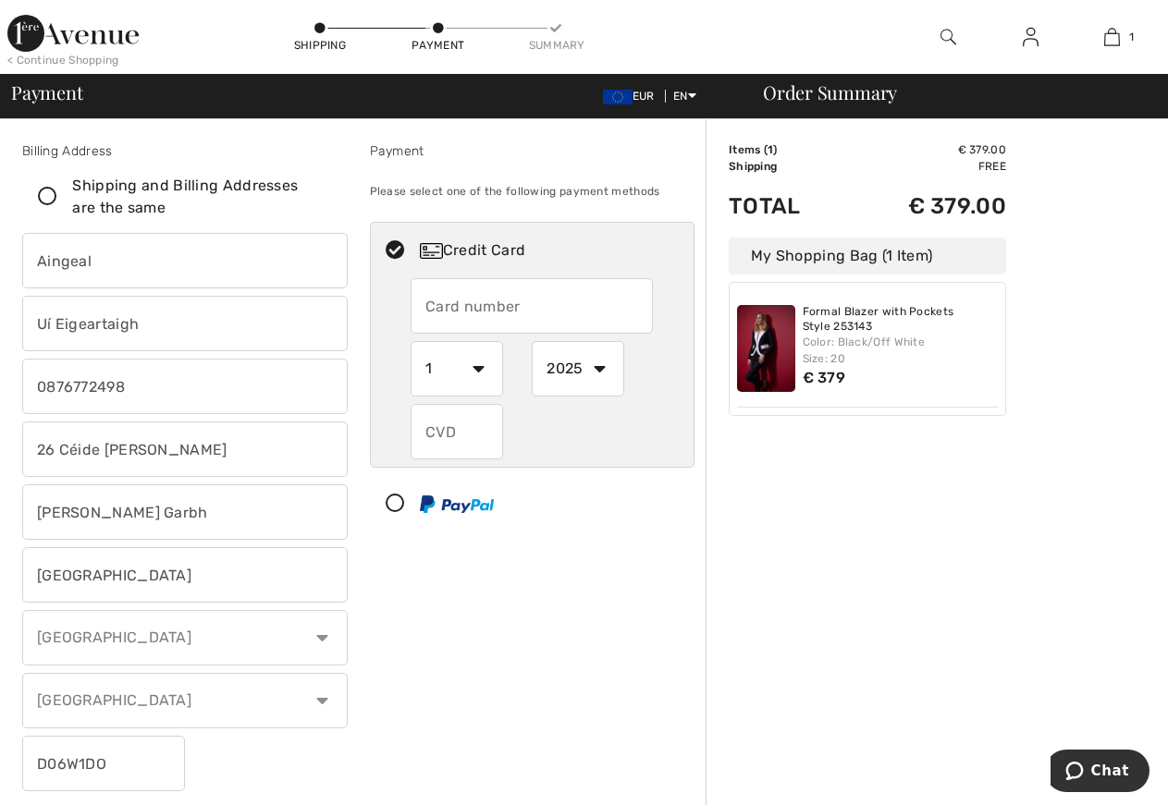
click at [43, 191] on icon at bounding box center [47, 197] width 49 height 19
click at [320, 191] on input "Shipping and Billing Addresses are the same" at bounding box center [326, 196] width 12 height 55
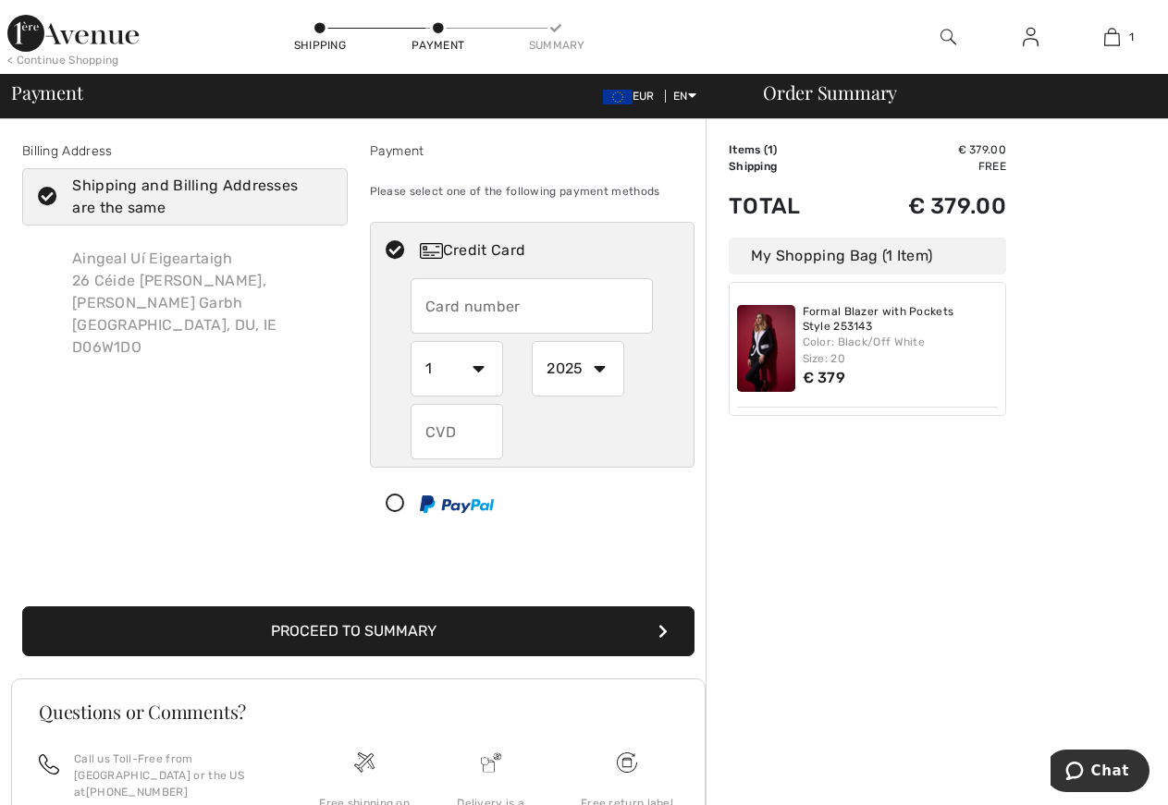
click at [43, 191] on icon at bounding box center [47, 197] width 49 height 19
click at [320, 191] on input "Shipping and Billing Addresses are the same" at bounding box center [326, 196] width 12 height 55
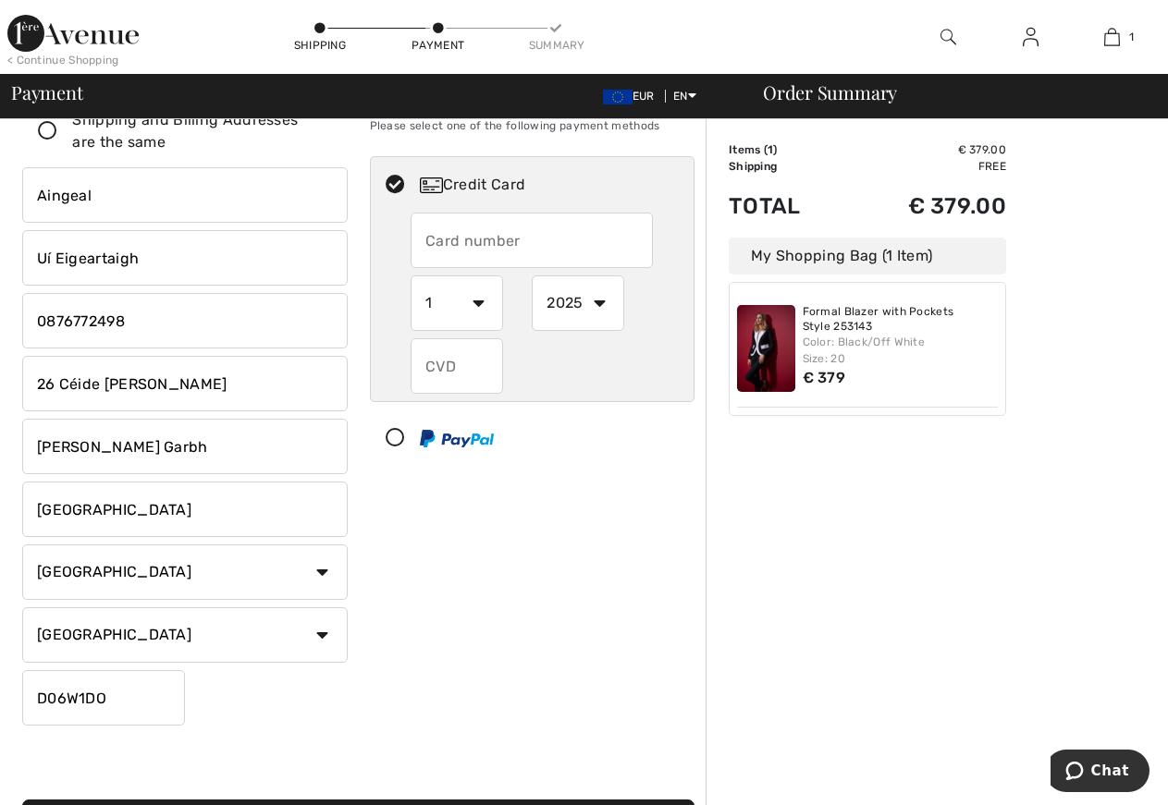
scroll to position [94, 0]
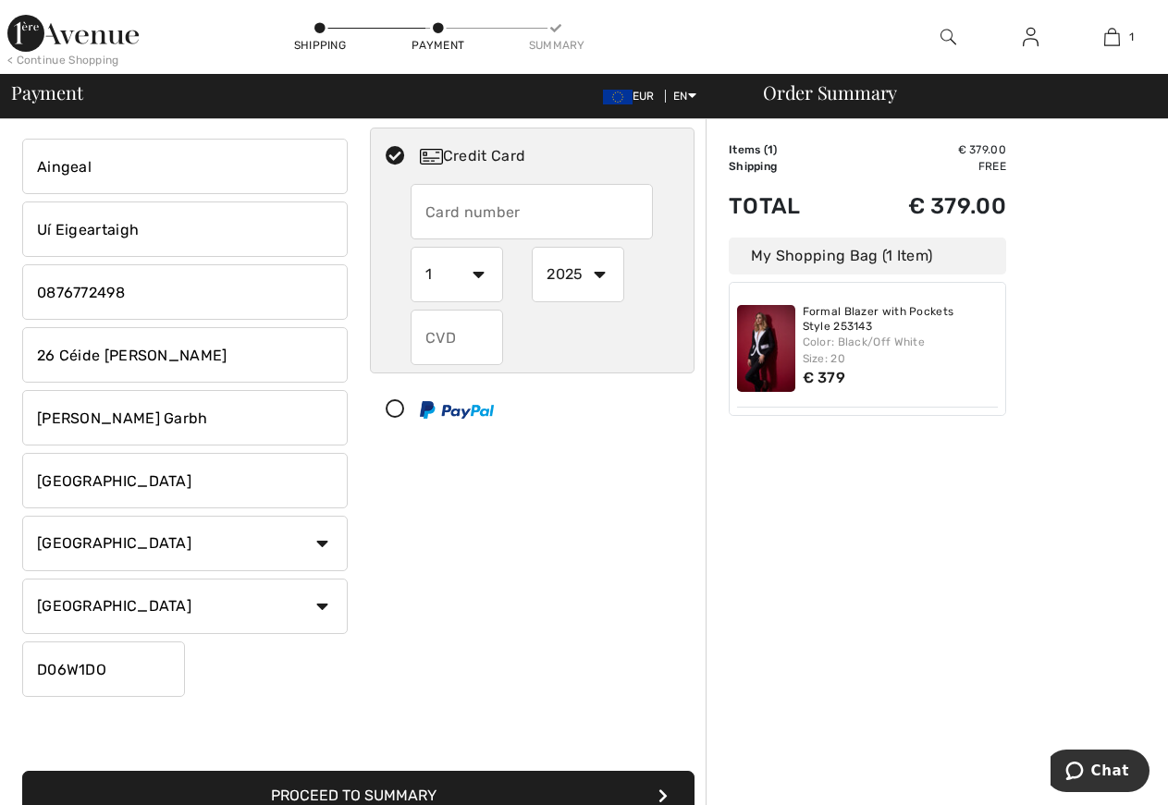
checkbox input "false"
drag, startPoint x: 38, startPoint y: 165, endPoint x: 149, endPoint y: 342, distance: 208.5
click at [149, 194] on input "Aingeal" at bounding box center [184, 166] width 325 height 55
click at [101, 172] on input "Aingeal" at bounding box center [184, 166] width 325 height 55
type input "A"
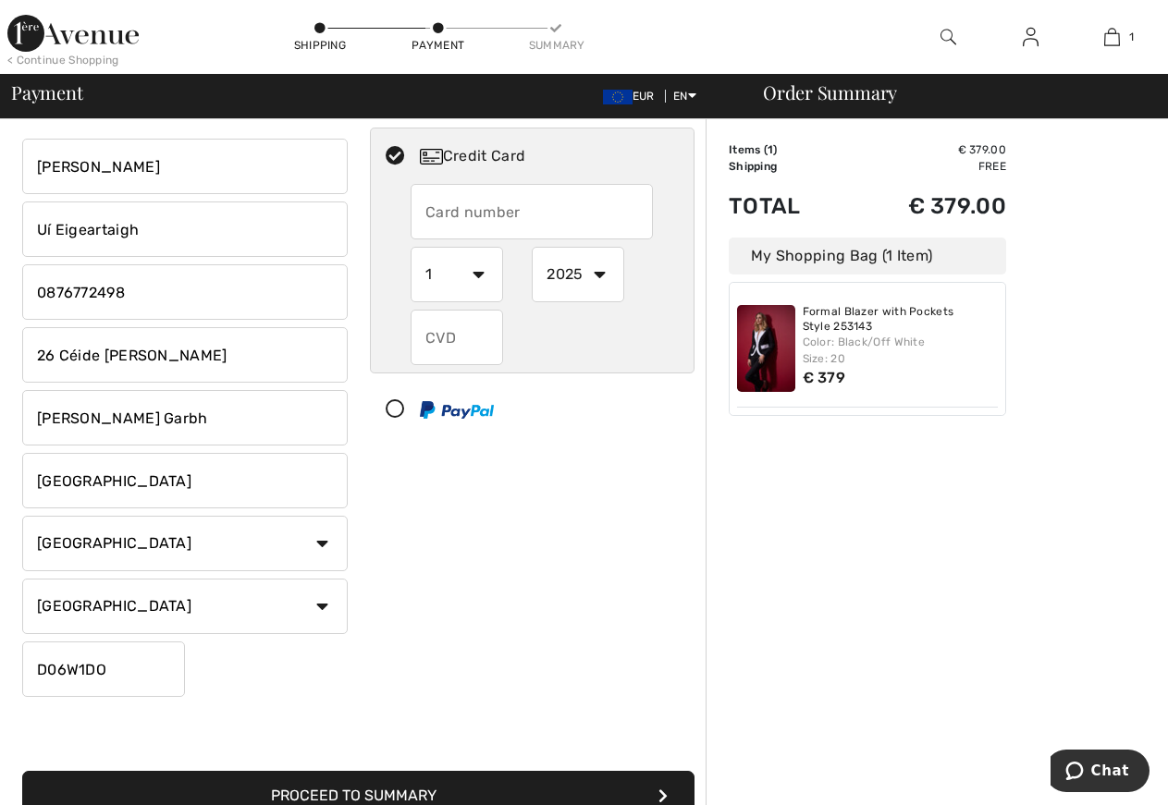
type input "Gertrude"
click at [147, 221] on input "Uí Eigeartaigh" at bounding box center [184, 229] width 325 height 55
type input "U"
type input "Mhic Con Iomaire"
click at [237, 357] on input "26 Céide Fearann Dara" at bounding box center [184, 354] width 325 height 55
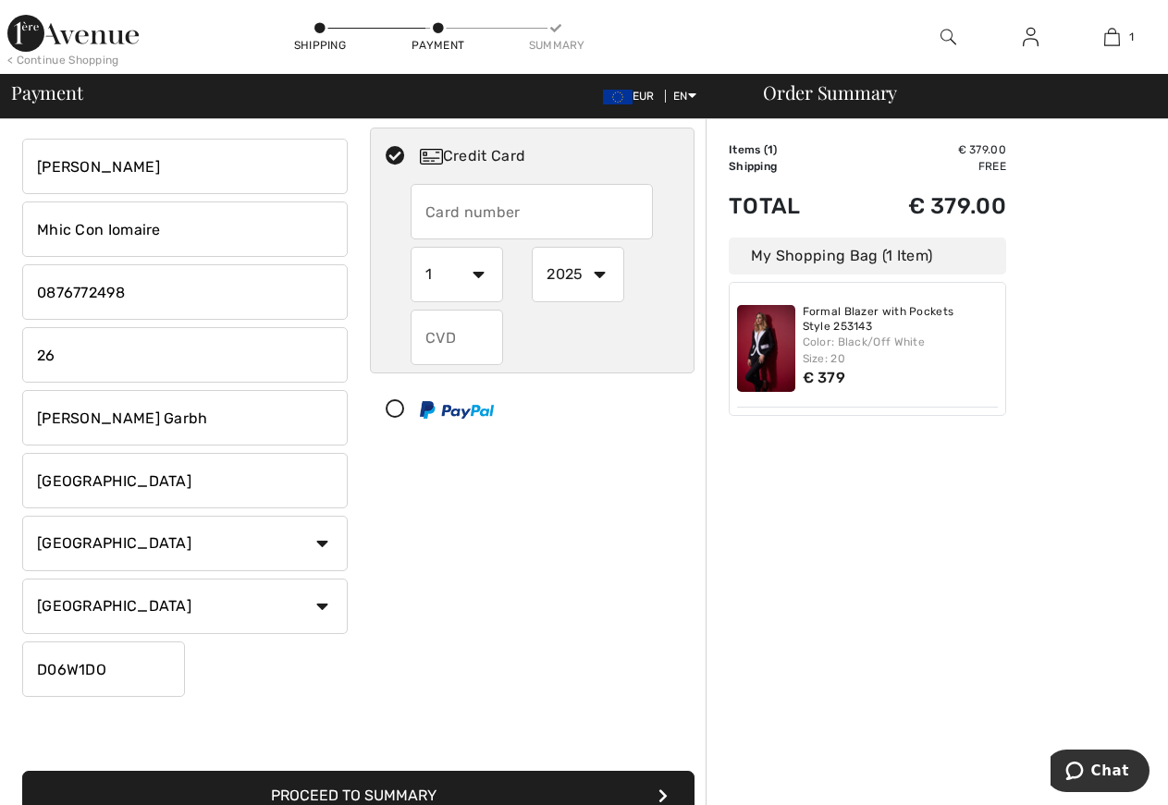
type input "2"
type input "An Tain"
click at [128, 411] on input "Rath Garbh" at bounding box center [184, 417] width 325 height 55
type input "R"
type input "Casla, Conamara"
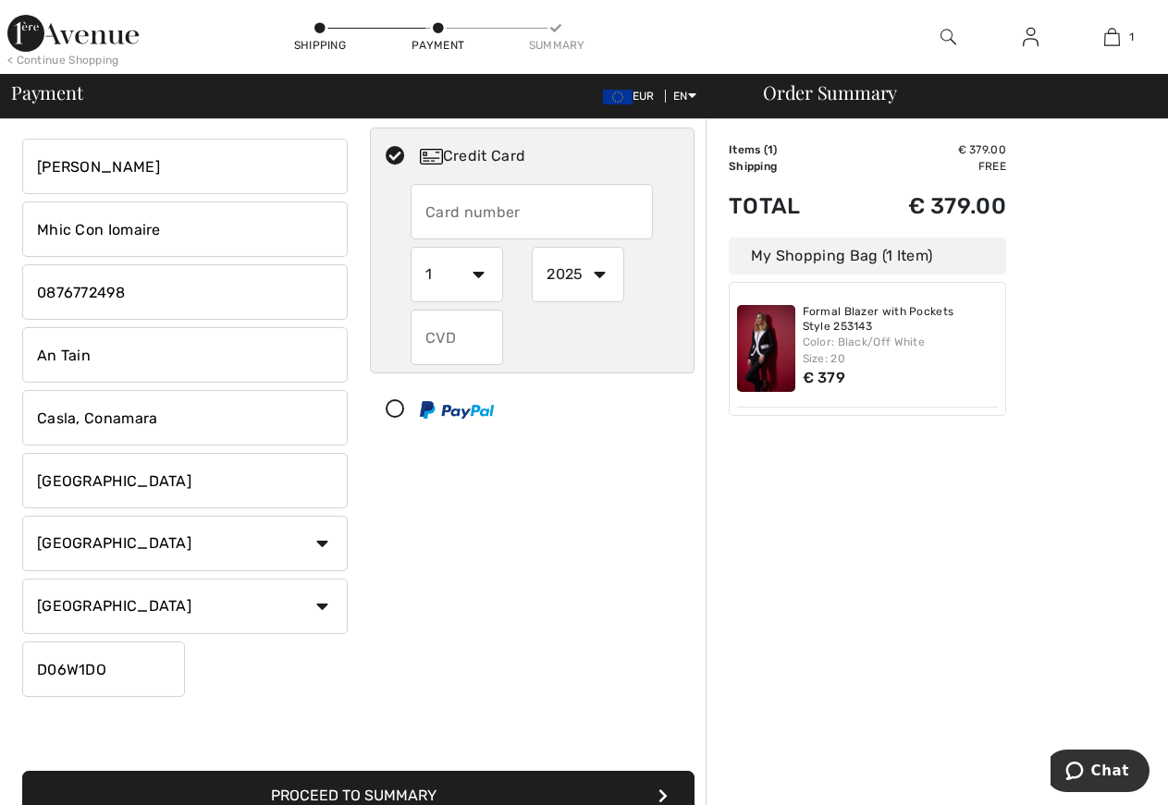
click at [105, 506] on input "Dublin" at bounding box center [184, 480] width 325 height 55
type input "Galway"
click at [22, 579] on select "State/Province Carlow Cavan Clare Cork Donegal Dublin Galway Kerry Kildare Kilk…" at bounding box center [184, 606] width 325 height 55
click at [321, 603] on select "State/Province Carlow Cavan Clare Cork Donegal Dublin Galway Kerry Kildare Kilk…" at bounding box center [184, 606] width 325 height 55
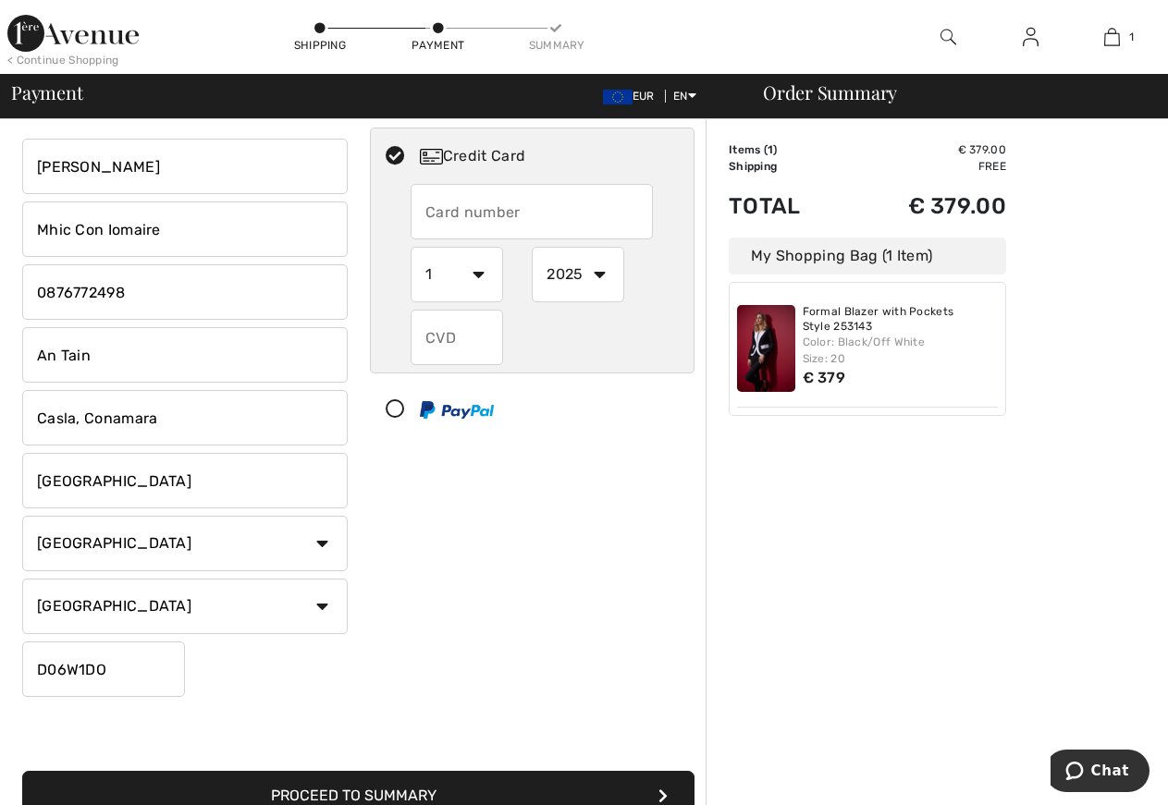
click at [22, 579] on select "State/Province Carlow Cavan Clare Cork Donegal Dublin Galway Kerry Kildare Kilk…" at bounding box center [184, 606] width 325 height 55
select select "GA"
click option "Galway" at bounding box center [0, 0] width 0 height 0
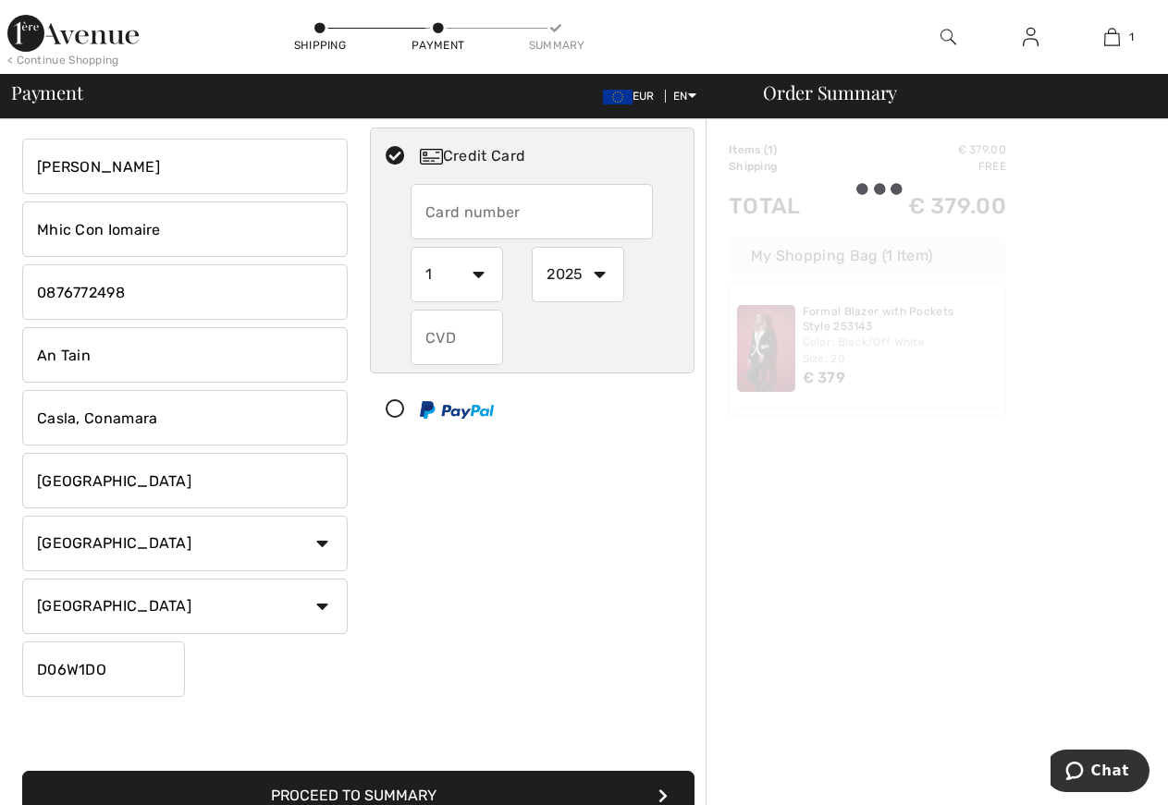
click at [128, 672] on input "D06W1DO" at bounding box center [103, 669] width 163 height 55
type input "D"
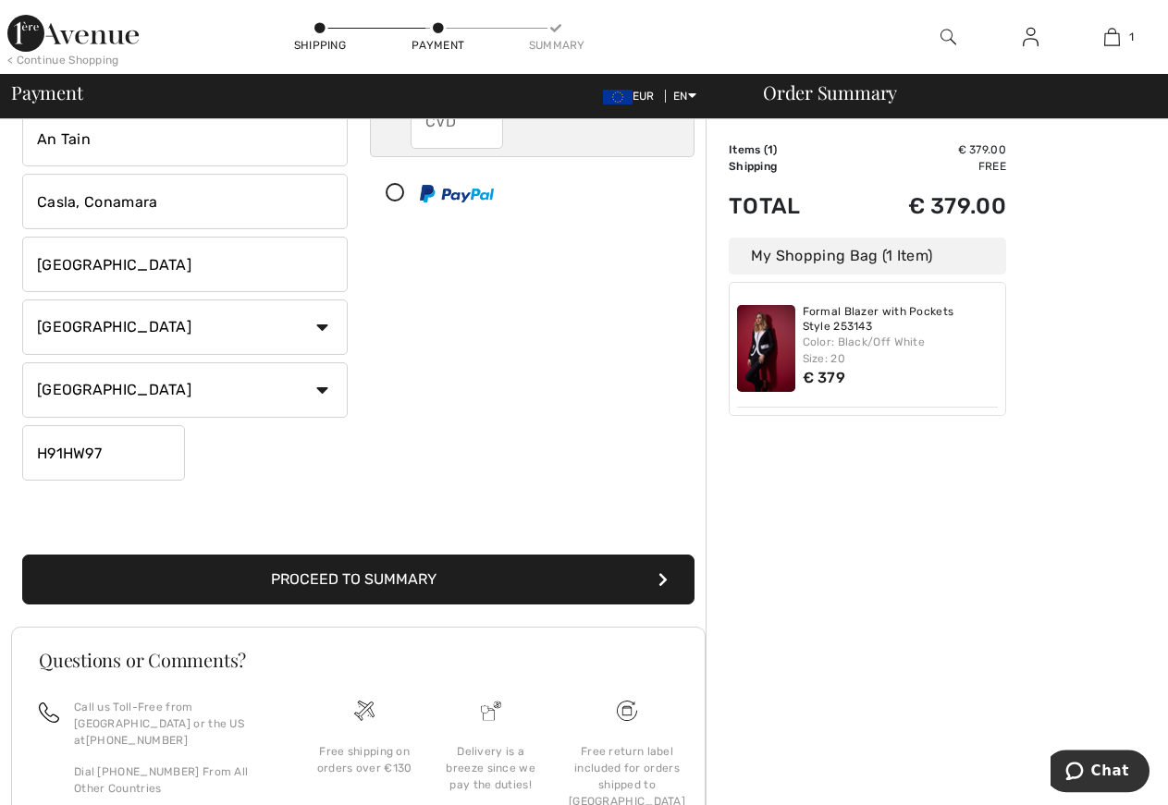
scroll to position [456, 0]
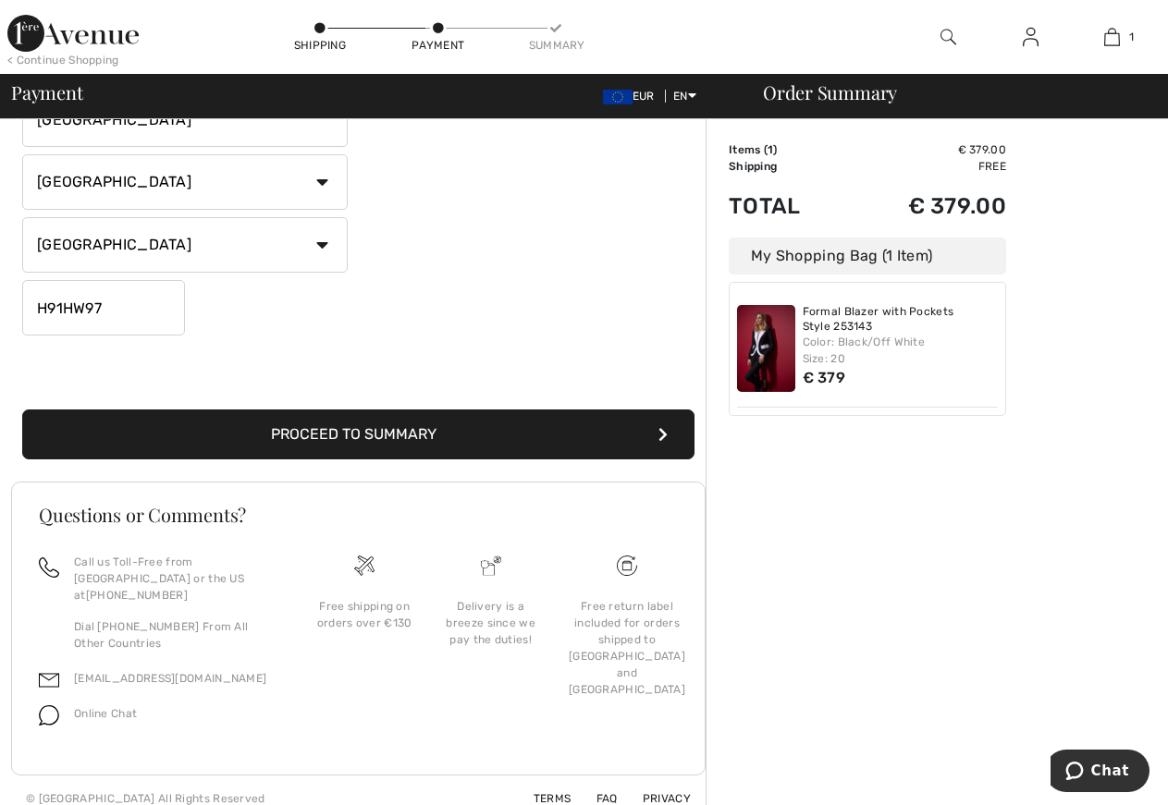
type input "H91HW97"
click at [363, 427] on button "Proceed to Summary" at bounding box center [358, 435] width 672 height 50
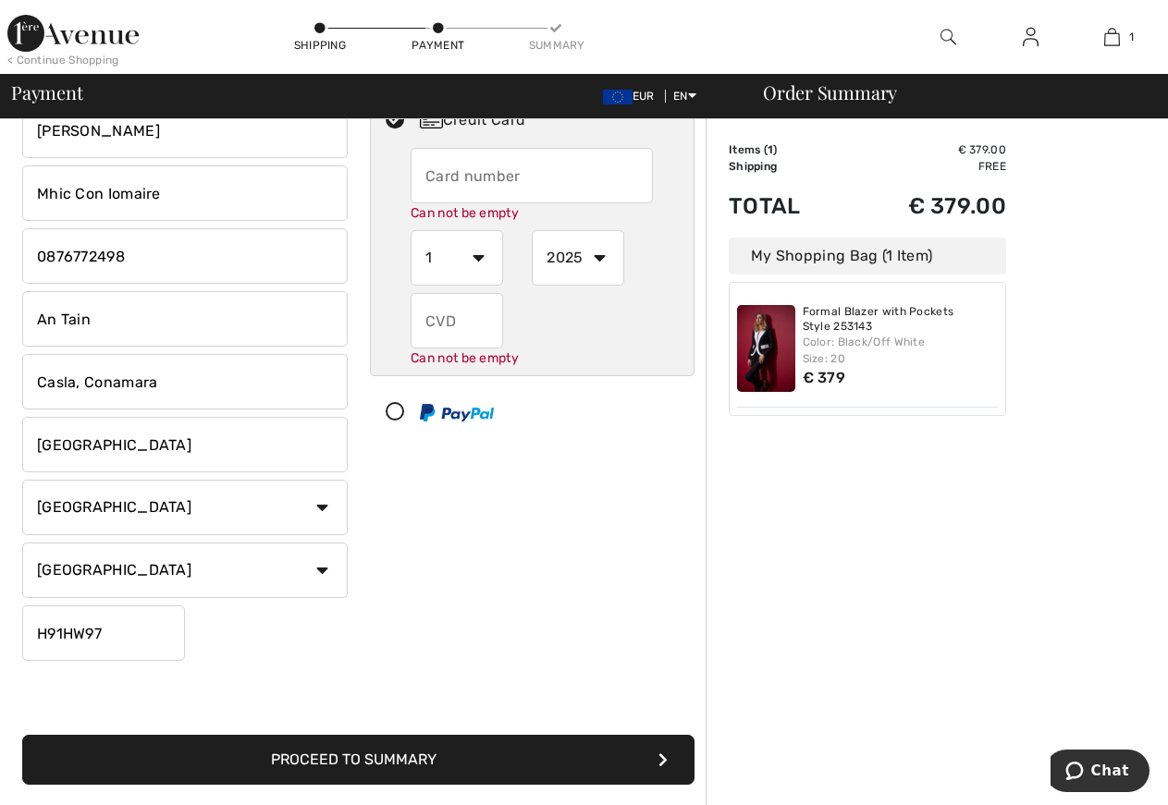
scroll to position [0, 0]
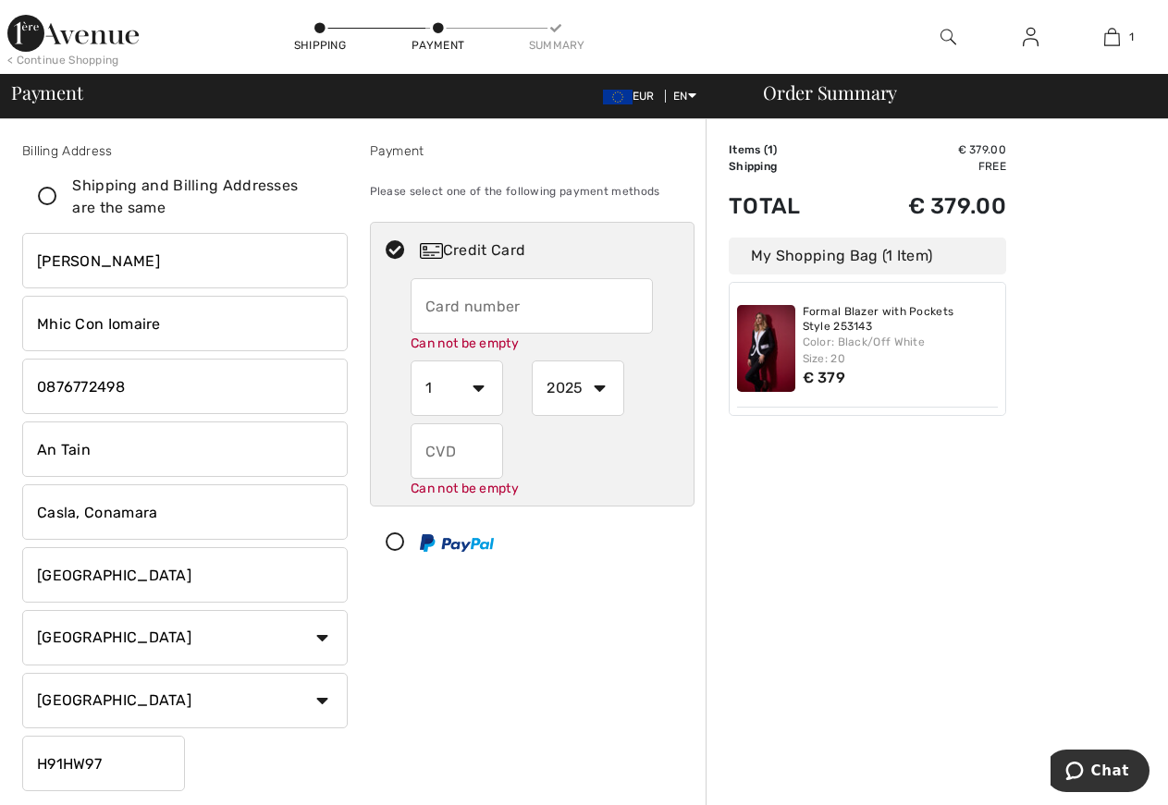
click at [452, 300] on input "text" at bounding box center [531, 305] width 242 height 55
radio input "true"
type input "5186761000398083"
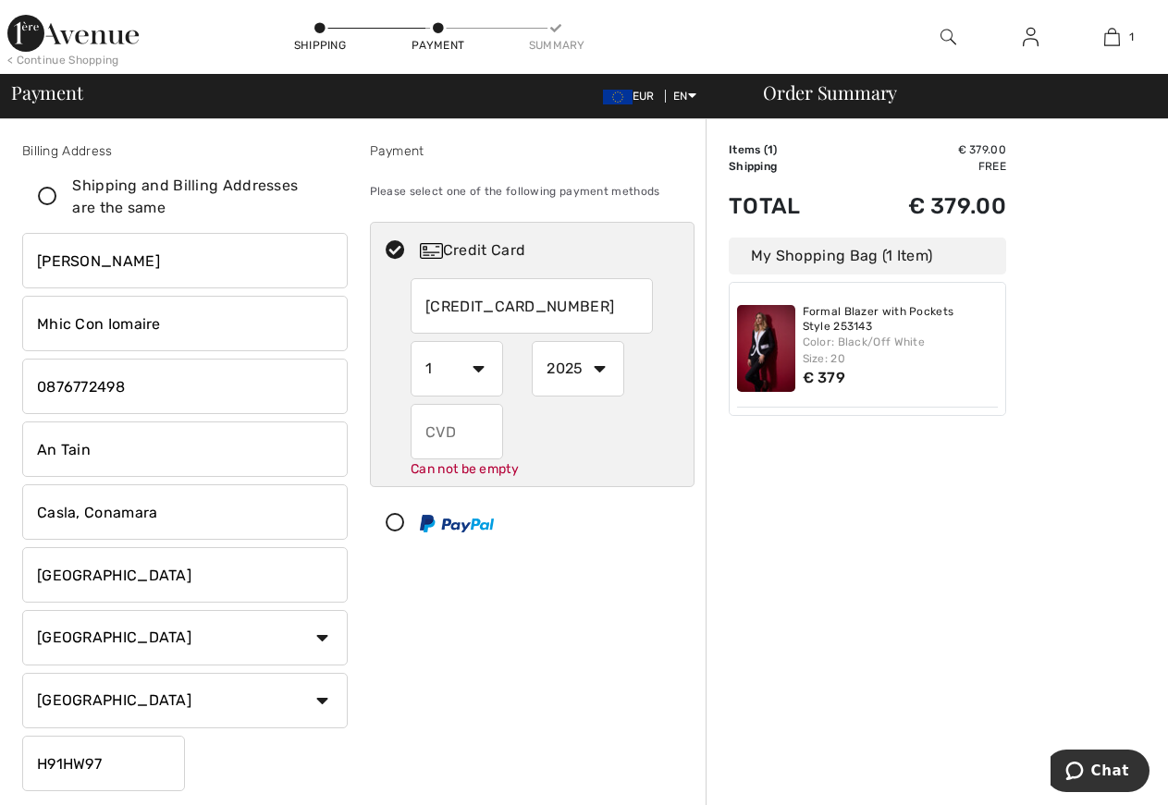
click at [410, 341] on select "1 2 3 4 5 6 7 8 9 10 11 12" at bounding box center [456, 368] width 92 height 55
radio input "true"
select select "2"
click option "2" at bounding box center [0, 0] width 0 height 0
click at [532, 341] on select "2025 2026 2027 2028 2029 2030 2031 2032 2033 2034 2035" at bounding box center [578, 368] width 92 height 55
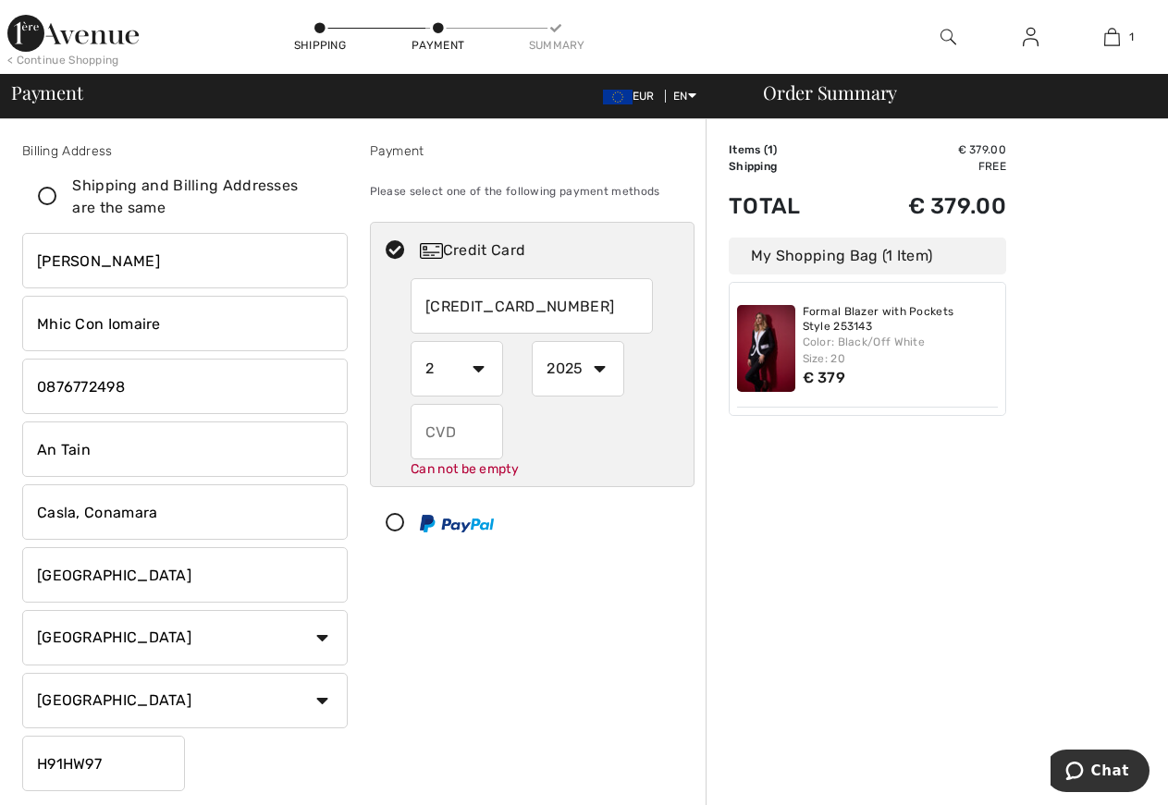
radio input "true"
select select "2026"
click option "2026" at bounding box center [0, 0] width 0 height 0
click at [457, 424] on input "text" at bounding box center [456, 431] width 92 height 55
radio input "true"
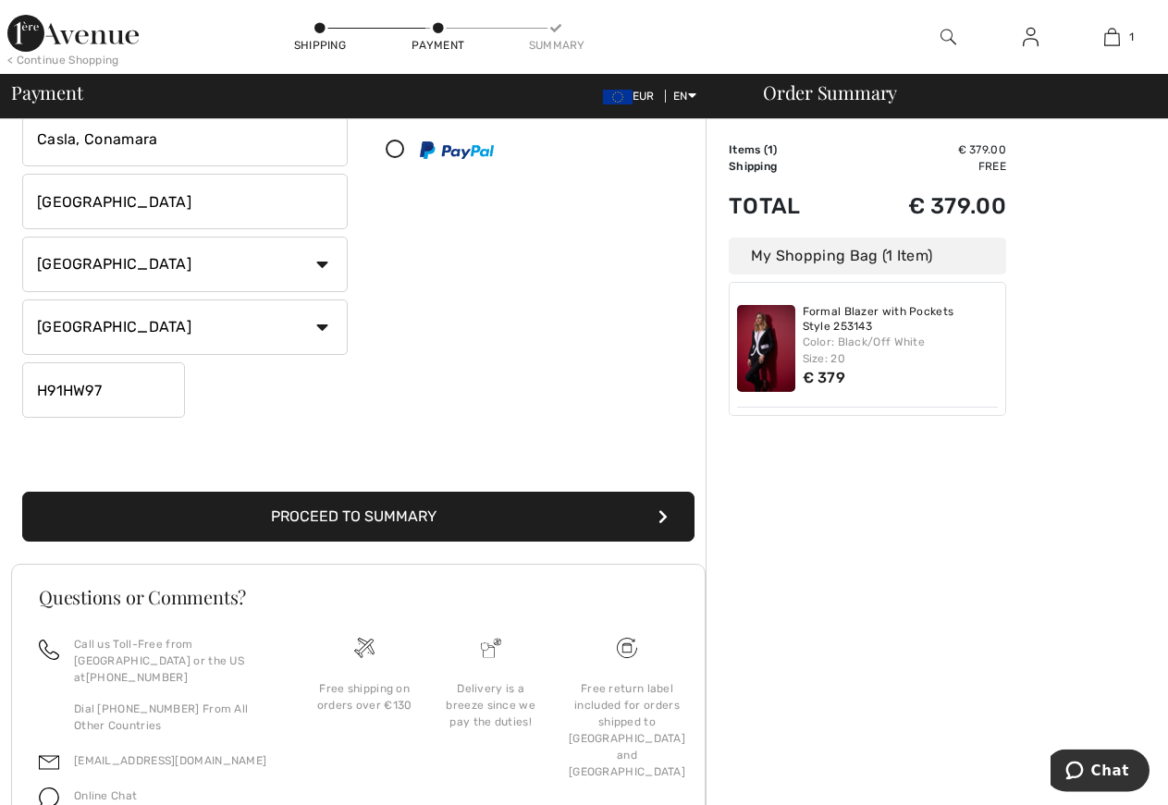
scroll to position [377, 0]
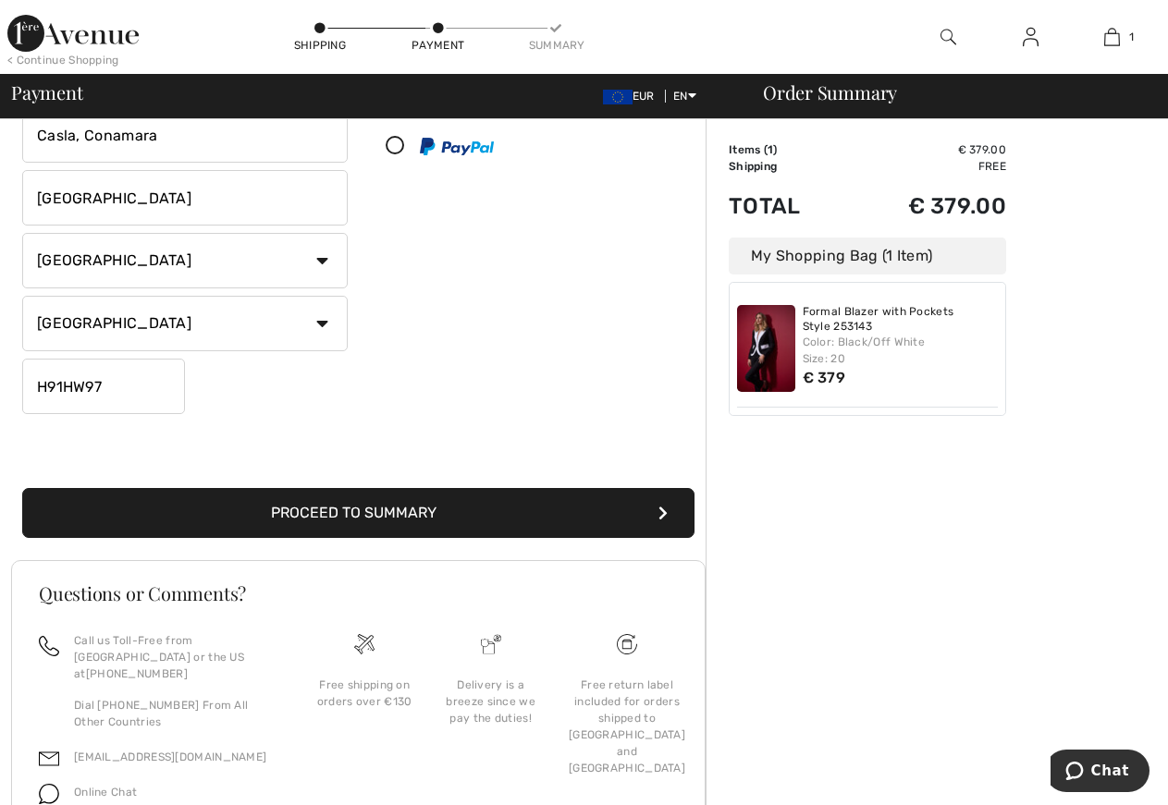
type input "673"
click at [359, 515] on button "Proceed to Summary" at bounding box center [358, 513] width 672 height 50
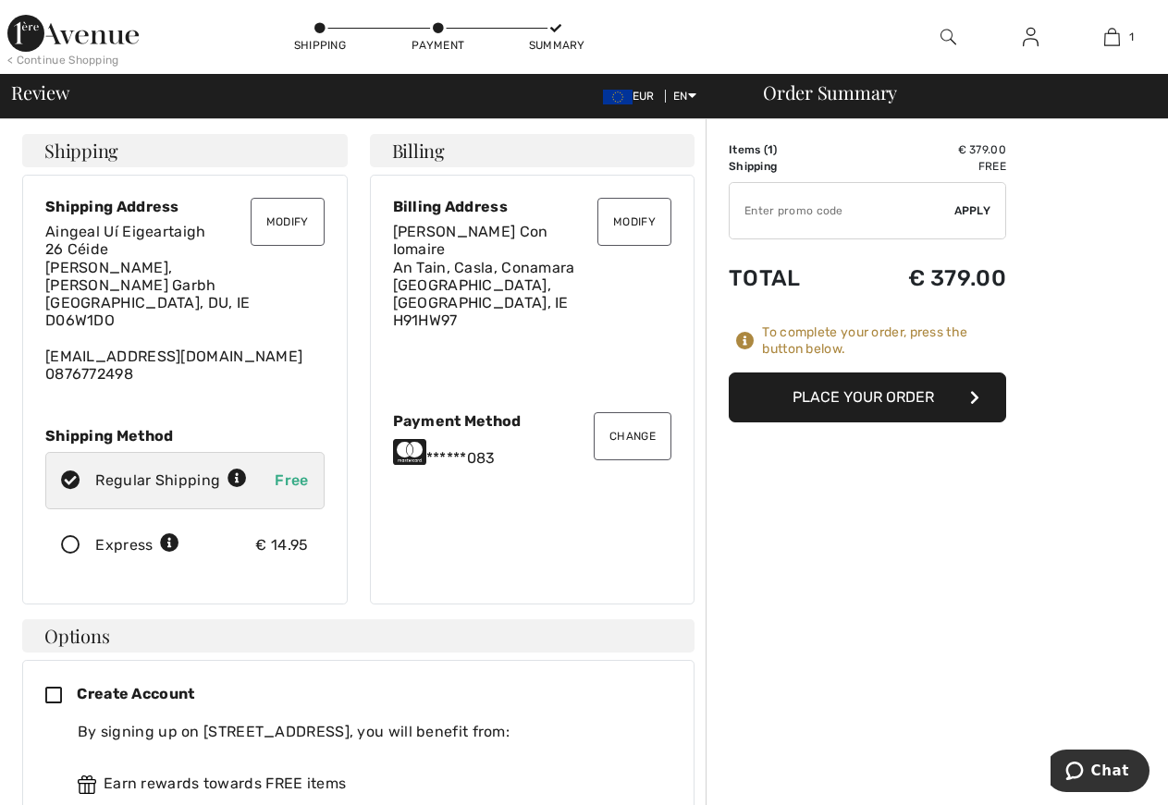
click at [900, 391] on button "Place Your Order" at bounding box center [866, 398] width 277 height 50
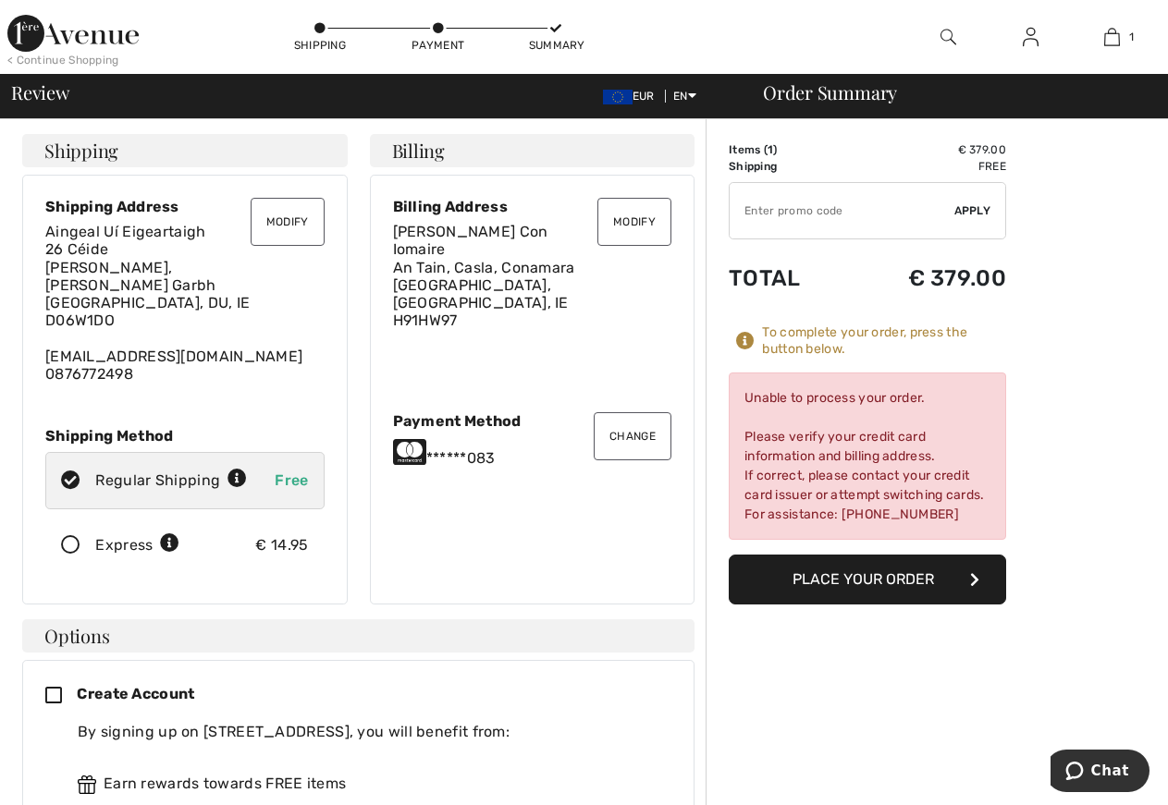
click at [901, 593] on button "Place Your Order" at bounding box center [866, 580] width 277 height 50
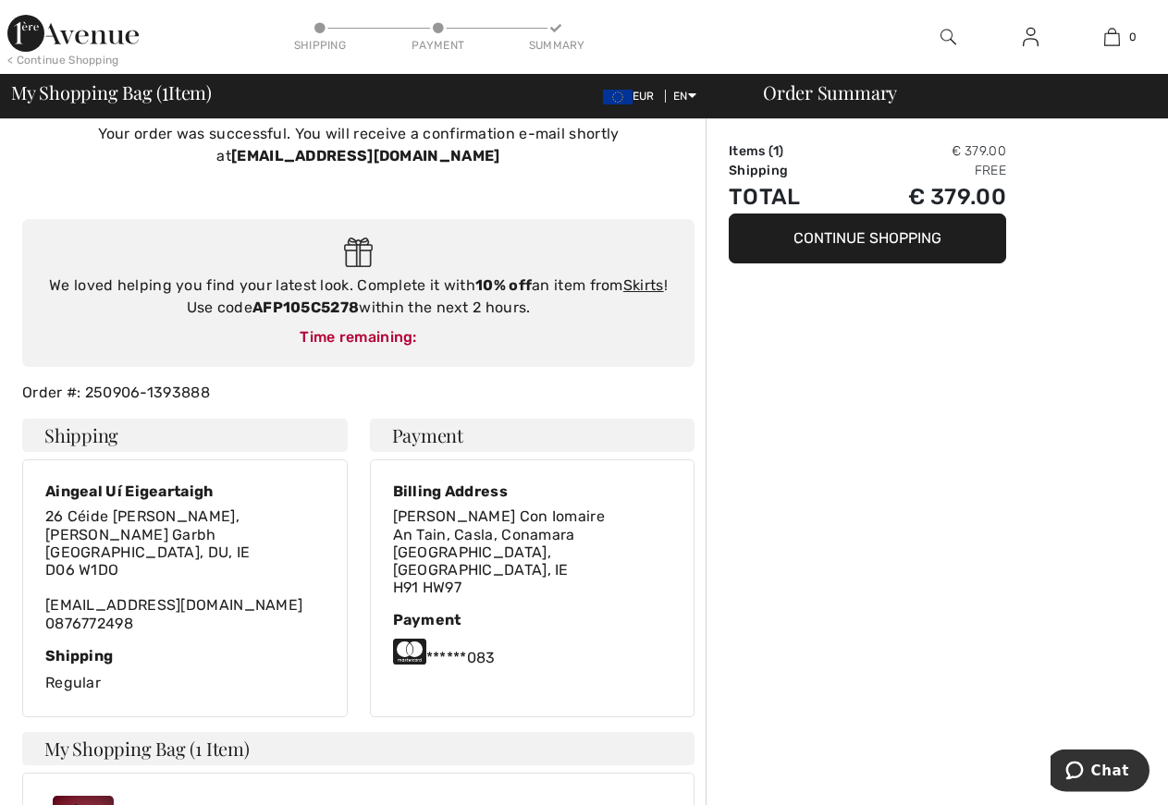
scroll to position [94, 0]
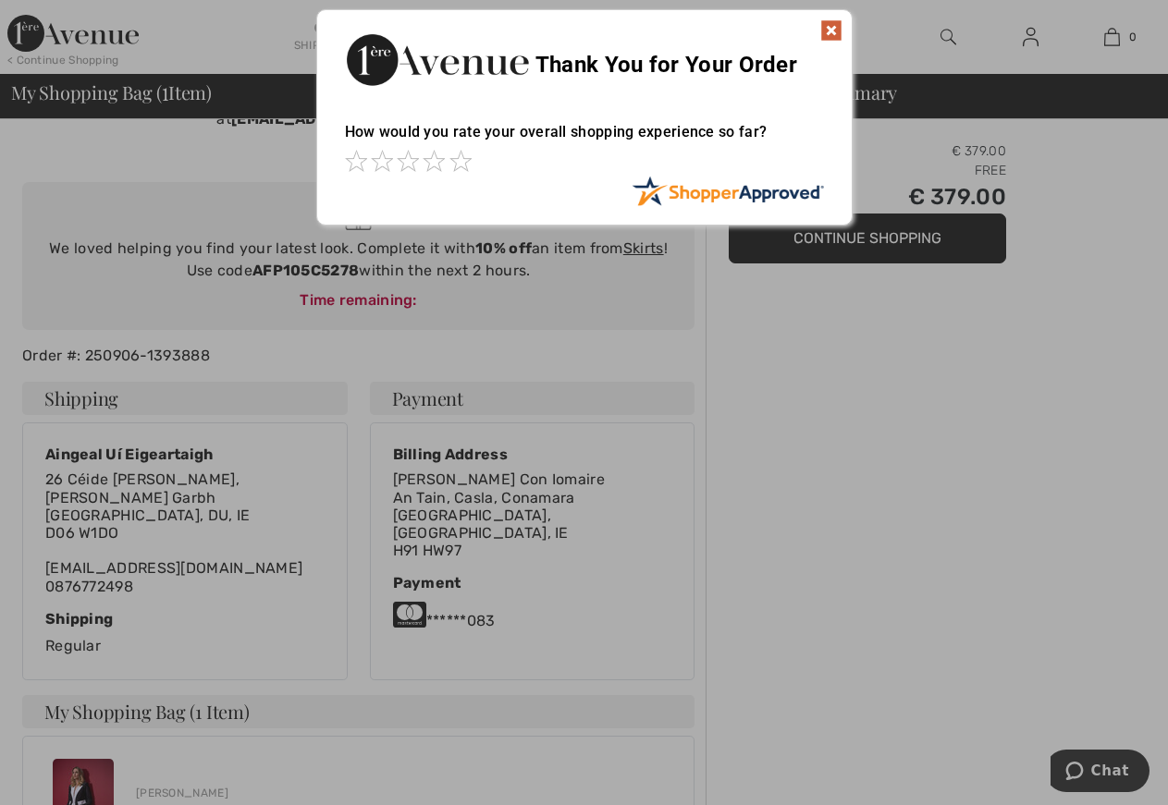
click at [826, 25] on img at bounding box center [831, 30] width 22 height 22
